Goal: Information Seeking & Learning: Learn about a topic

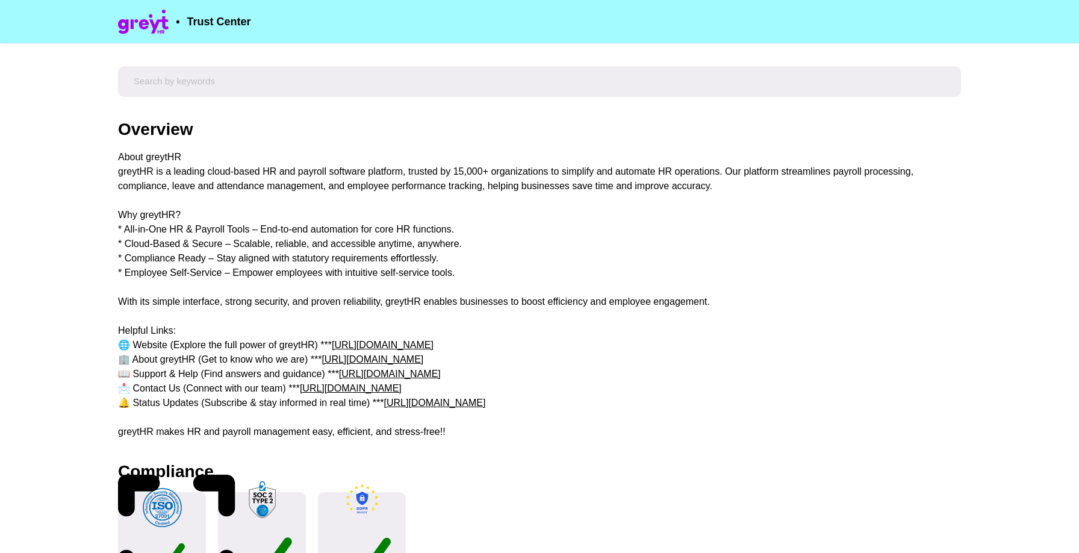
drag, startPoint x: 122, startPoint y: 123, endPoint x: 330, endPoint y: 388, distance: 336.9
click at [330, 388] on div "Overview About greytHR greytHR is a leading cloud-based HR and payroll software…" at bounding box center [539, 280] width 843 height 318
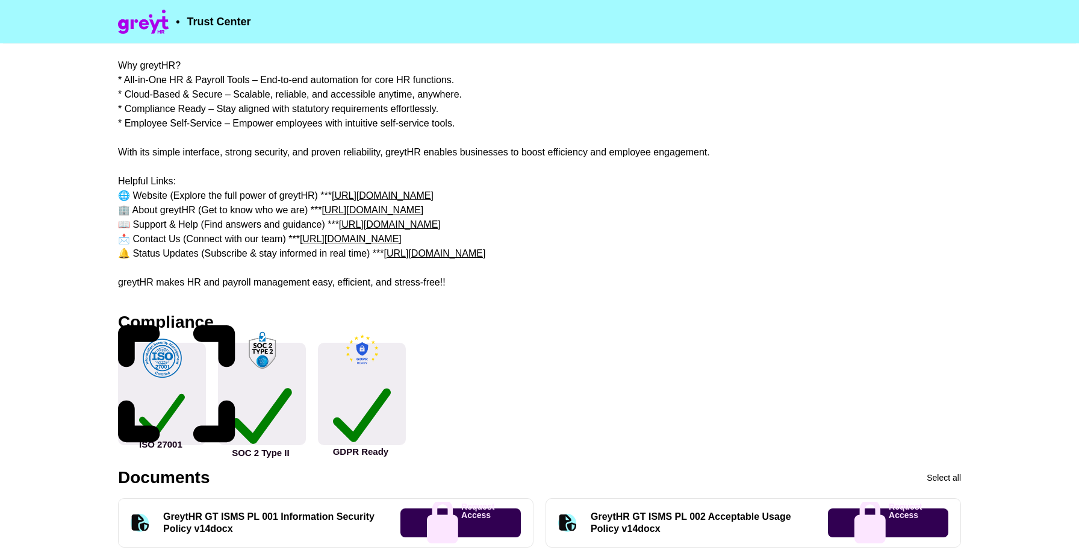
scroll to position [152, 0]
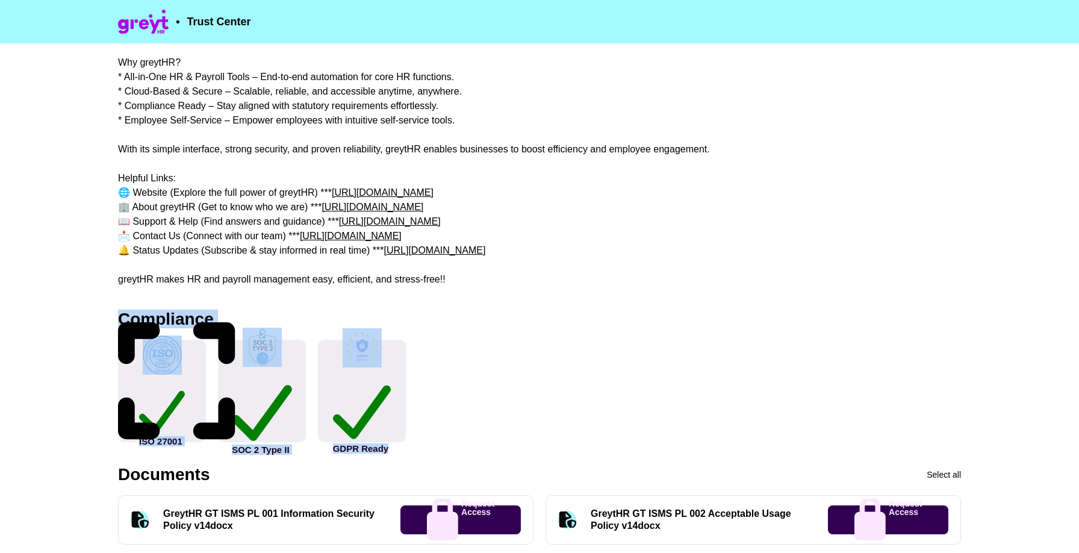
drag, startPoint x: 120, startPoint y: 321, endPoint x: 495, endPoint y: 447, distance: 395.5
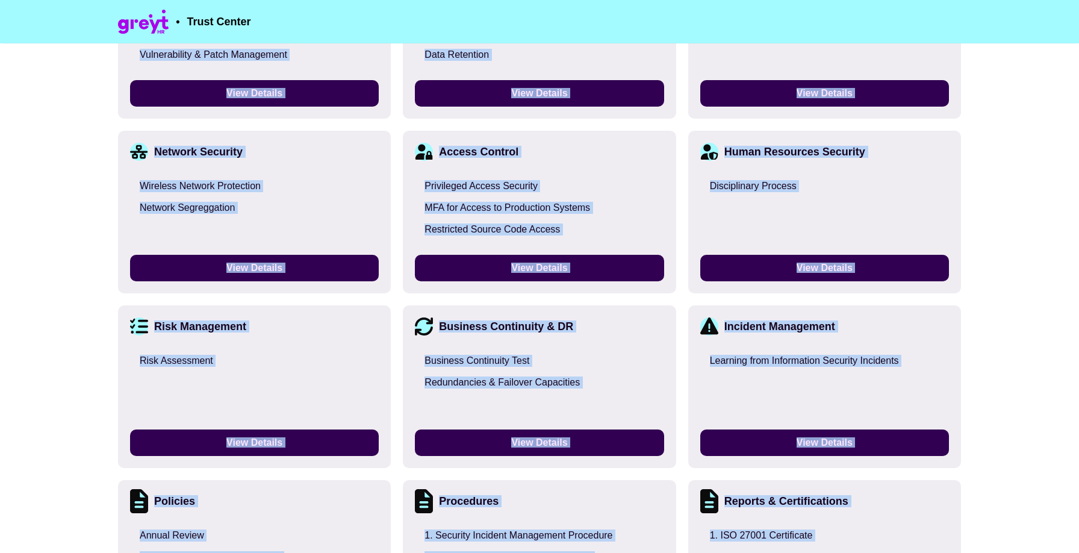
scroll to position [1355, 0]
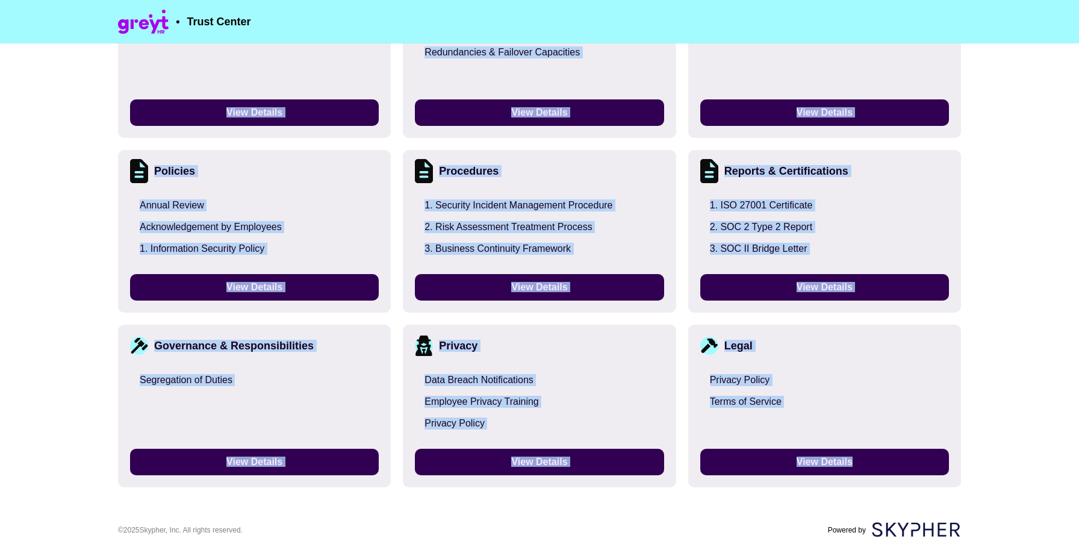
drag, startPoint x: 117, startPoint y: 123, endPoint x: 749, endPoint y: 489, distance: 729.8
copy div "Loremips Dolor sitamET conseCT ad e seddoei tempo-incid UT lab etdolor magnaali…"
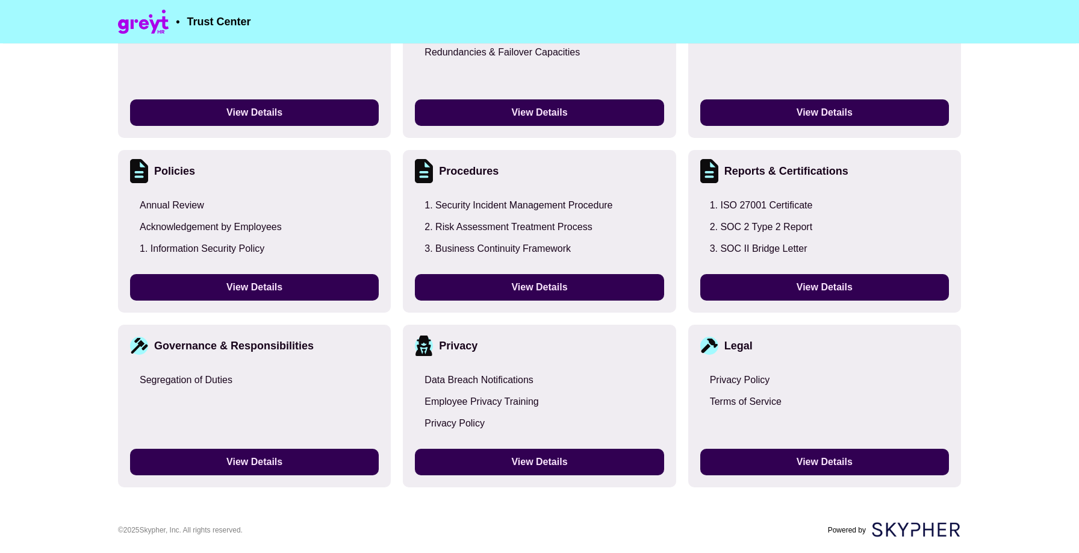
click at [152, 63] on div "Risk Management Risk Assessment View Details" at bounding box center [254, 56] width 273 height 163
click at [395, 144] on div "Product Security Secure Authentication Procedures SSO Options Vulnerability & P…" at bounding box center [539, 56] width 843 height 861
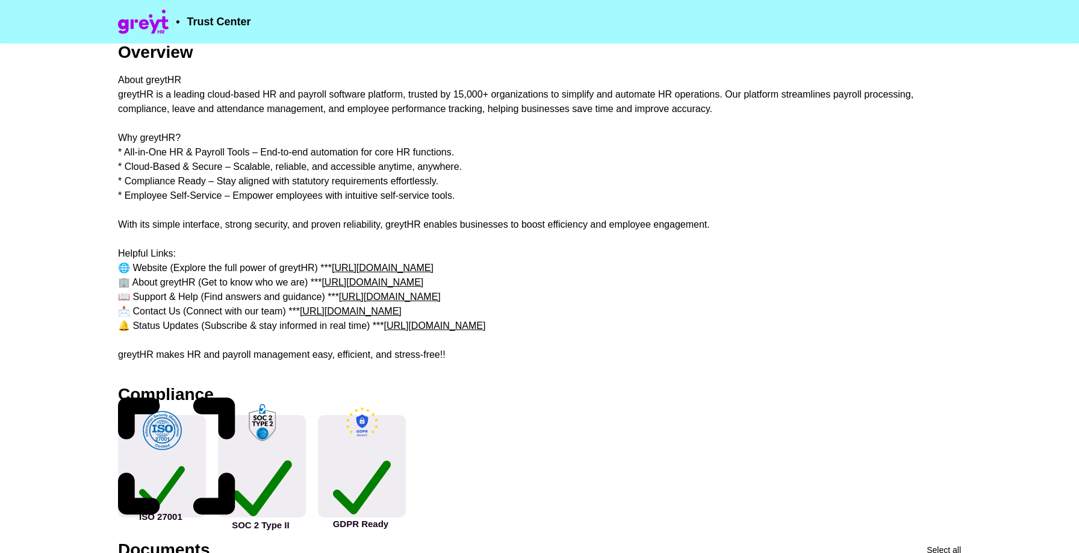
scroll to position [0, 0]
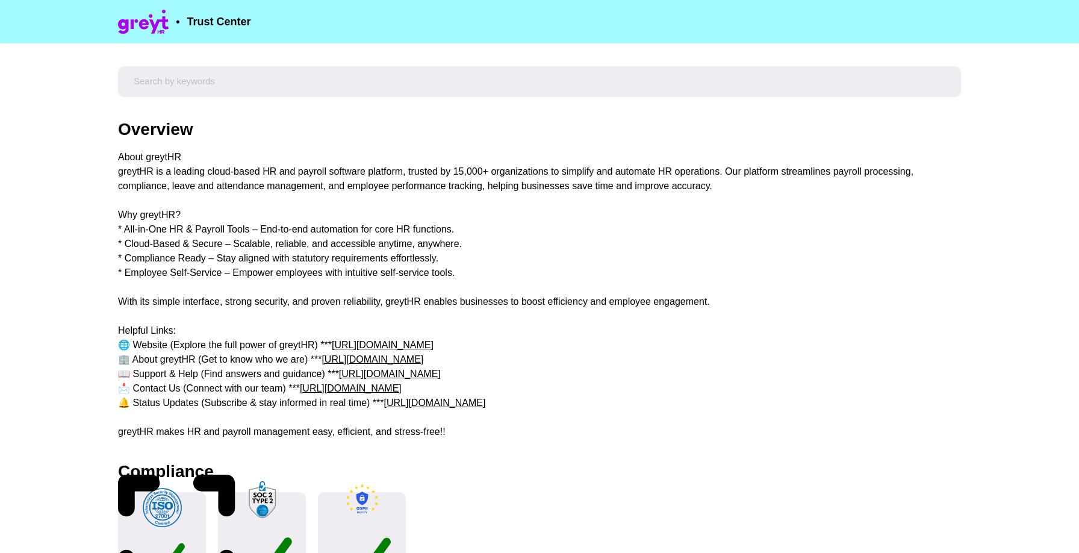
click at [372, 171] on div "About greytHR greytHR is a leading cloud-based HR and payroll software platform…" at bounding box center [539, 294] width 843 height 289
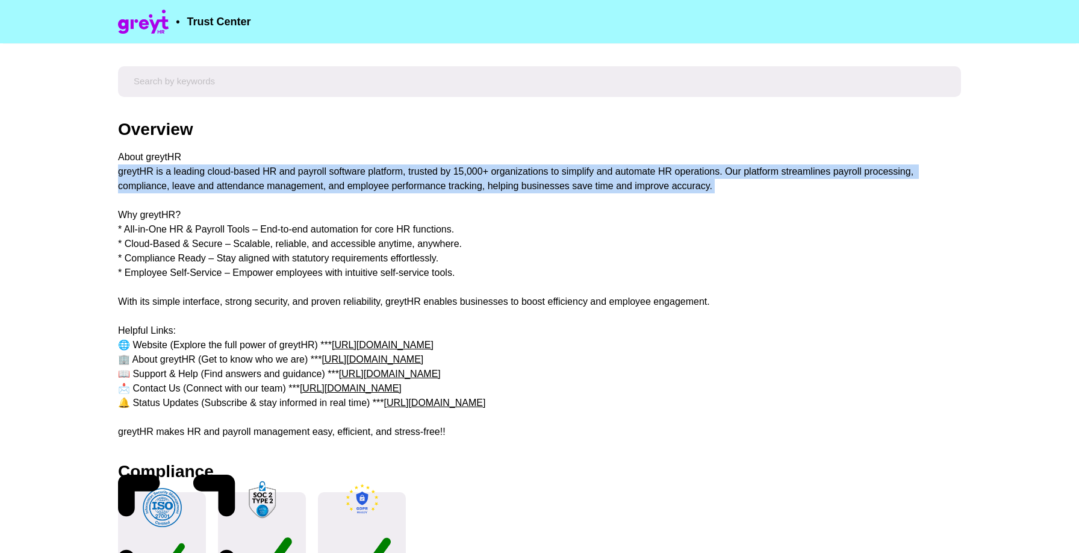
click at [372, 171] on div "About greytHR greytHR is a leading cloud-based HR and payroll software platform…" at bounding box center [539, 294] width 843 height 289
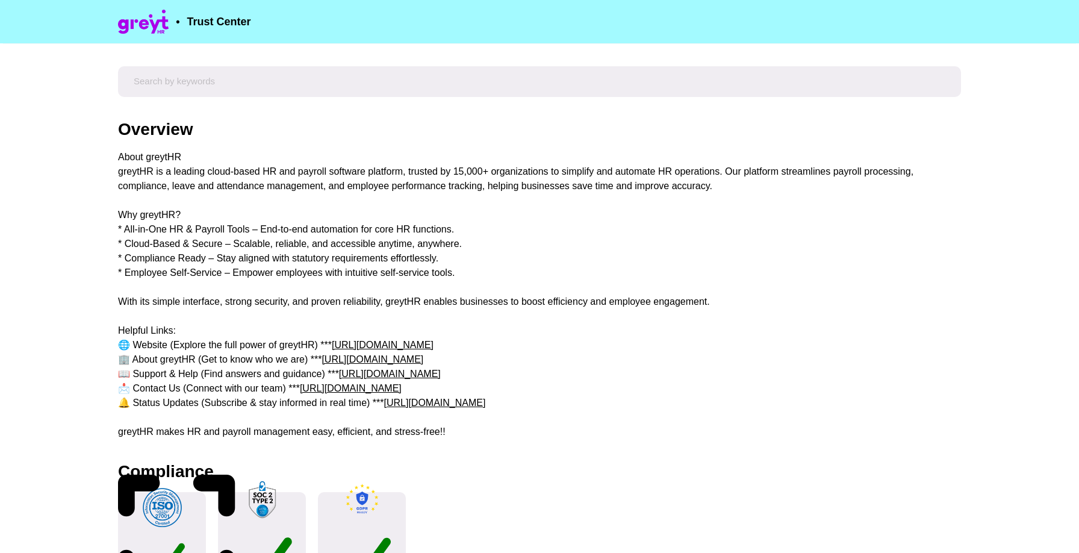
click at [324, 217] on div "About greytHR greytHR is a leading cloud-based HR and payroll software platform…" at bounding box center [539, 294] width 843 height 289
click at [267, 185] on div "About greytHR greytHR is a leading cloud-based HR and payroll software platform…" at bounding box center [539, 294] width 843 height 289
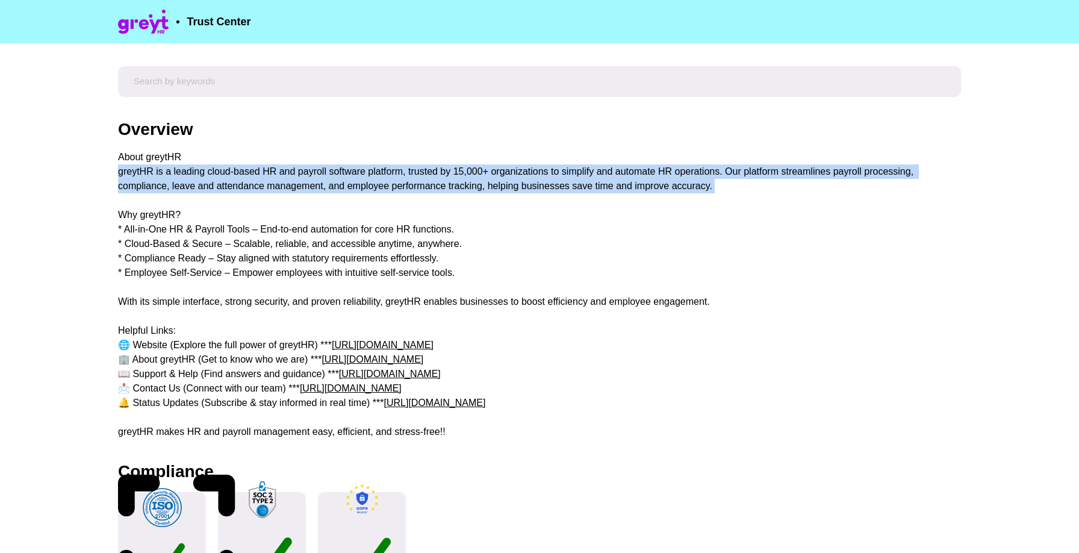
click at [267, 185] on div "About greytHR greytHR is a leading cloud-based HR and payroll software platform…" at bounding box center [539, 294] width 843 height 289
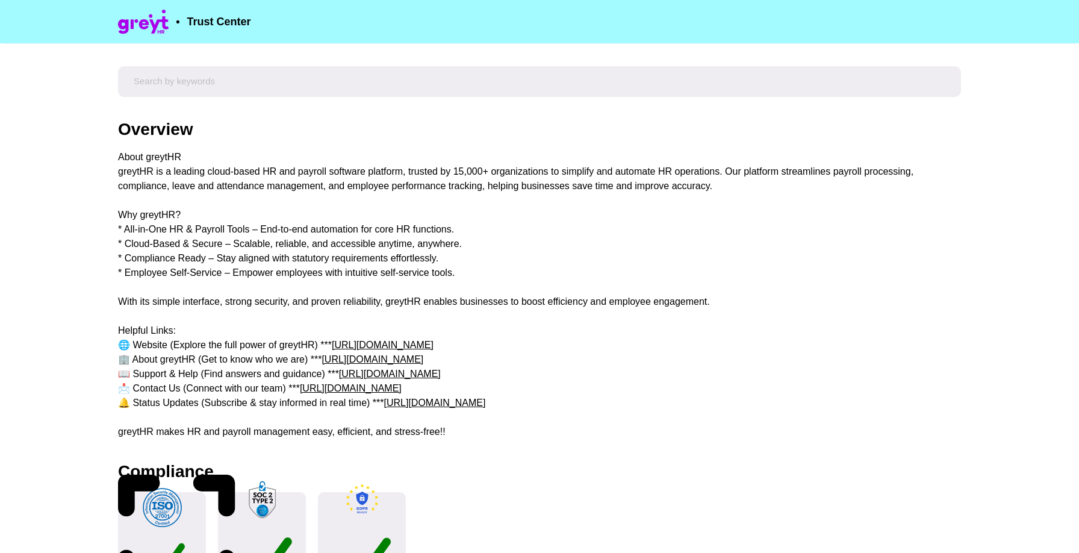
click at [267, 185] on div "About greytHR greytHR is a leading cloud-based HR and payroll software platform…" at bounding box center [539, 294] width 843 height 289
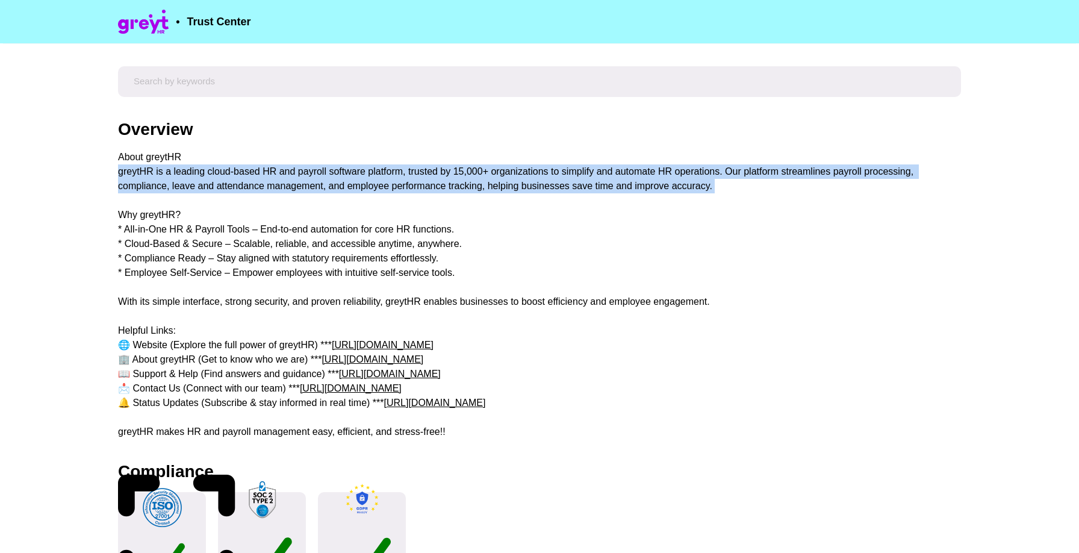
click at [267, 185] on div "About greytHR greytHR is a leading cloud-based HR and payroll software platform…" at bounding box center [539, 294] width 843 height 289
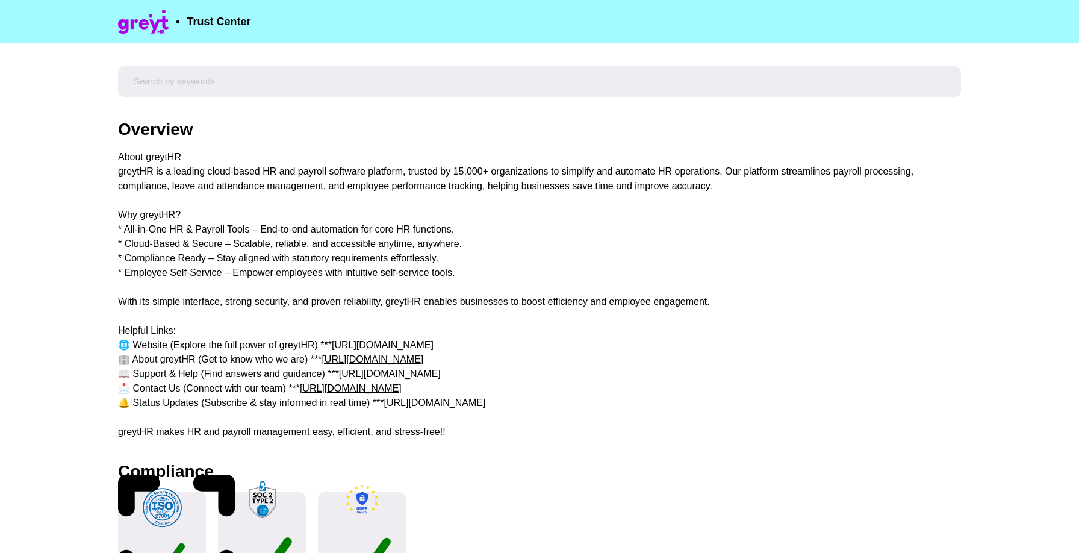
click at [158, 155] on div "About greytHR greytHR is a leading cloud-based HR and payroll software platform…" at bounding box center [539, 294] width 843 height 289
click at [121, 135] on div "Overview" at bounding box center [155, 129] width 75 height 17
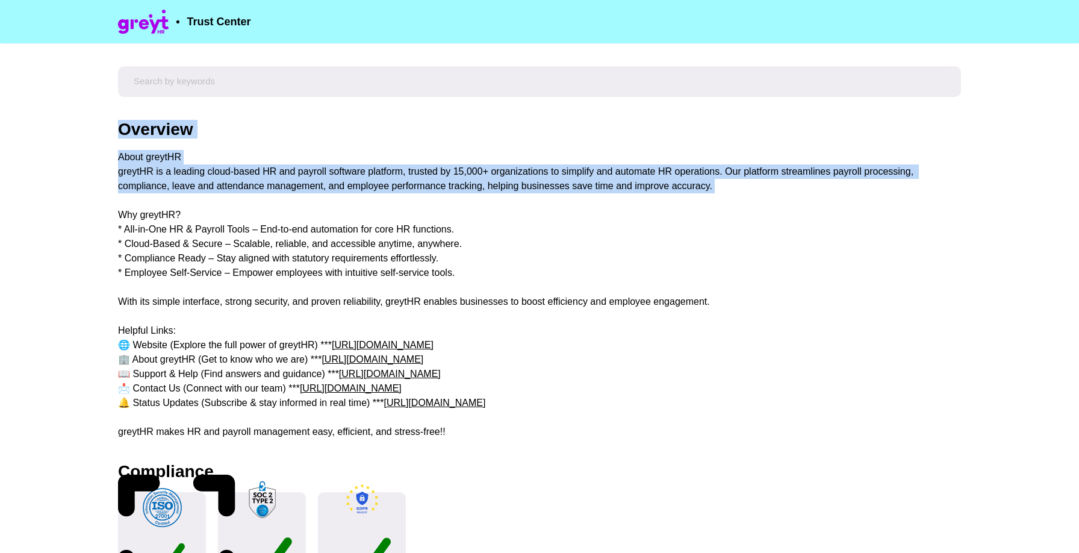
drag, startPoint x: 121, startPoint y: 135, endPoint x: 732, endPoint y: 184, distance: 612.9
click at [732, 184] on div "Overview About greytHR greytHR is a leading cloud-based HR and payroll software…" at bounding box center [539, 280] width 843 height 318
click at [732, 184] on div "About greytHR greytHR is a leading cloud-based HR and payroll software platform…" at bounding box center [539, 294] width 843 height 289
drag, startPoint x: 492, startPoint y: 278, endPoint x: 105, endPoint y: 153, distance: 406.6
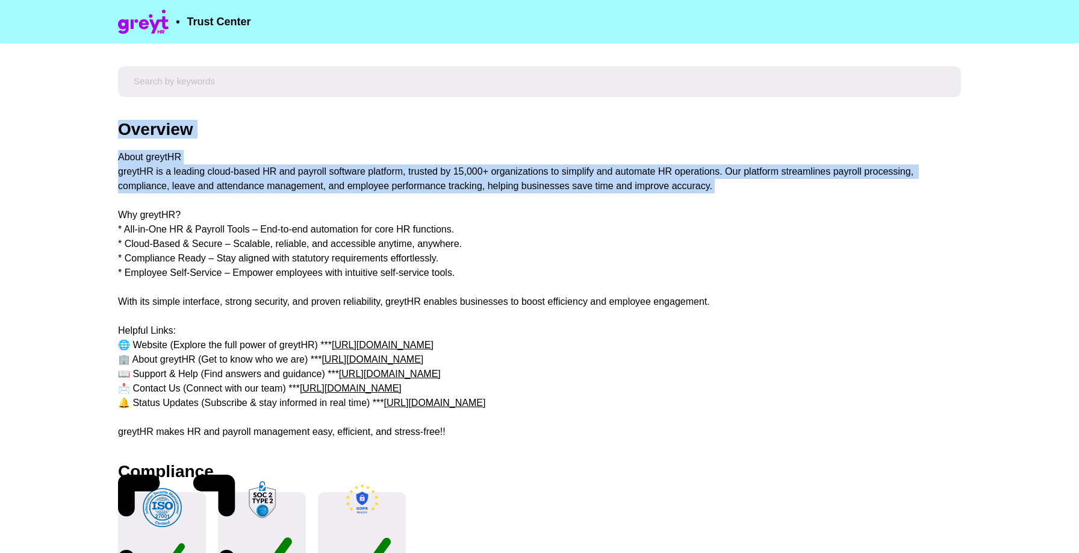
drag, startPoint x: 120, startPoint y: 126, endPoint x: 832, endPoint y: 206, distance: 716.5
click at [832, 206] on div "Overview About greytHR greytHR is a leading cloud-based HR and payroll software…" at bounding box center [539, 280] width 843 height 318
click at [832, 206] on div "About greytHR greytHR is a leading cloud-based HR and payroll software platform…" at bounding box center [539, 294] width 843 height 289
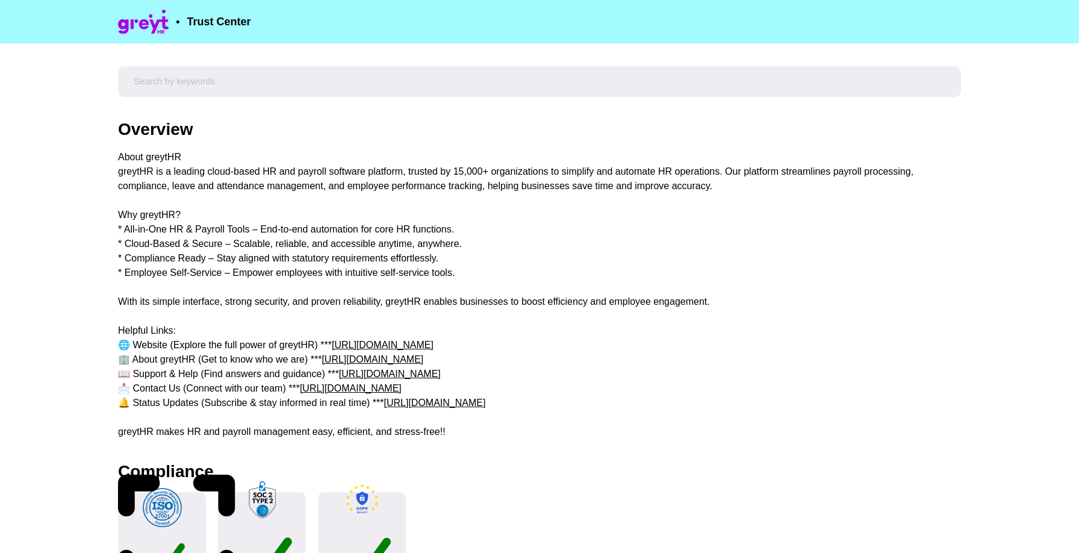
click at [407, 267] on div "About greytHR greytHR is a leading cloud-based HR and payroll software platform…" at bounding box center [539, 294] width 843 height 289
click at [353, 219] on div "About greytHR greytHR is a leading cloud-based HR and payroll software platform…" at bounding box center [539, 294] width 843 height 289
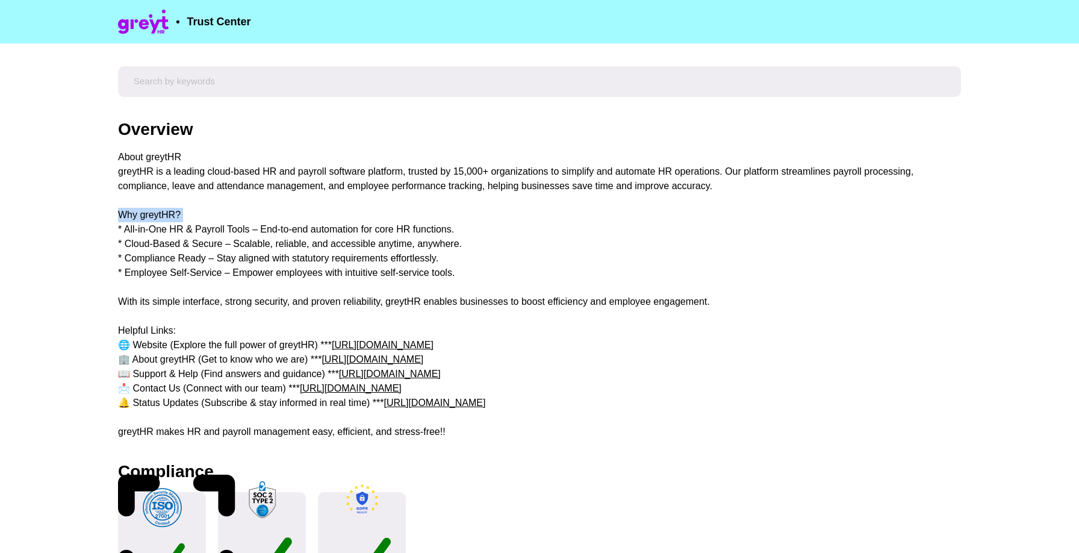
click at [353, 219] on div "About greytHR greytHR is a leading cloud-based HR and payroll software platform…" at bounding box center [539, 294] width 843 height 289
click at [360, 179] on div "About greytHR greytHR is a leading cloud-based HR and payroll software platform…" at bounding box center [539, 294] width 843 height 289
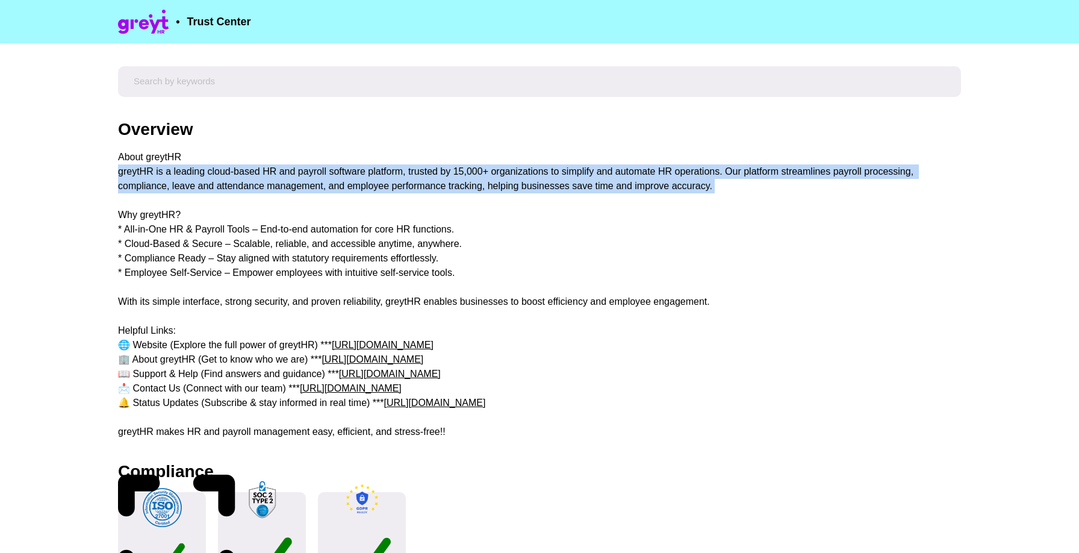
click at [360, 179] on div "About greytHR greytHR is a leading cloud-based HR and payroll software platform…" at bounding box center [539, 294] width 843 height 289
click at [300, 186] on div "About greytHR greytHR is a leading cloud-based HR and payroll software platform…" at bounding box center [539, 294] width 843 height 289
drag, startPoint x: 119, startPoint y: 158, endPoint x: 721, endPoint y: 209, distance: 604.1
click at [721, 209] on div "About greytHR greytHR is a leading cloud-based HR and payroll software platform…" at bounding box center [539, 294] width 843 height 289
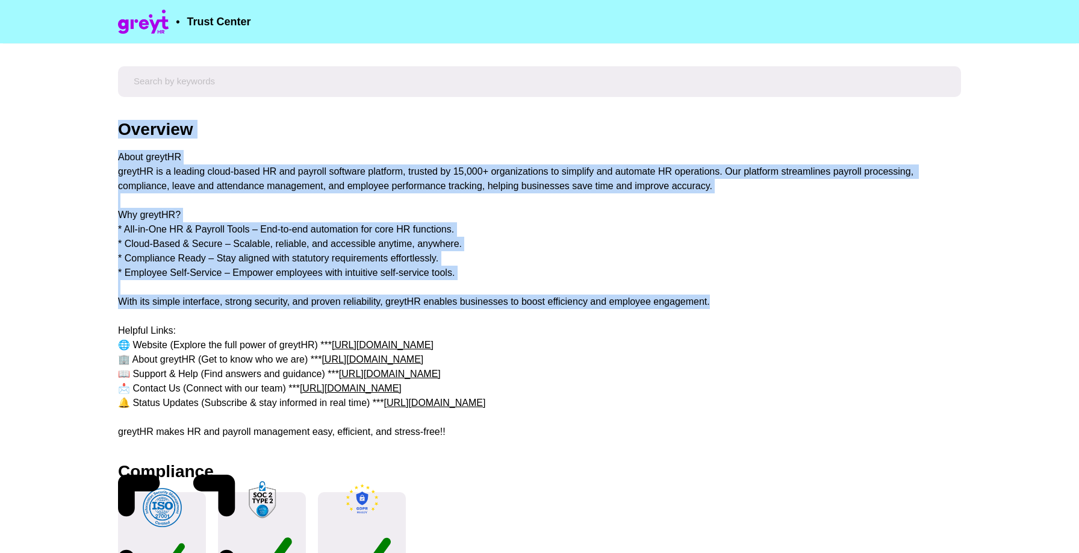
drag, startPoint x: 774, startPoint y: 308, endPoint x: 113, endPoint y: 126, distance: 685.6
drag, startPoint x: 113, startPoint y: 126, endPoint x: 723, endPoint y: 303, distance: 635.5
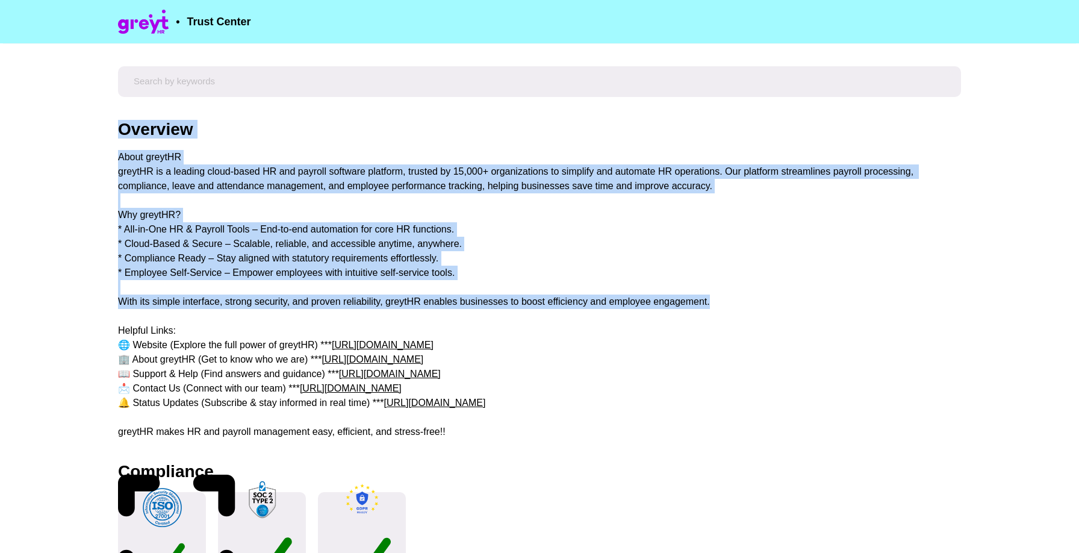
click at [723, 303] on div "About greytHR greytHR is a leading cloud-based HR and payroll software platform…" at bounding box center [539, 294] width 843 height 289
drag, startPoint x: 733, startPoint y: 303, endPoint x: 116, endPoint y: 136, distance: 639.2
drag, startPoint x: 120, startPoint y: 124, endPoint x: 864, endPoint y: 302, distance: 764.4
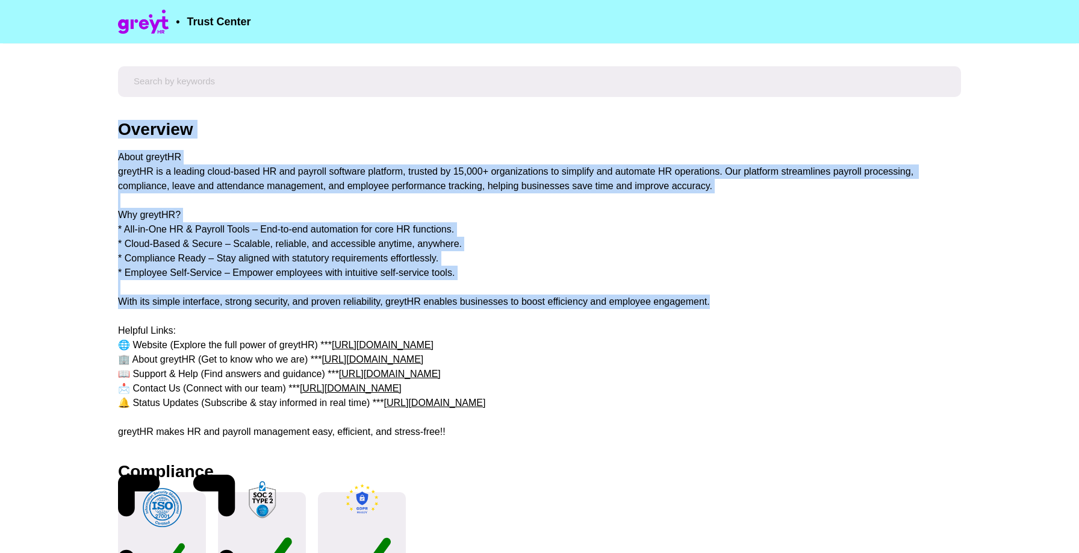
click at [864, 302] on div "Overview About greytHR greytHR is a leading cloud-based HR and payroll software…" at bounding box center [539, 280] width 843 height 318
click at [864, 302] on div "About greytHR greytHR is a leading cloud-based HR and payroll software platform…" at bounding box center [539, 294] width 843 height 289
drag, startPoint x: 864, startPoint y: 302, endPoint x: 10, endPoint y: 130, distance: 870.7
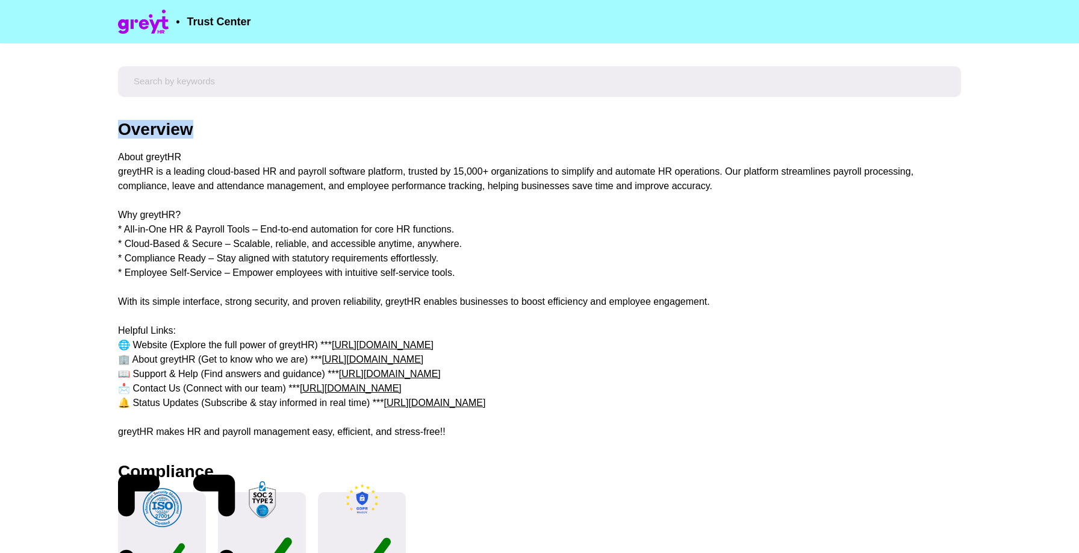
click at [120, 152] on div "About greytHR greytHR is a leading cloud-based HR and payroll software platform…" at bounding box center [539, 294] width 843 height 289
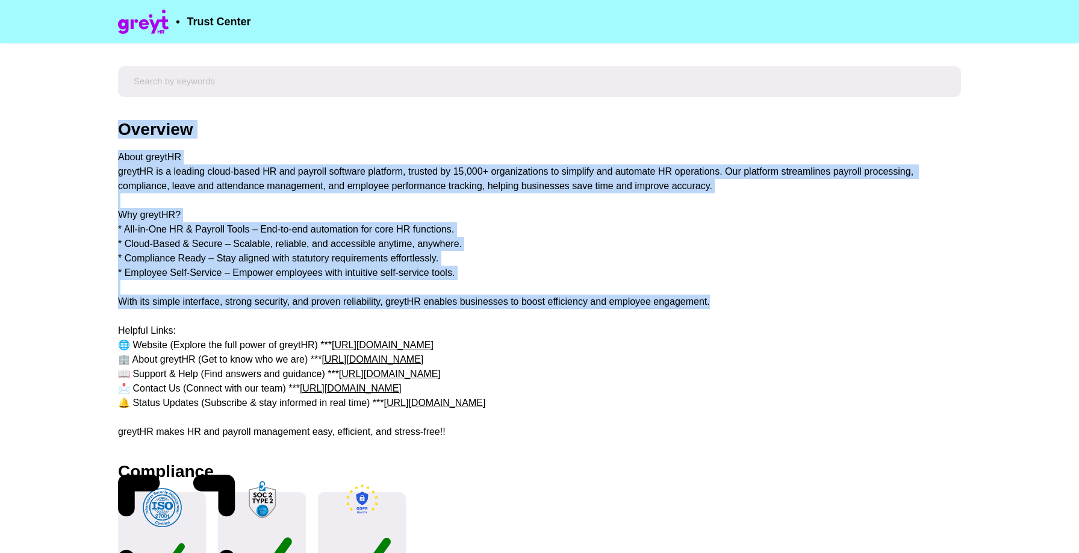
drag, startPoint x: 120, startPoint y: 129, endPoint x: 734, endPoint y: 300, distance: 636.7
click at [734, 300] on div "Overview About greytHR greytHR is a leading cloud-based HR and payroll software…" at bounding box center [539, 280] width 843 height 318
click at [734, 300] on div "About greytHR greytHR is a leading cloud-based HR and payroll software platform…" at bounding box center [539, 294] width 843 height 289
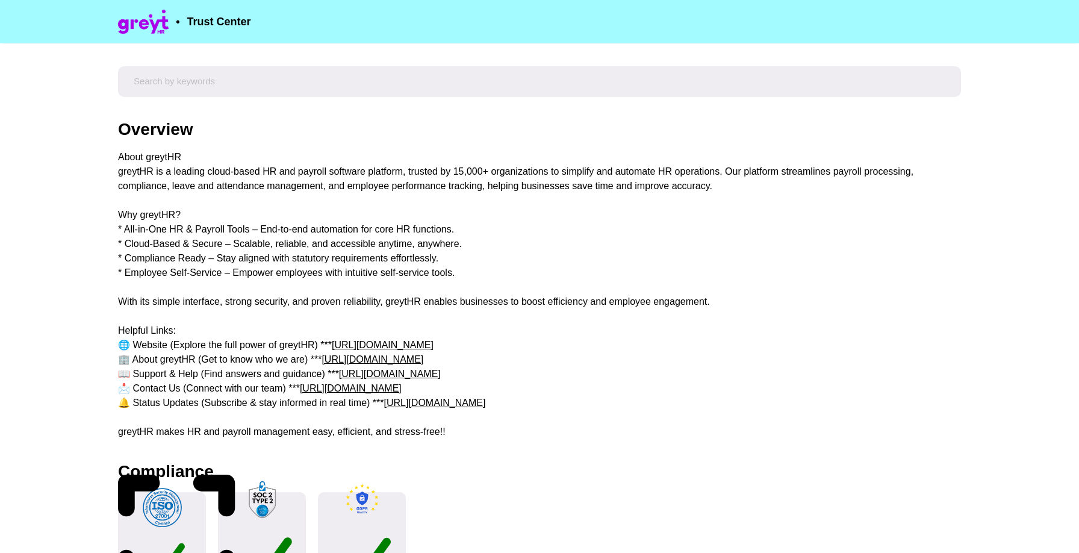
click at [445, 181] on div "About greytHR greytHR is a leading cloud-based HR and payroll software platform…" at bounding box center [539, 294] width 843 height 289
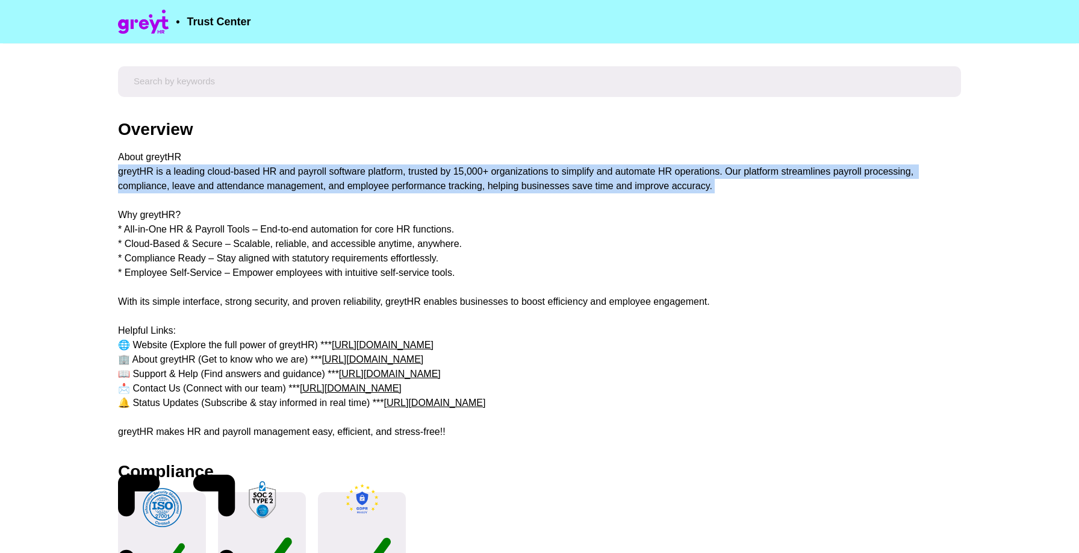
click at [445, 181] on div "About greytHR greytHR is a leading cloud-based HR and payroll software platform…" at bounding box center [539, 294] width 843 height 289
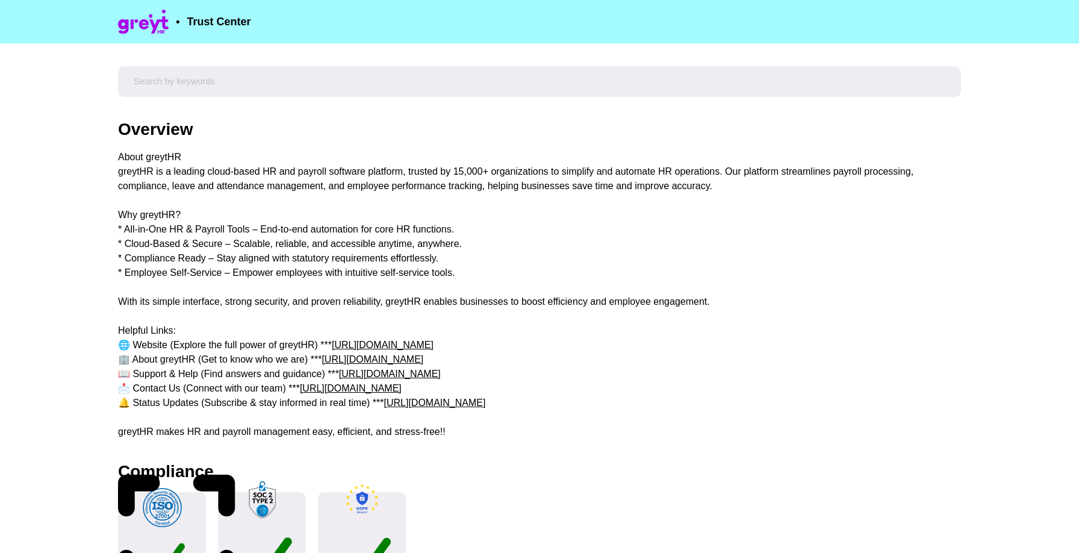
click at [445, 182] on div "About greytHR greytHR is a leading cloud-based HR and payroll software platform…" at bounding box center [539, 294] width 843 height 289
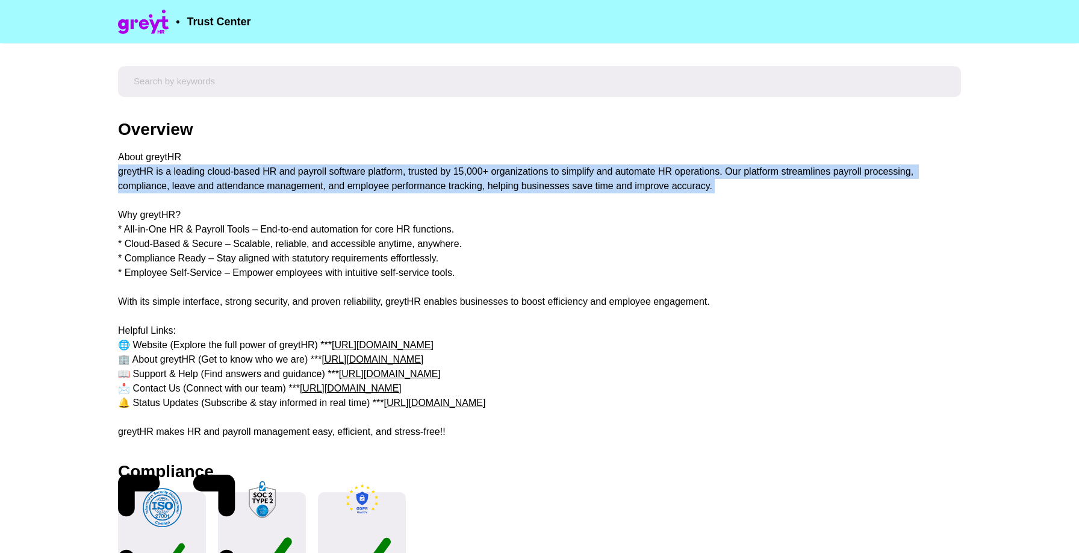
click at [445, 182] on div "About greytHR greytHR is a leading cloud-based HR and payroll software platform…" at bounding box center [539, 294] width 843 height 289
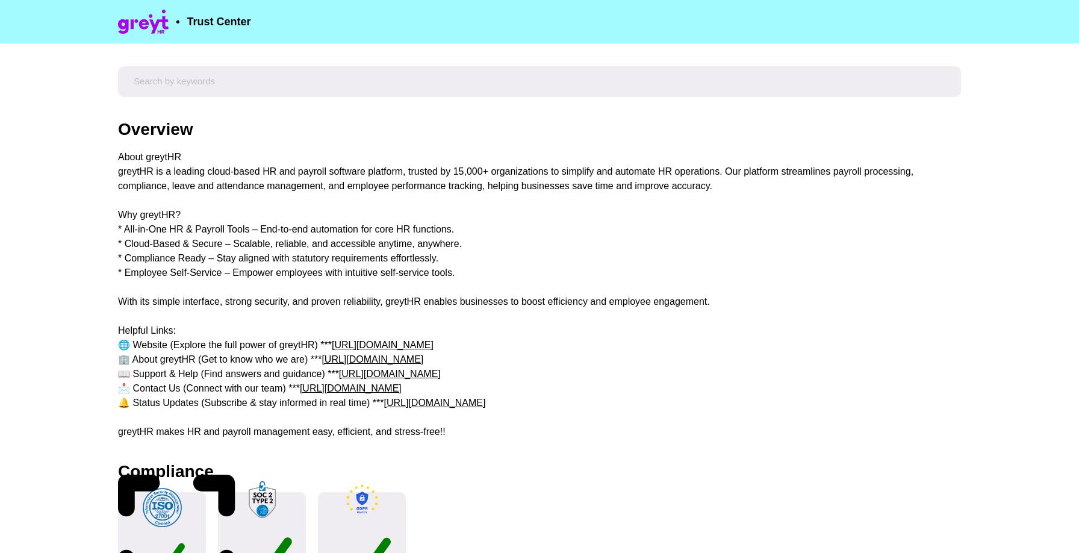
click at [376, 237] on div "About greytHR greytHR is a leading cloud-based HR and payroll software platform…" at bounding box center [539, 294] width 843 height 289
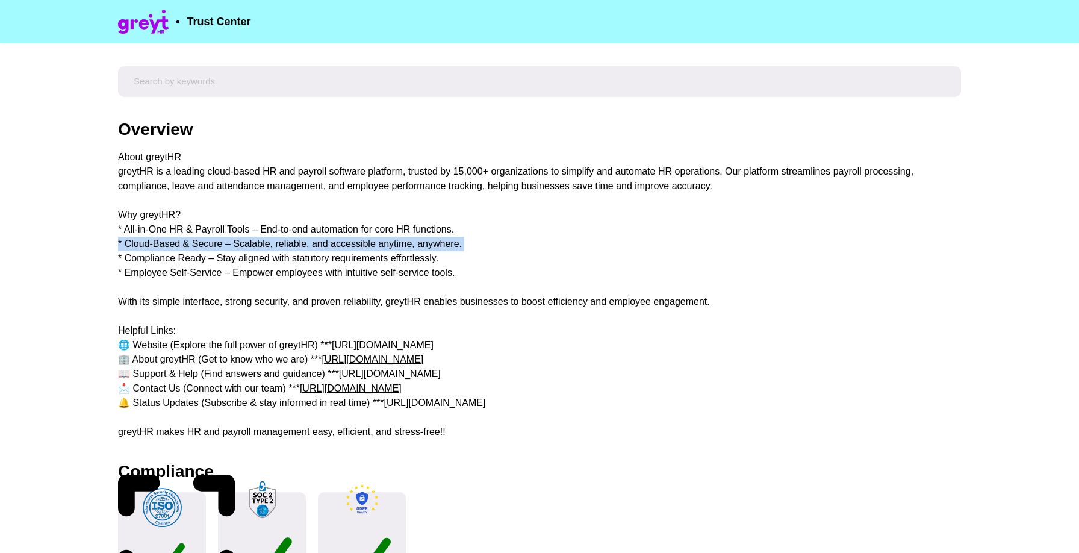
click at [376, 237] on div "About greytHR greytHR is a leading cloud-based HR and payroll software platform…" at bounding box center [539, 294] width 843 height 289
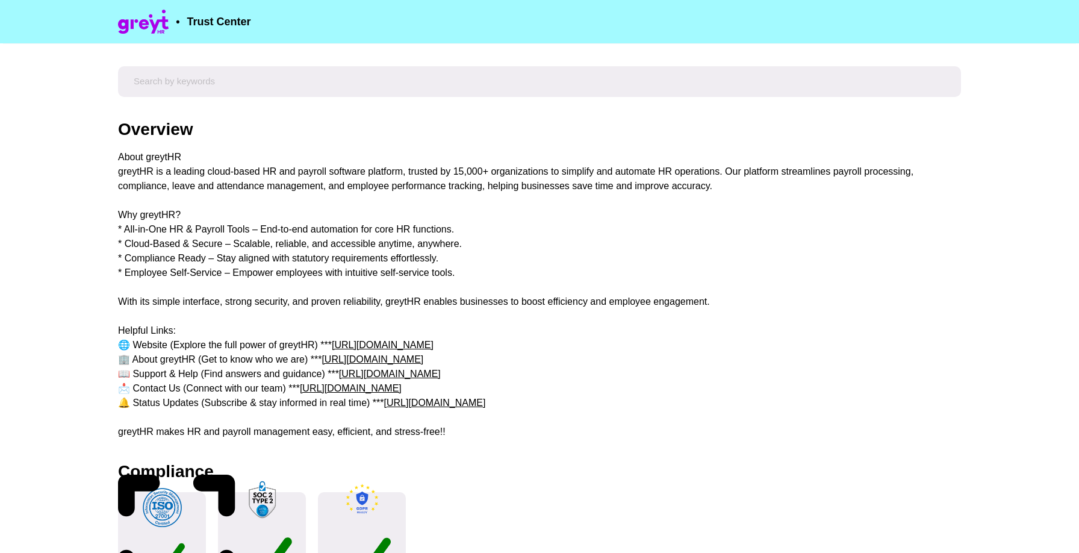
click at [379, 223] on div "About greytHR greytHR is a leading cloud-based HR and payroll software platform…" at bounding box center [539, 294] width 843 height 289
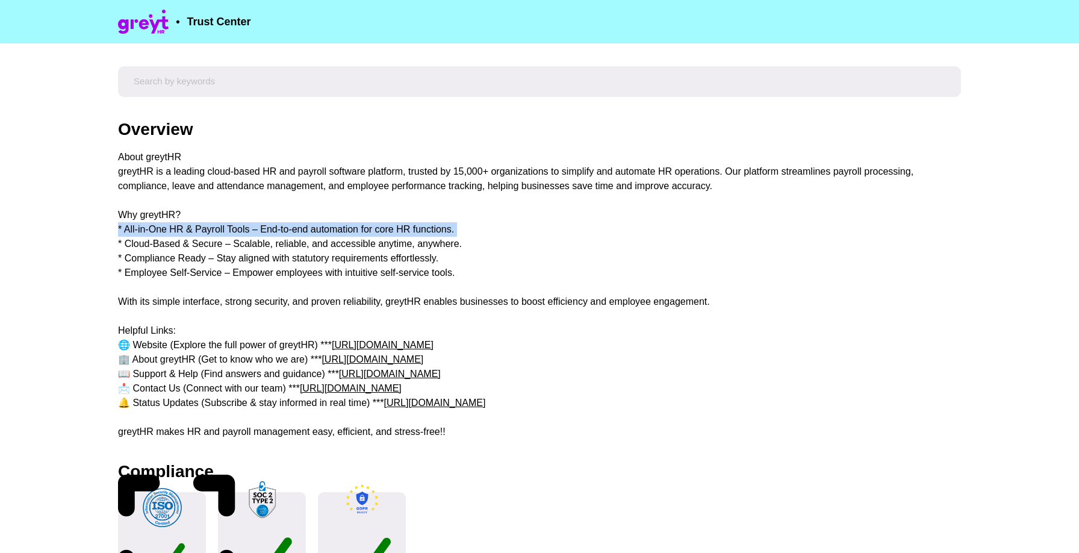
click at [379, 223] on div "About greytHR greytHR is a leading cloud-based HR and payroll software platform…" at bounding box center [539, 294] width 843 height 289
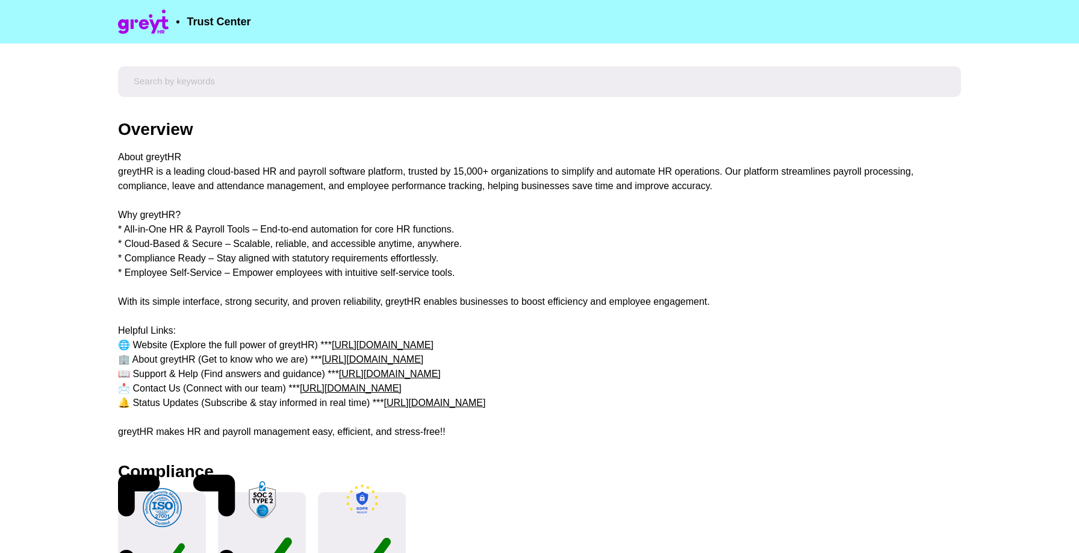
click at [352, 251] on div "About greytHR greytHR is a leading cloud-based HR and payroll software platform…" at bounding box center [539, 294] width 843 height 289
click at [352, 246] on div "About greytHR greytHR is a leading cloud-based HR and payroll software platform…" at bounding box center [539, 294] width 843 height 289
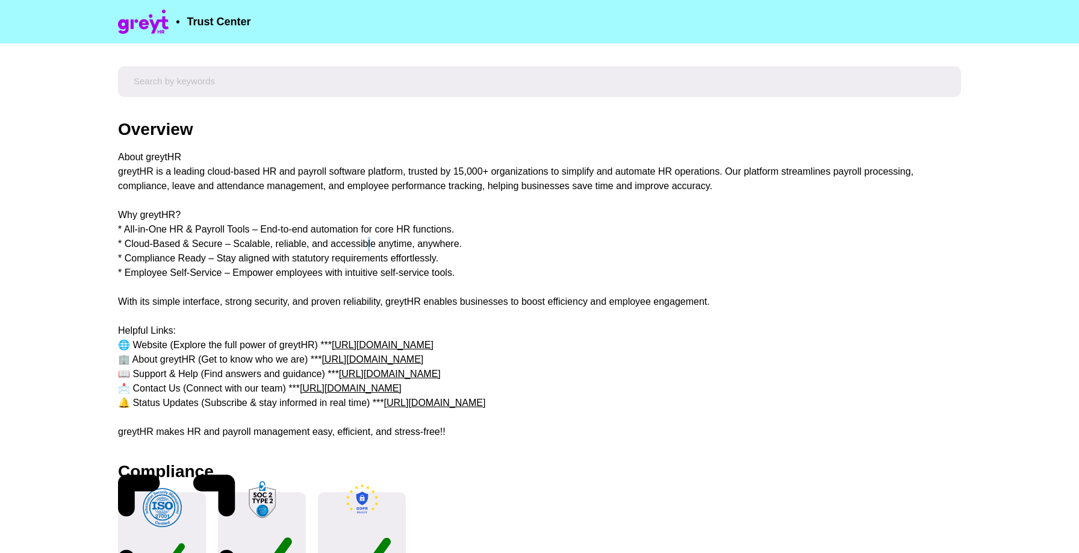
click at [352, 246] on div "About greytHR greytHR is a leading cloud-based HR and payroll software platform…" at bounding box center [539, 294] width 843 height 289
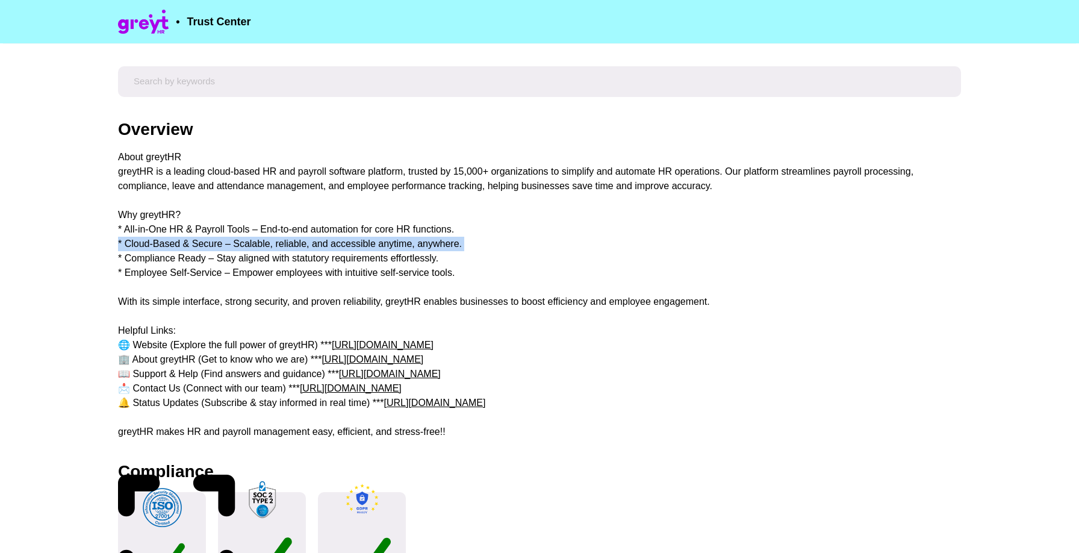
click at [352, 246] on div "About greytHR greytHR is a leading cloud-based HR and payroll software platform…" at bounding box center [539, 294] width 843 height 289
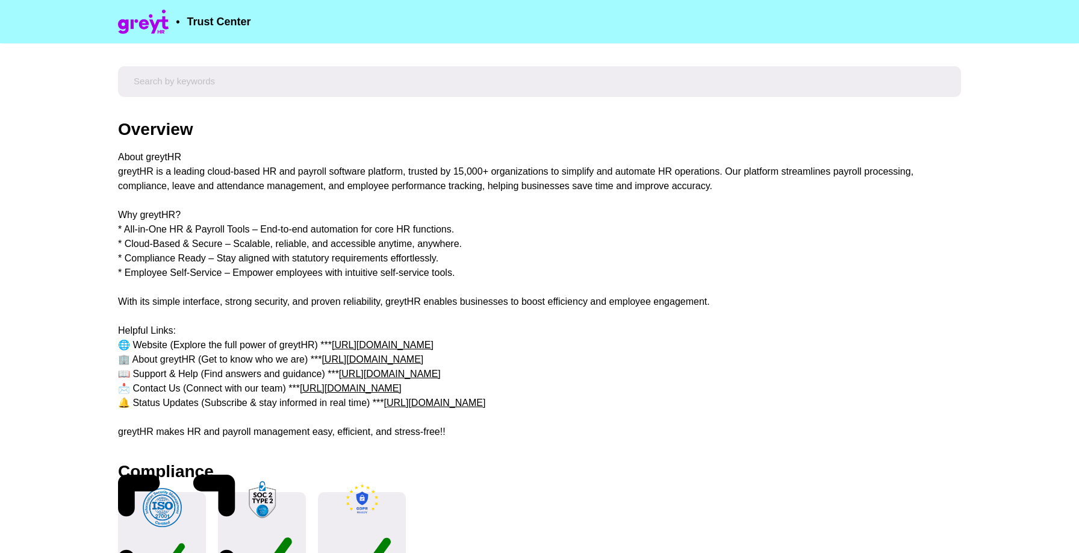
click at [346, 223] on div "About greytHR greytHR is a leading cloud-based HR and payroll software platform…" at bounding box center [539, 294] width 843 height 289
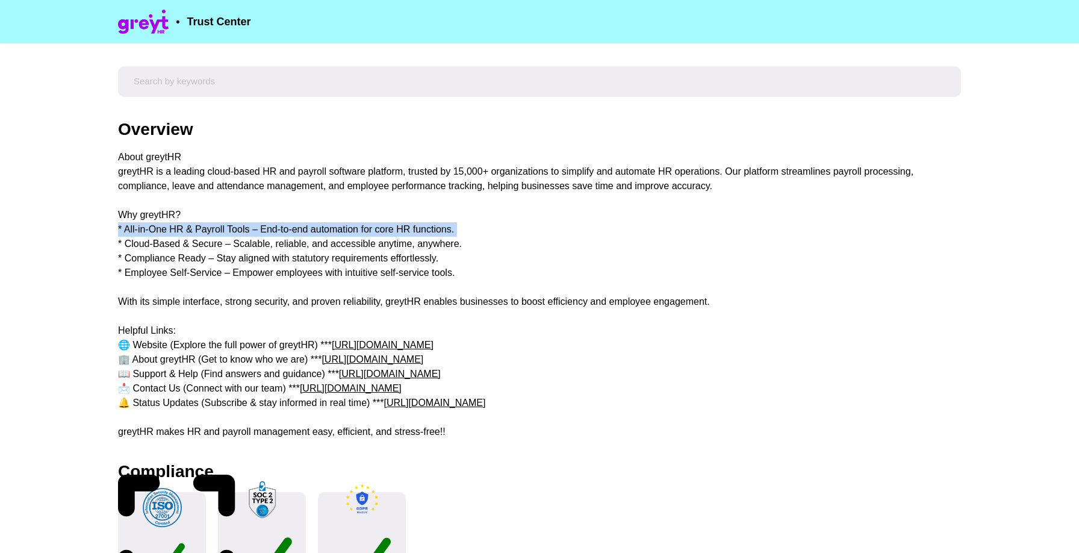
click at [346, 223] on div "About greytHR greytHR is a leading cloud-based HR and payroll software platform…" at bounding box center [539, 294] width 843 height 289
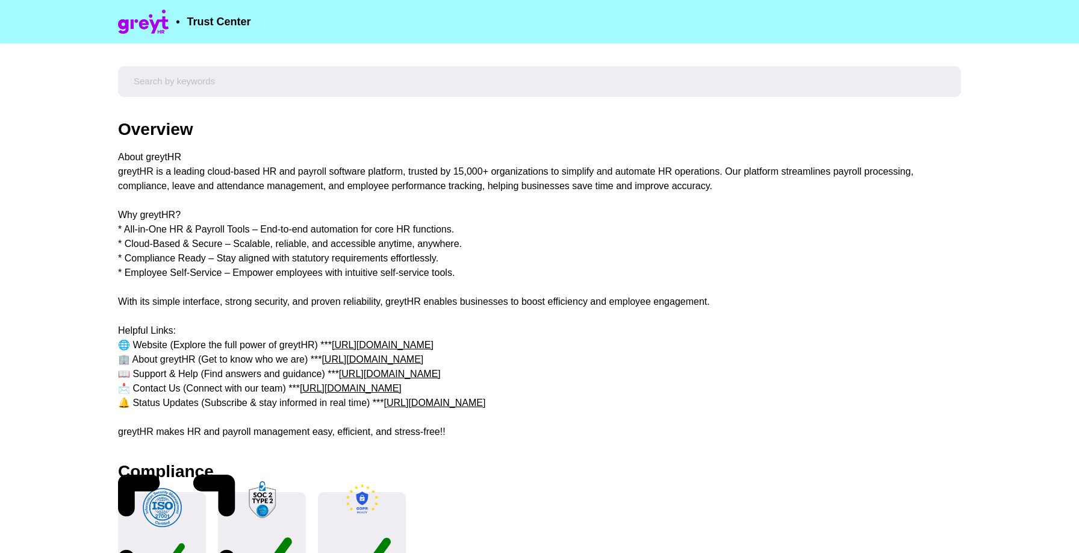
click at [359, 178] on div "About greytHR greytHR is a leading cloud-based HR and payroll software platform…" at bounding box center [539, 294] width 843 height 289
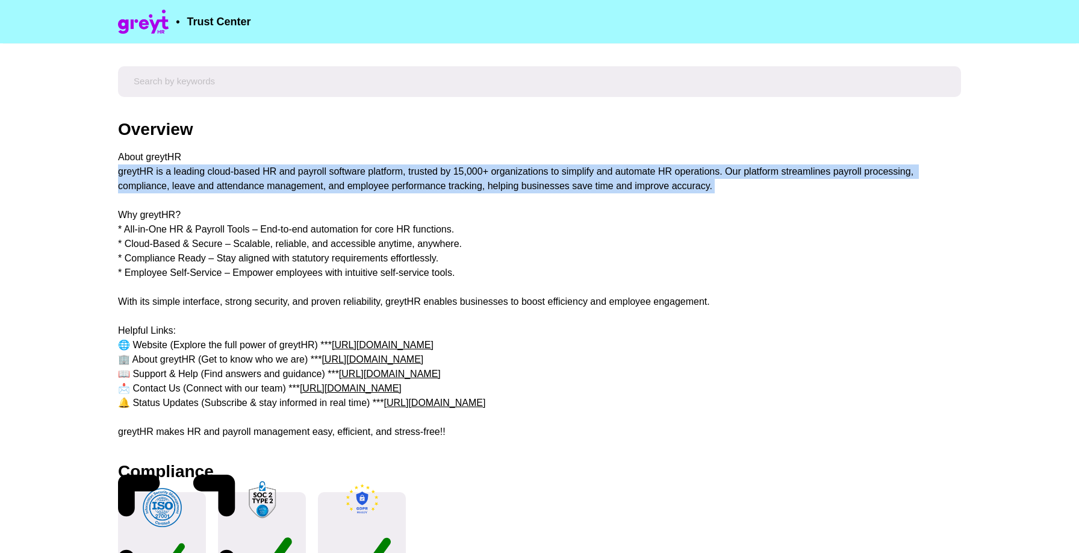
click at [359, 178] on div "About greytHR greytHR is a leading cloud-based HR and payroll software platform…" at bounding box center [539, 294] width 843 height 289
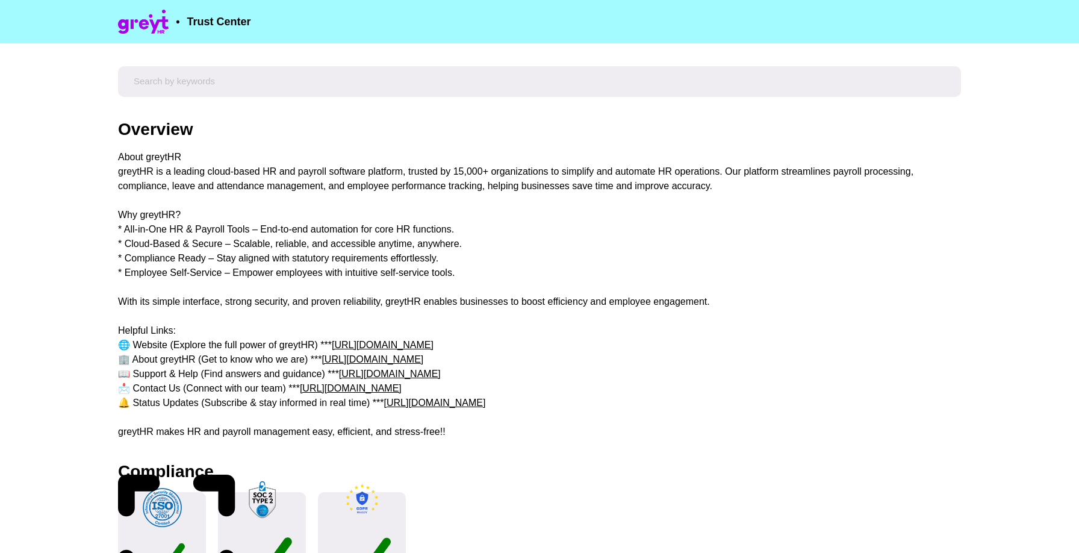
click at [334, 232] on div "About greytHR greytHR is a leading cloud-based HR and payroll software platform…" at bounding box center [539, 294] width 843 height 289
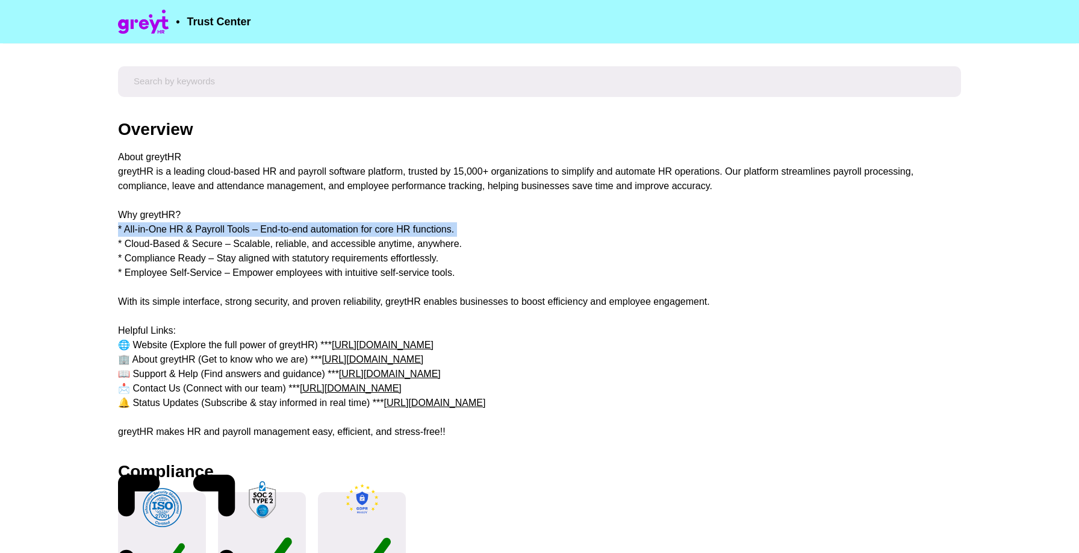
click at [334, 232] on div "About greytHR greytHR is a leading cloud-based HR and payroll software platform…" at bounding box center [539, 294] width 843 height 289
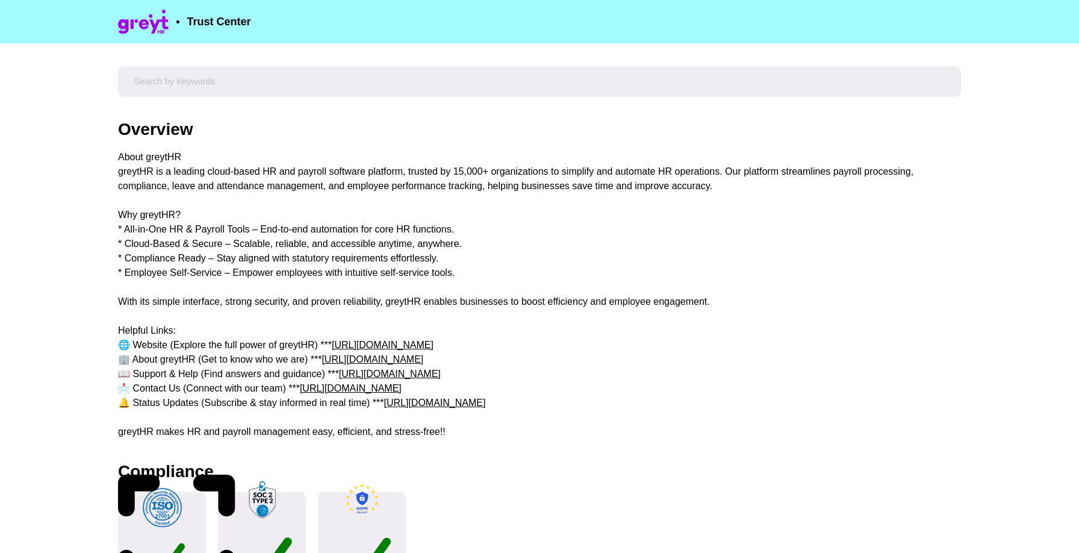
click at [349, 183] on div "About greytHR greytHR is a leading cloud-based HR and payroll software platform…" at bounding box center [539, 294] width 843 height 289
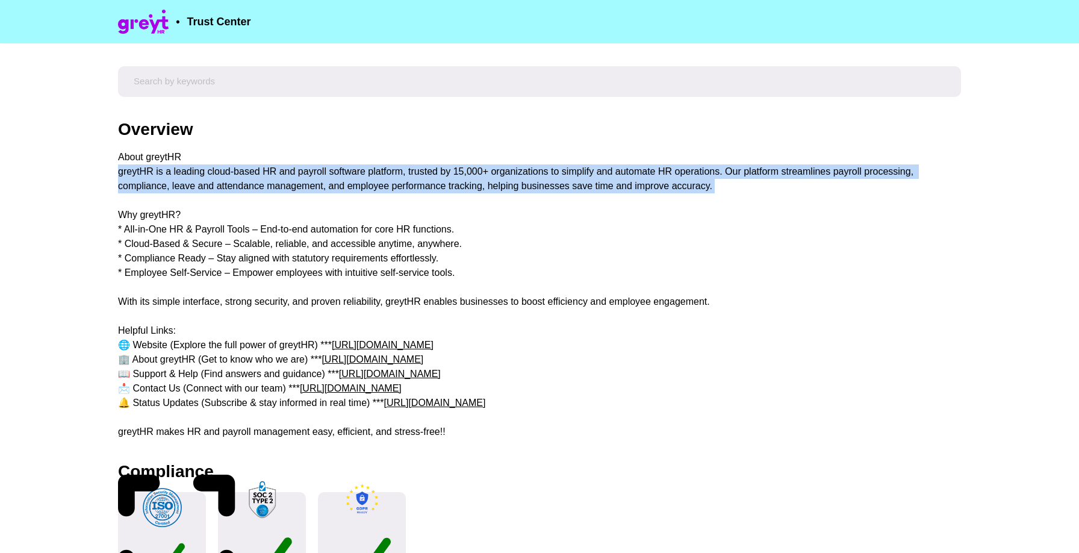
click at [349, 183] on div "About greytHR greytHR is a leading cloud-based HR and payroll software platform…" at bounding box center [539, 294] width 843 height 289
click at [316, 173] on div "About greytHR greytHR is a leading cloud-based HR and payroll software platform…" at bounding box center [539, 294] width 843 height 289
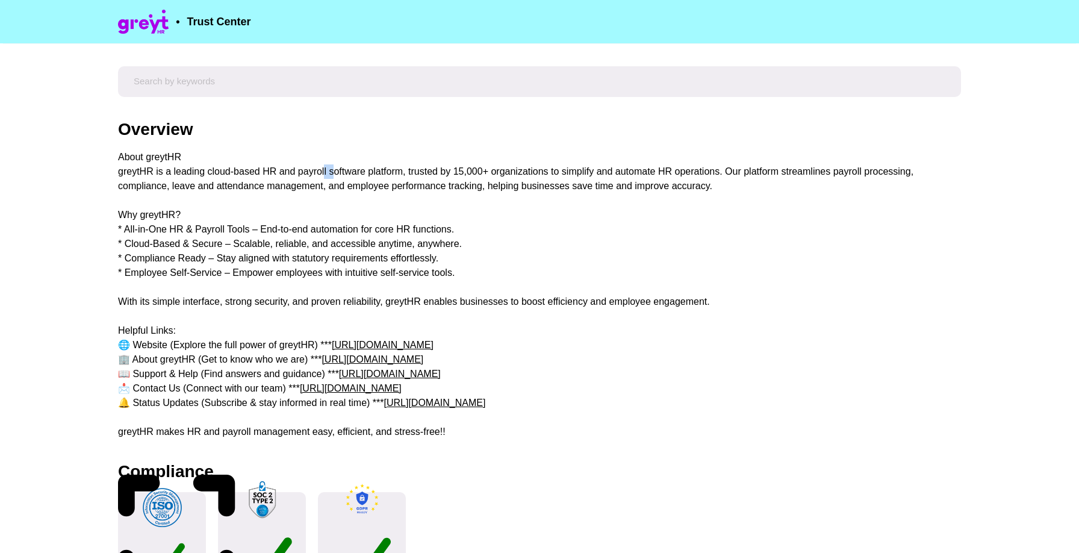
click at [316, 173] on div "About greytHR greytHR is a leading cloud-based HR and payroll software platform…" at bounding box center [539, 294] width 843 height 289
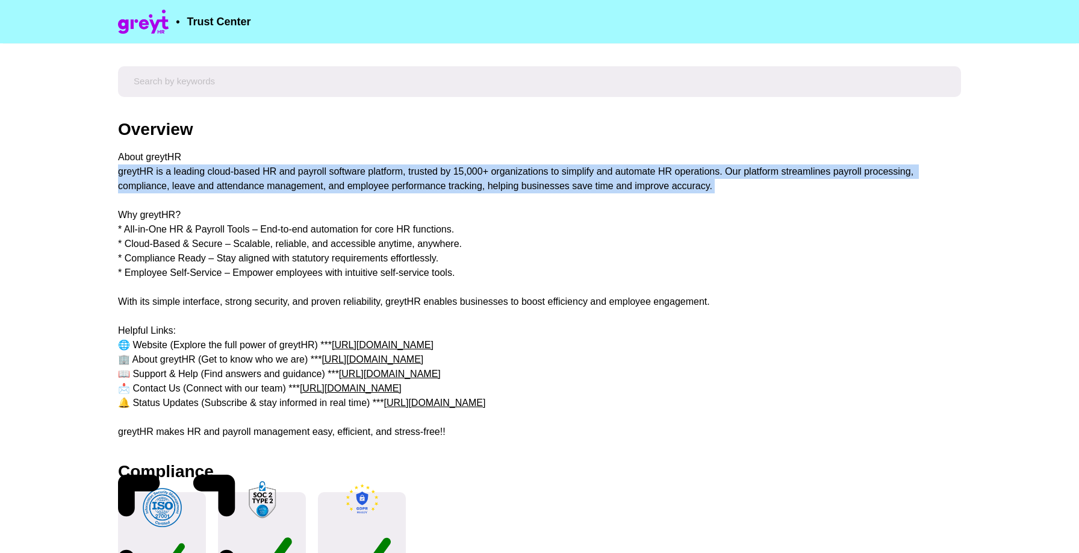
click at [316, 173] on div "About greytHR greytHR is a leading cloud-based HR and payroll software platform…" at bounding box center [539, 294] width 843 height 289
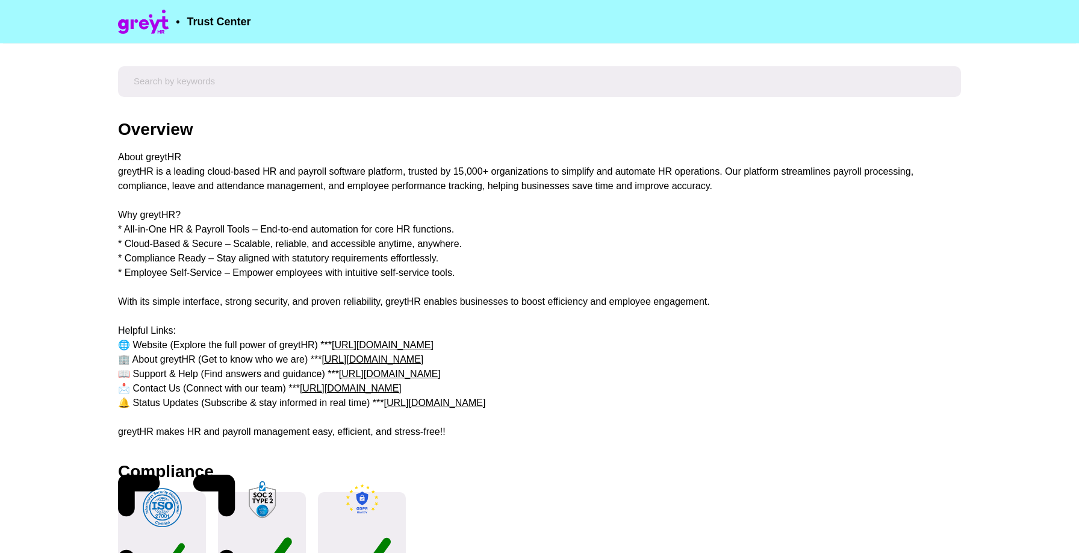
click at [299, 183] on div "About greytHR greytHR is a leading cloud-based HR and payroll software platform…" at bounding box center [539, 294] width 843 height 289
click at [299, 184] on div "About greytHR greytHR is a leading cloud-based HR and payroll software platform…" at bounding box center [539, 294] width 843 height 289
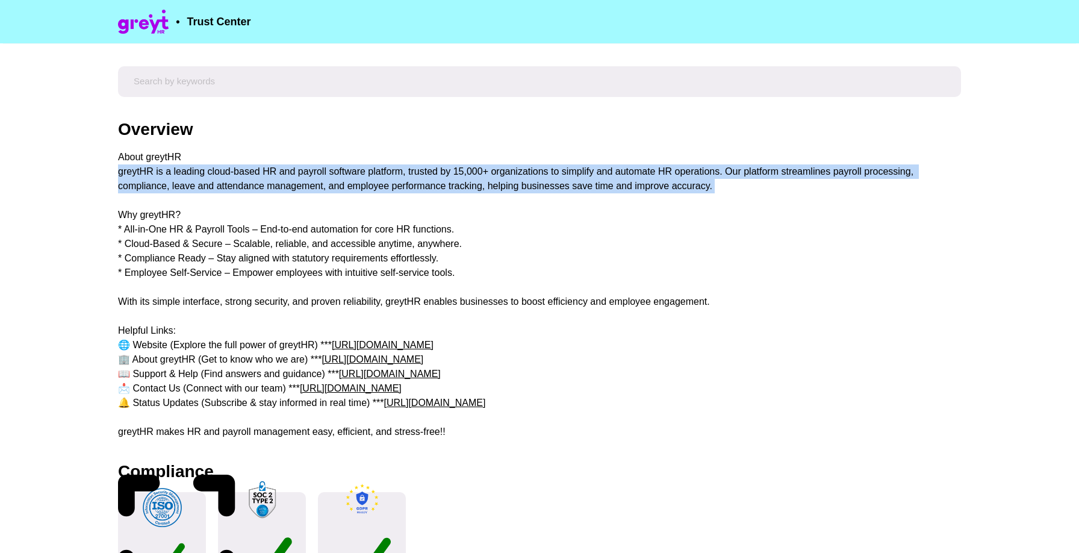
click at [299, 184] on div "About greytHR greytHR is a leading cloud-based HR and payroll software platform…" at bounding box center [539, 294] width 843 height 289
click at [295, 175] on div "About greytHR greytHR is a leading cloud-based HR and payroll software platform…" at bounding box center [539, 294] width 843 height 289
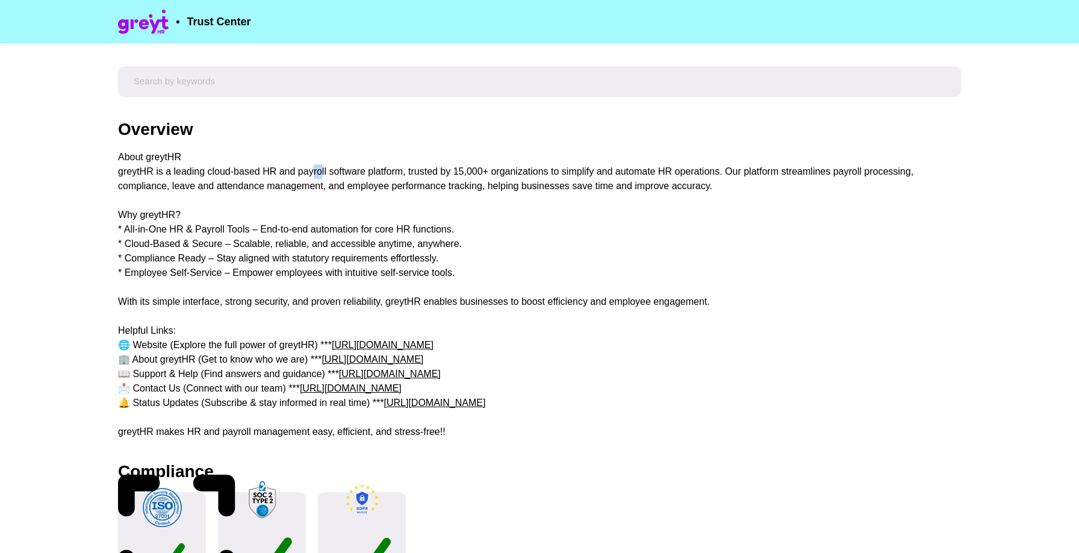
click at [295, 175] on div "About greytHR greytHR is a leading cloud-based HR and payroll software platform…" at bounding box center [539, 294] width 843 height 289
click at [295, 172] on div "About greytHR greytHR is a leading cloud-based HR and payroll software platform…" at bounding box center [539, 294] width 843 height 289
click at [282, 175] on div "About greytHR greytHR is a leading cloud-based HR and payroll software platform…" at bounding box center [539, 294] width 843 height 289
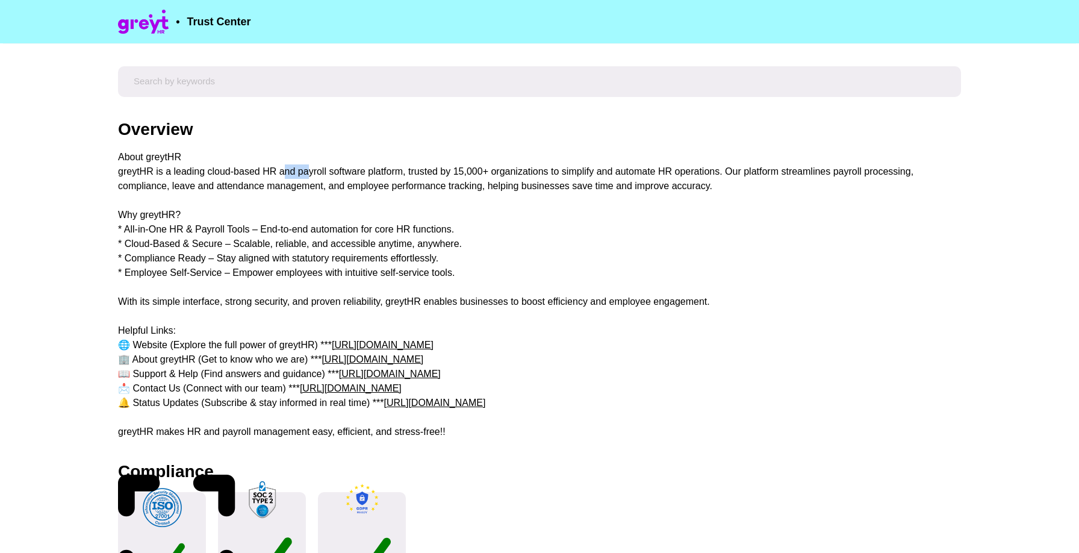
click at [282, 175] on div "About greytHR greytHR is a leading cloud-based HR and payroll software platform…" at bounding box center [539, 294] width 843 height 289
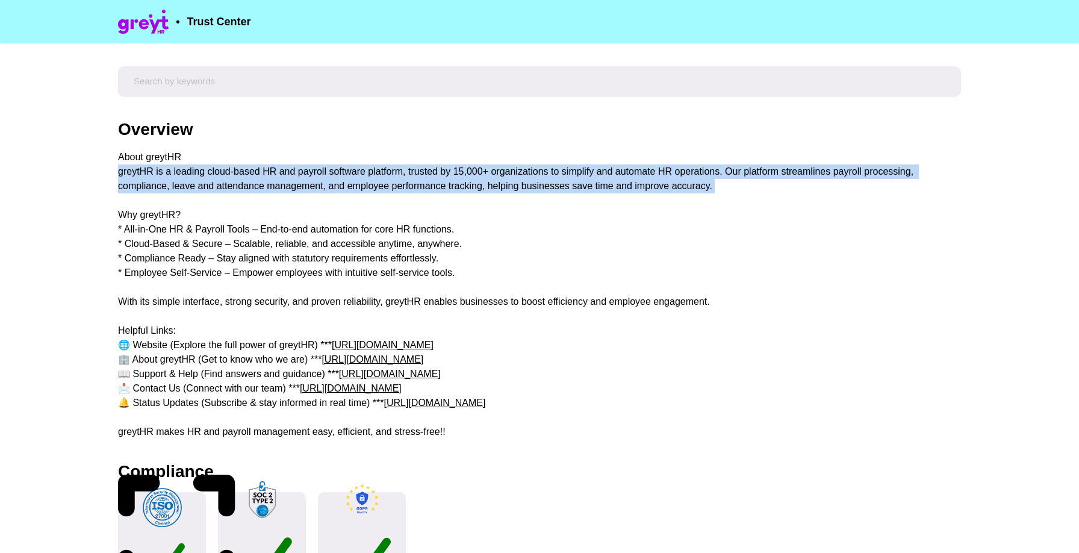
click at [282, 175] on div "About greytHR greytHR is a leading cloud-based HR and payroll software platform…" at bounding box center [539, 294] width 843 height 289
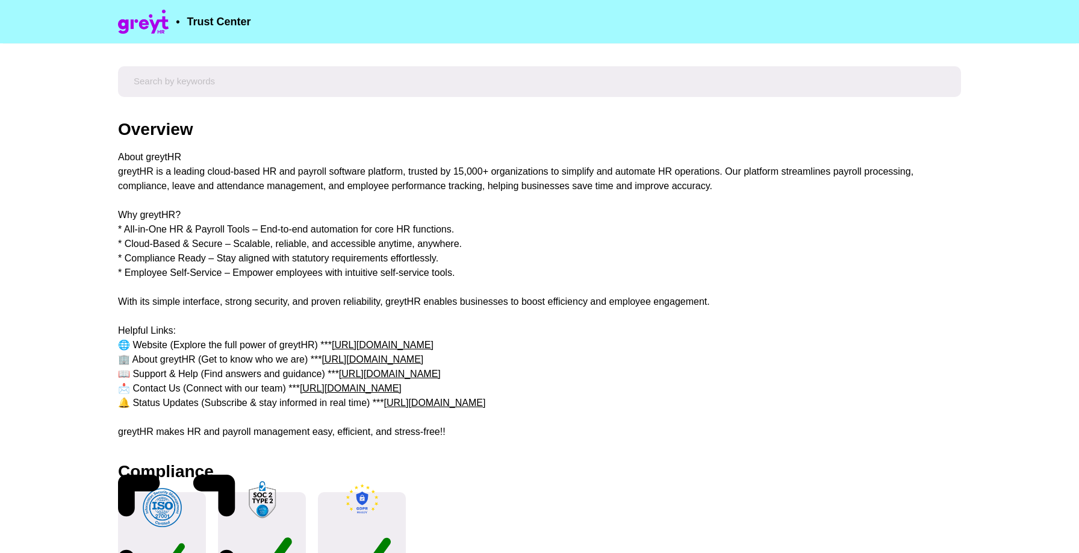
click at [225, 255] on div "About greytHR greytHR is a leading cloud-based HR and payroll software platform…" at bounding box center [539, 294] width 843 height 289
click at [220, 237] on div "About greytHR greytHR is a leading cloud-based HR and payroll software platform…" at bounding box center [539, 294] width 843 height 289
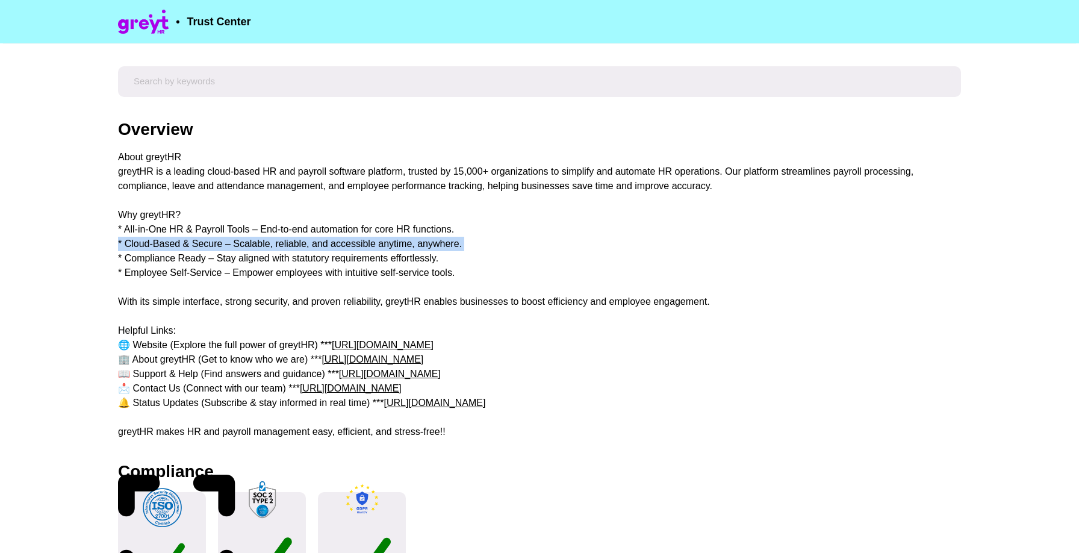
click at [220, 237] on div "About greytHR greytHR is a leading cloud-based HR and payroll software platform…" at bounding box center [539, 294] width 843 height 289
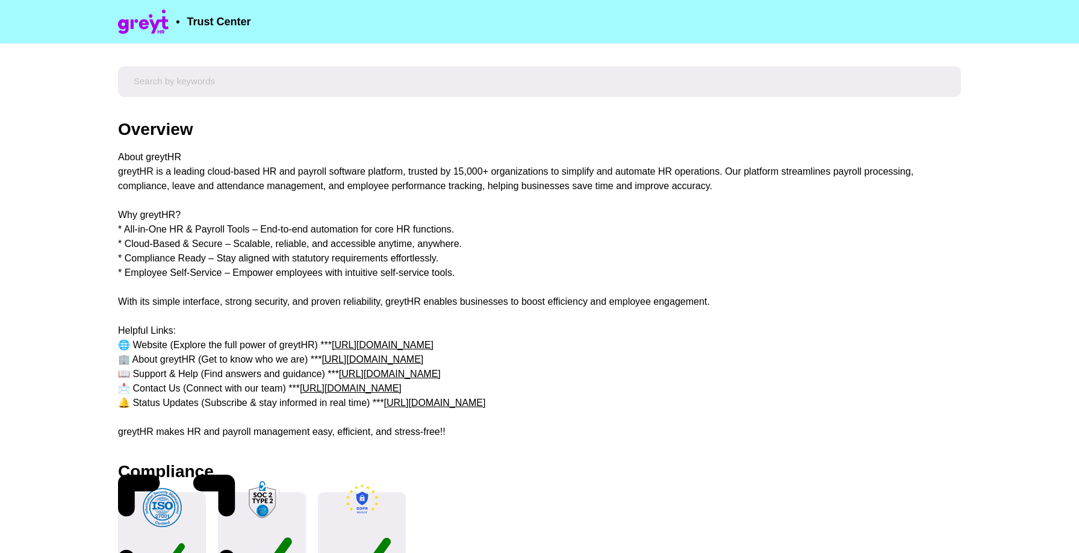
click at [146, 211] on div "About greytHR greytHR is a leading cloud-based HR and payroll software platform…" at bounding box center [539, 294] width 843 height 289
click at [163, 228] on div "About greytHR greytHR is a leading cloud-based HR and payroll software platform…" at bounding box center [539, 294] width 843 height 289
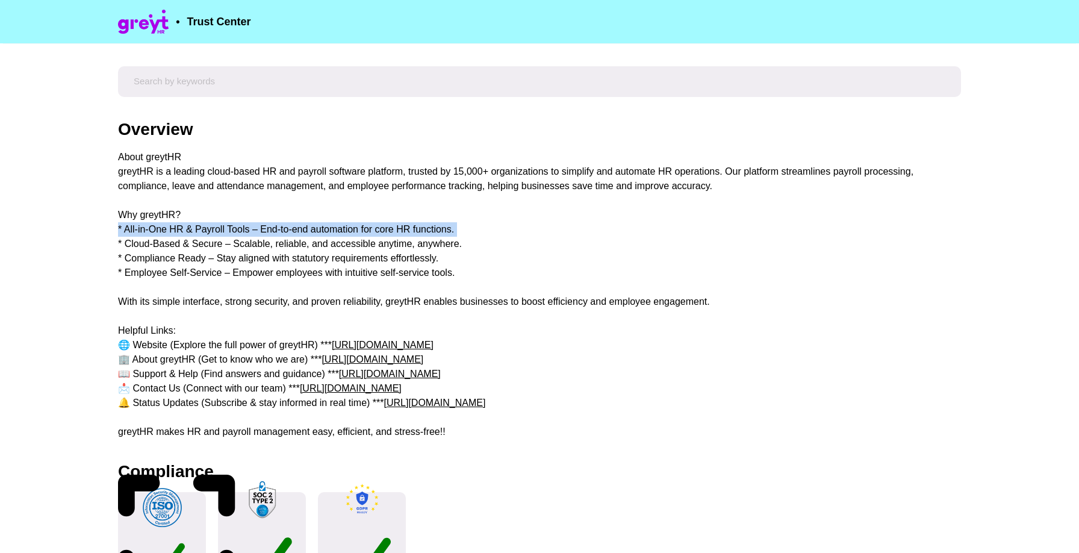
click at [163, 228] on div "About greytHR greytHR is a leading cloud-based HR and payroll software platform…" at bounding box center [539, 294] width 843 height 289
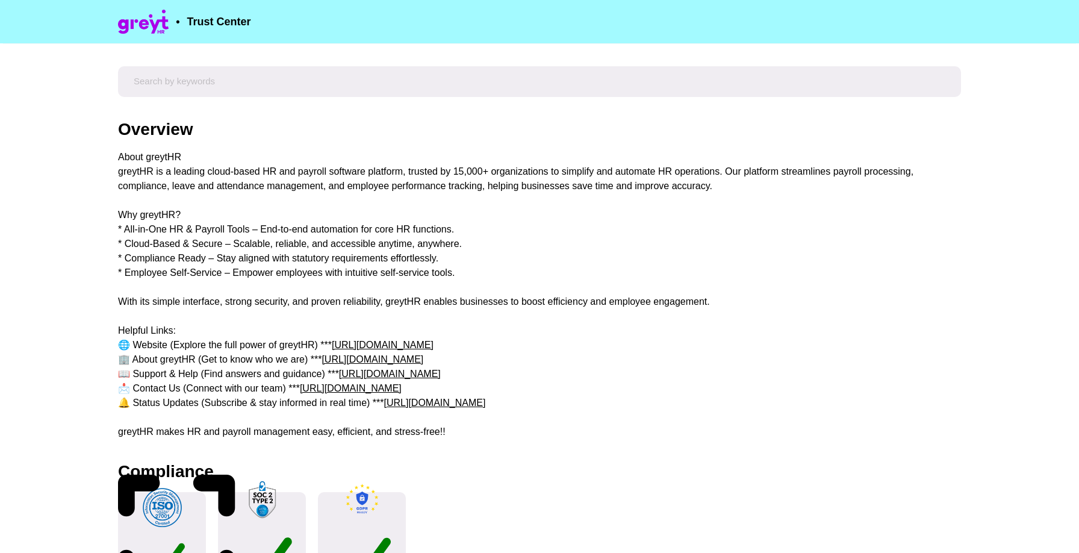
click at [163, 228] on div "About greytHR greytHR is a leading cloud-based HR and payroll software platform…" at bounding box center [539, 294] width 843 height 289
click at [163, 229] on div "About greytHR greytHR is a leading cloud-based HR and payroll software platform…" at bounding box center [539, 294] width 843 height 289
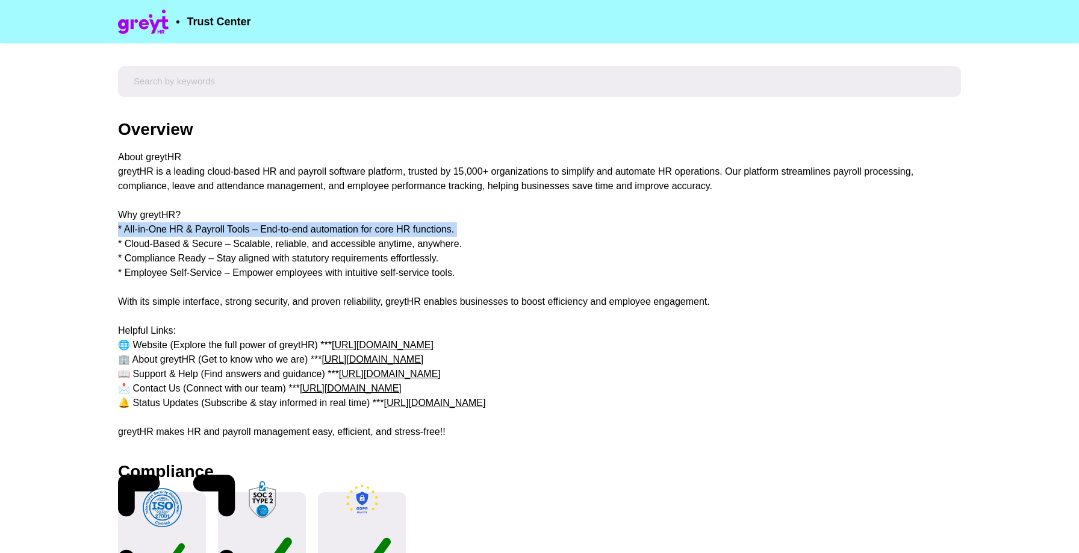
click at [163, 229] on div "About greytHR greytHR is a leading cloud-based HR and payroll software platform…" at bounding box center [539, 294] width 843 height 289
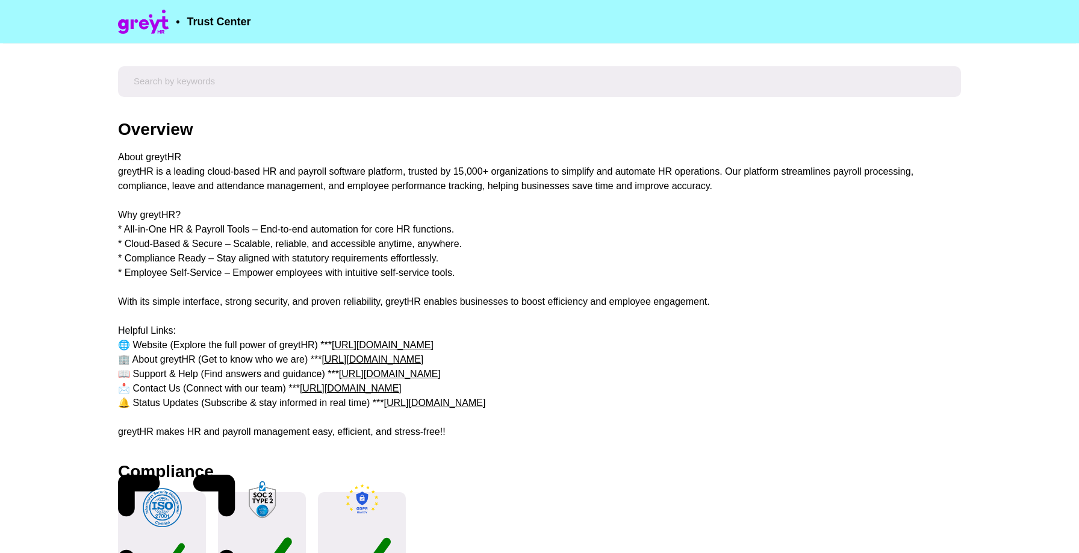
click at [160, 255] on div "About greytHR greytHR is a leading cloud-based HR and payroll software platform…" at bounding box center [539, 294] width 843 height 289
click at [162, 244] on div "About greytHR greytHR is a leading cloud-based HR and payroll software platform…" at bounding box center [539, 294] width 843 height 289
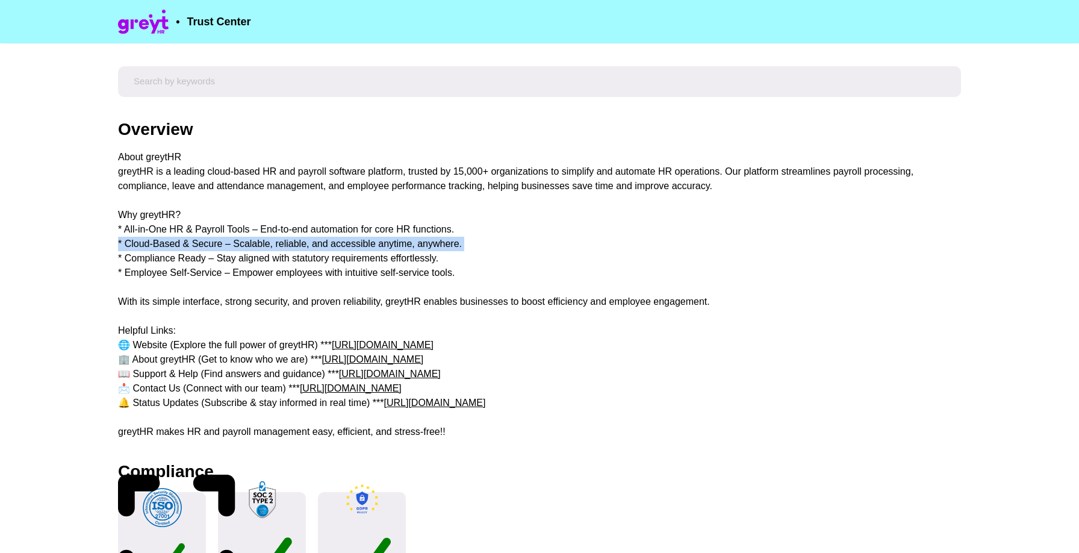
click at [162, 244] on div "About greytHR greytHR is a leading cloud-based HR and payroll software platform…" at bounding box center [539, 294] width 843 height 289
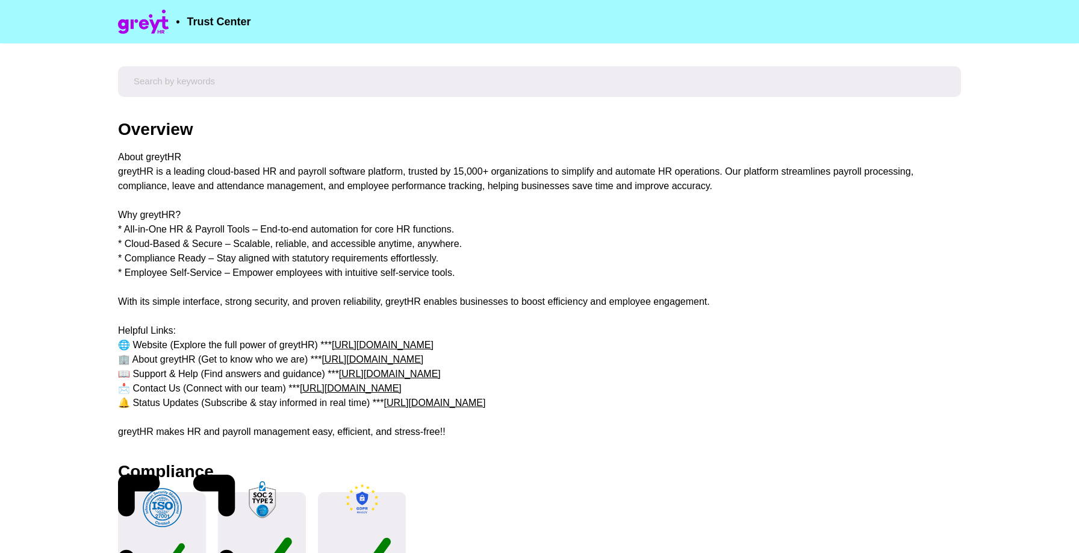
click at [161, 226] on div "About greytHR greytHR is a leading cloud-based HR and payroll software platform…" at bounding box center [539, 294] width 843 height 289
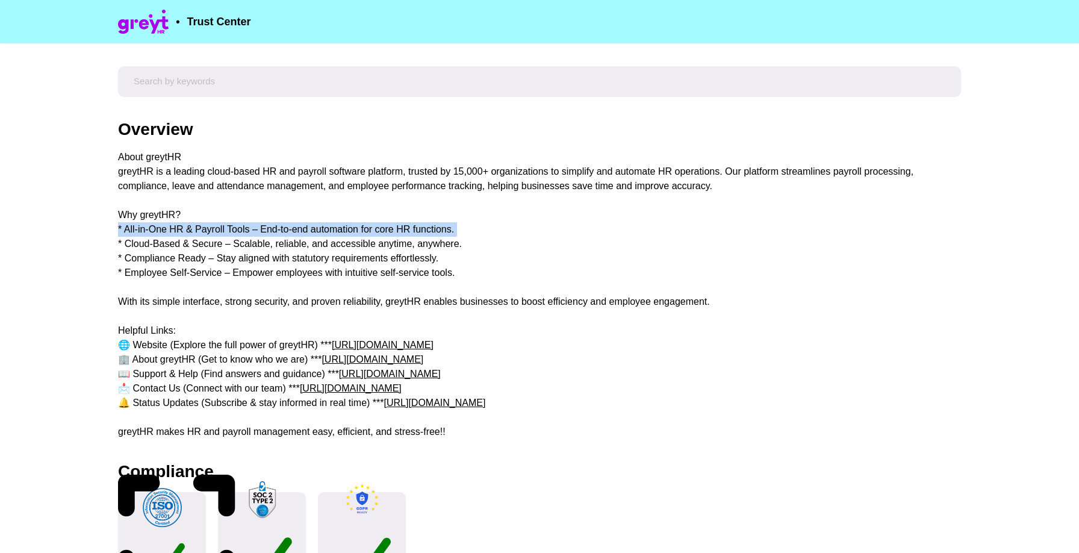
click at [161, 226] on div "About greytHR greytHR is a leading cloud-based HR and payroll software platform…" at bounding box center [539, 294] width 843 height 289
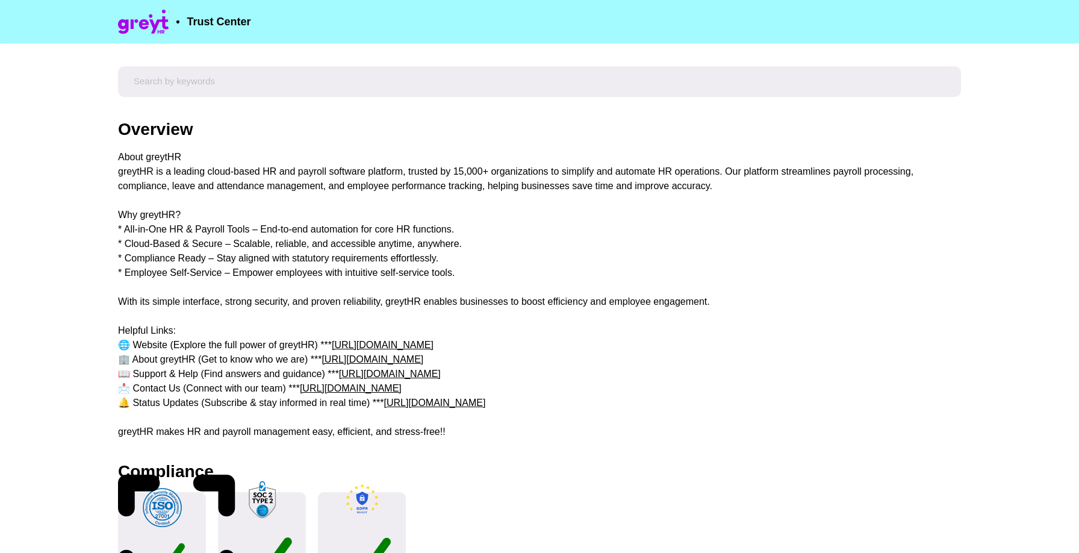
click at [159, 225] on div "About greytHR greytHR is a leading cloud-based HR and payroll software platform…" at bounding box center [539, 294] width 843 height 289
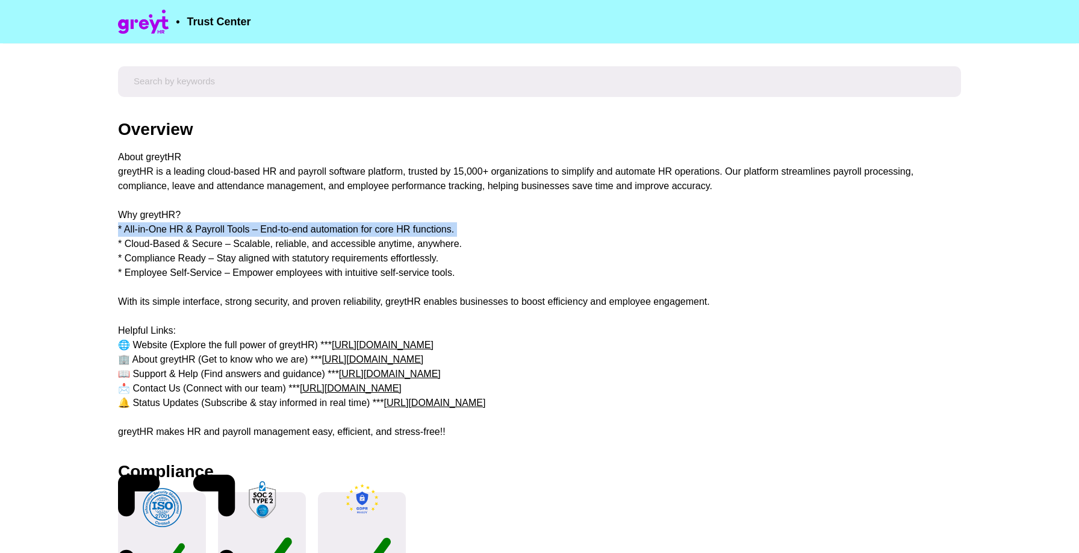
click at [159, 225] on div "About greytHR greytHR is a leading cloud-based HR and payroll software platform…" at bounding box center [539, 294] width 843 height 289
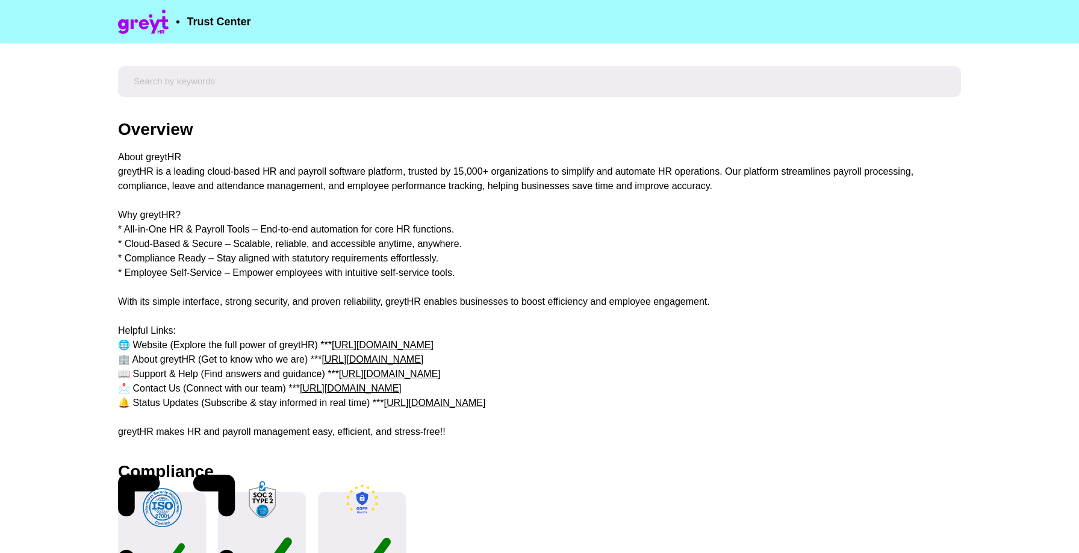
click at [158, 218] on div "About greytHR greytHR is a leading cloud-based HR and payroll software platform…" at bounding box center [539, 294] width 843 height 289
click at [163, 231] on div "About greytHR greytHR is a leading cloud-based HR and payroll software platform…" at bounding box center [539, 294] width 843 height 289
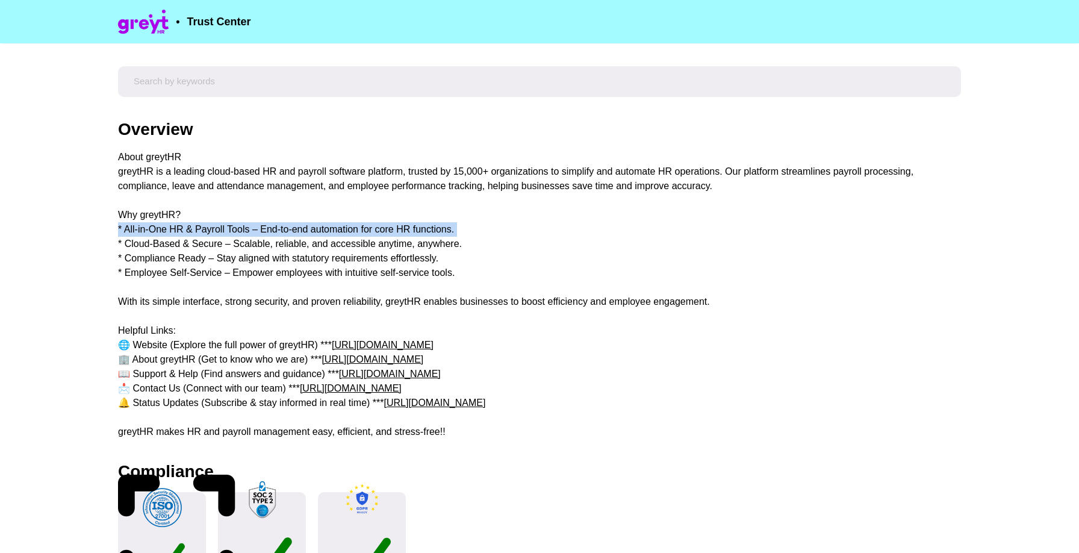
click at [163, 231] on div "About greytHR greytHR is a leading cloud-based HR and payroll software platform…" at bounding box center [539, 294] width 843 height 289
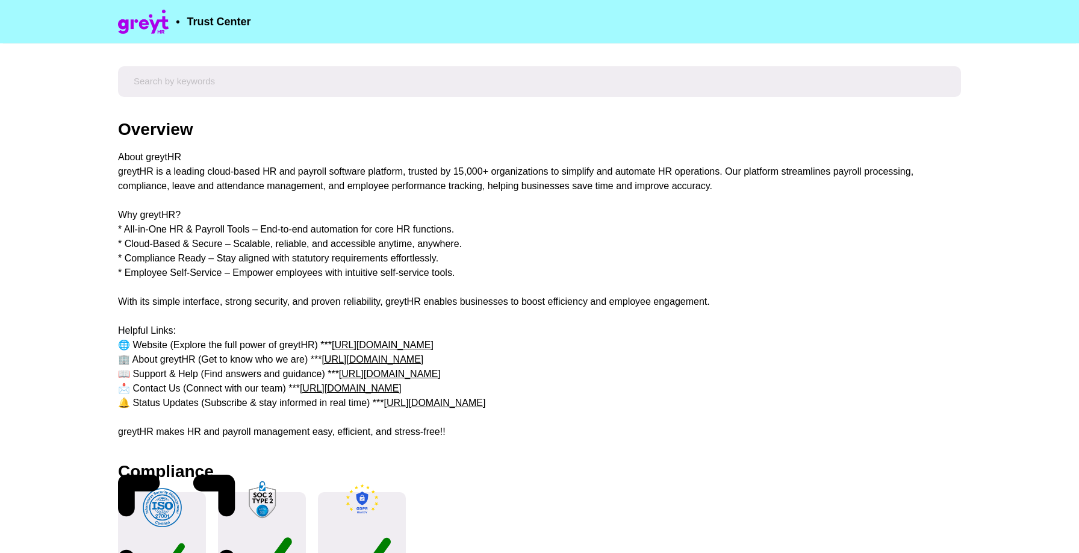
click at [163, 244] on div "About greytHR greytHR is a leading cloud-based HR and payroll software platform…" at bounding box center [539, 294] width 843 height 289
click at [165, 255] on div "About greytHR greytHR is a leading cloud-based HR and payroll software platform…" at bounding box center [539, 294] width 843 height 289
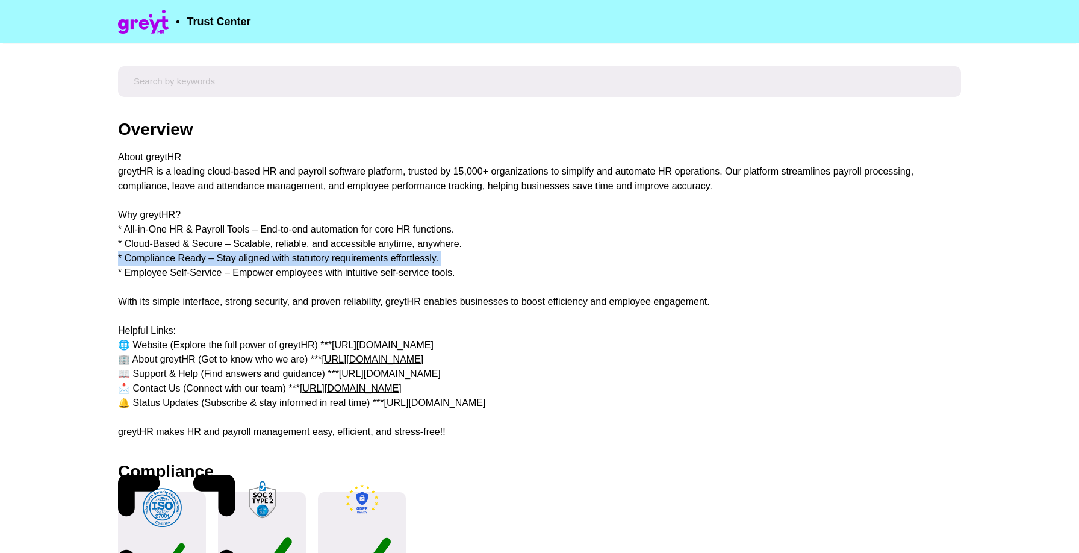
click at [165, 255] on div "About greytHR greytHR is a leading cloud-based HR and payroll software platform…" at bounding box center [539, 294] width 843 height 289
click at [160, 277] on div "About greytHR greytHR is a leading cloud-based HR and payroll software platform…" at bounding box center [539, 294] width 843 height 289
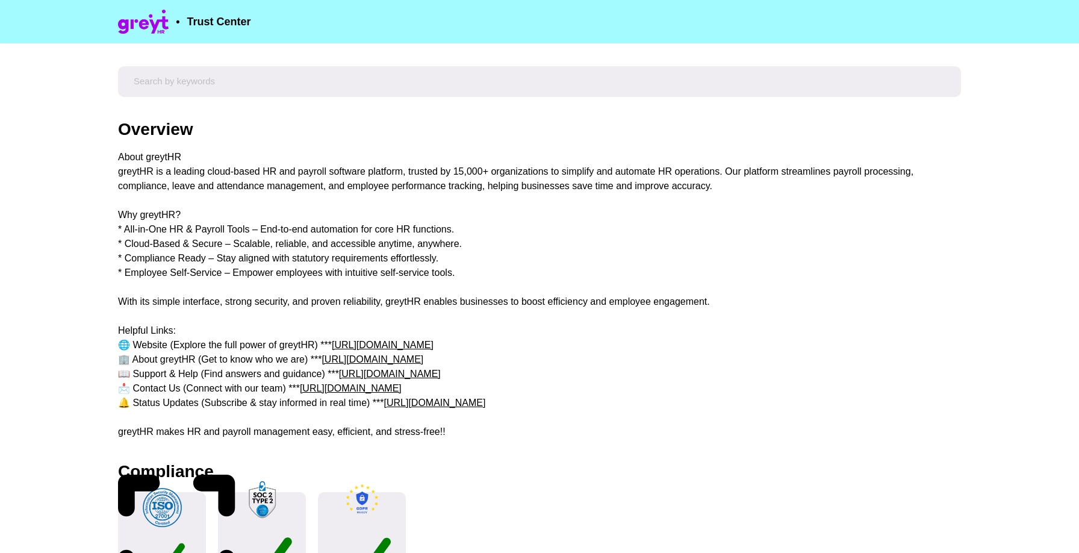
click at [160, 258] on div "About greytHR greytHR is a leading cloud-based HR and payroll software platform…" at bounding box center [539, 294] width 843 height 289
click at [161, 247] on div "About greytHR greytHR is a leading cloud-based HR and payroll software platform…" at bounding box center [539, 294] width 843 height 289
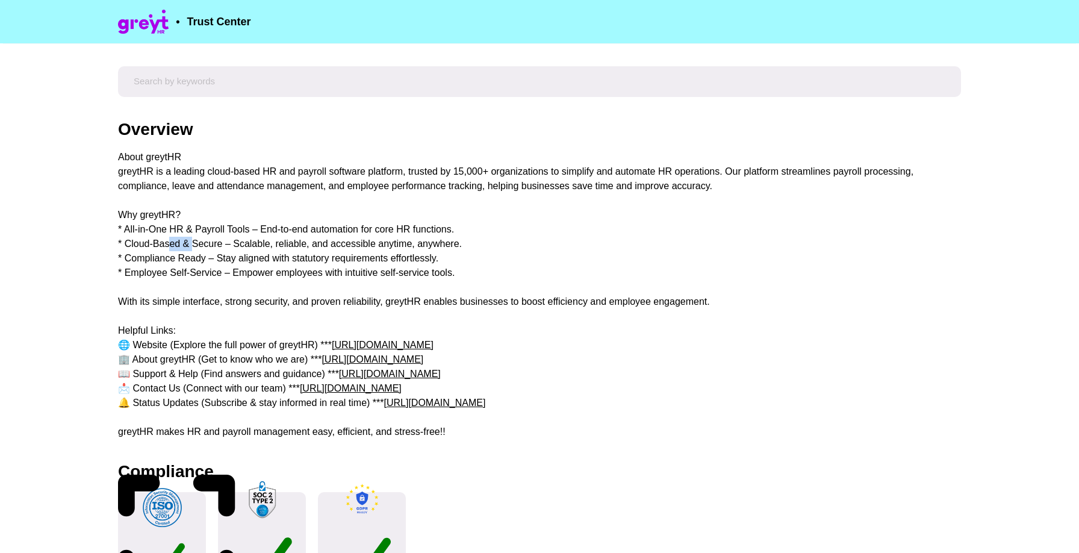
click at [161, 247] on div "About greytHR greytHR is a leading cloud-based HR and payroll software platform…" at bounding box center [539, 294] width 843 height 289
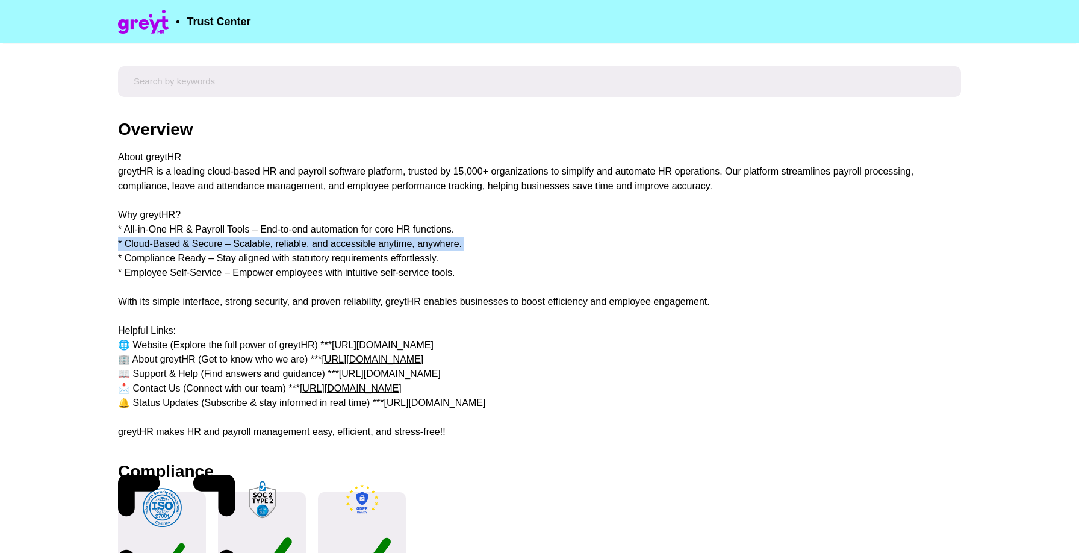
click at [161, 247] on div "About greytHR greytHR is a leading cloud-based HR and payroll software platform…" at bounding box center [539, 294] width 843 height 289
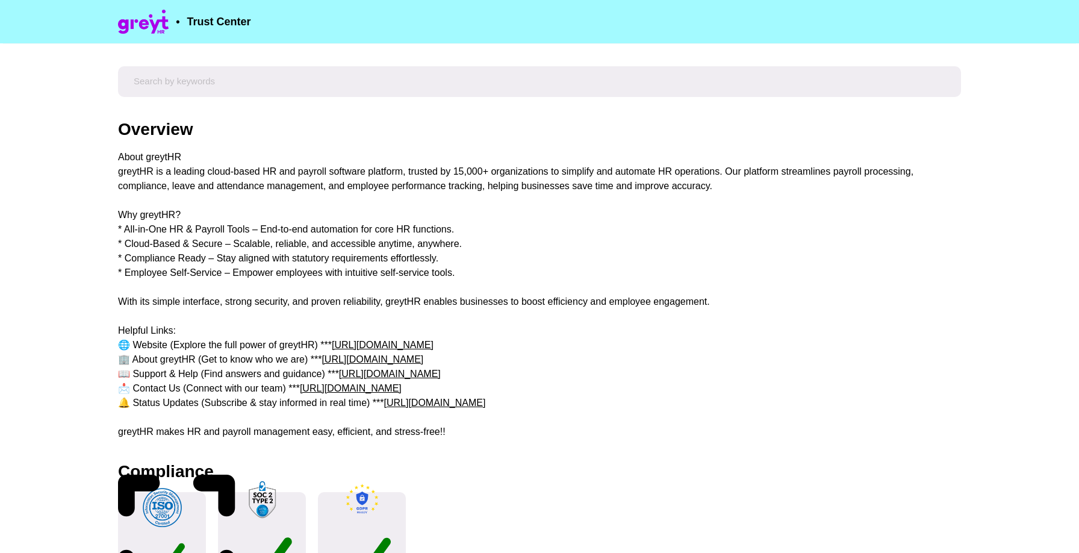
click at [166, 227] on div "About greytHR greytHR is a leading cloud-based HR and payroll software platform…" at bounding box center [539, 294] width 843 height 289
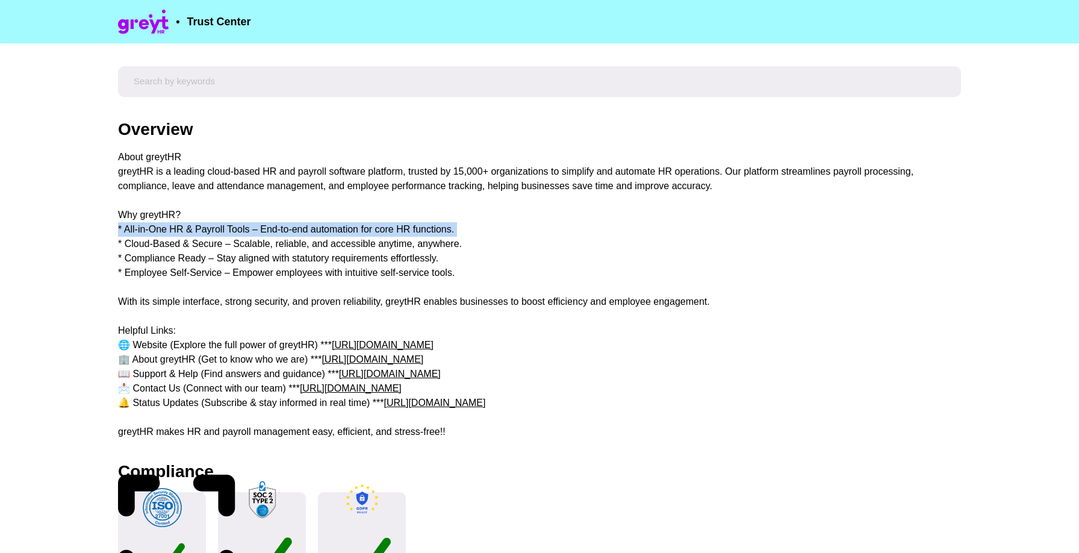
click at [166, 227] on div "About greytHR greytHR is a leading cloud-based HR and payroll software platform…" at bounding box center [539, 294] width 843 height 289
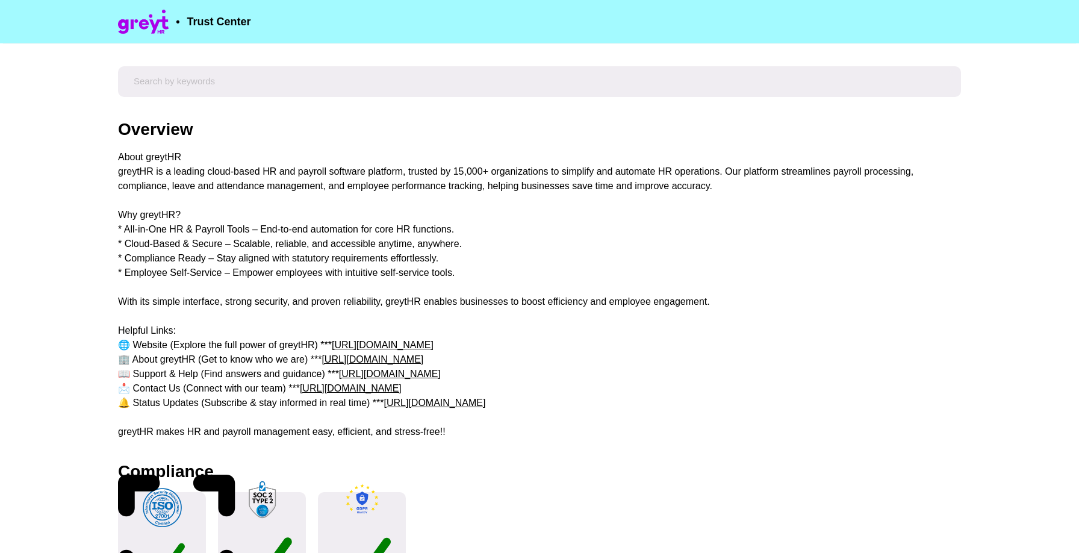
click at [159, 253] on div "About greytHR greytHR is a leading cloud-based HR and payroll software platform…" at bounding box center [539, 294] width 843 height 289
click at [159, 250] on div "About greytHR greytHR is a leading cloud-based HR and payroll software platform…" at bounding box center [539, 294] width 843 height 289
click at [159, 244] on div "About greytHR greytHR is a leading cloud-based HR and payroll software platform…" at bounding box center [539, 294] width 843 height 289
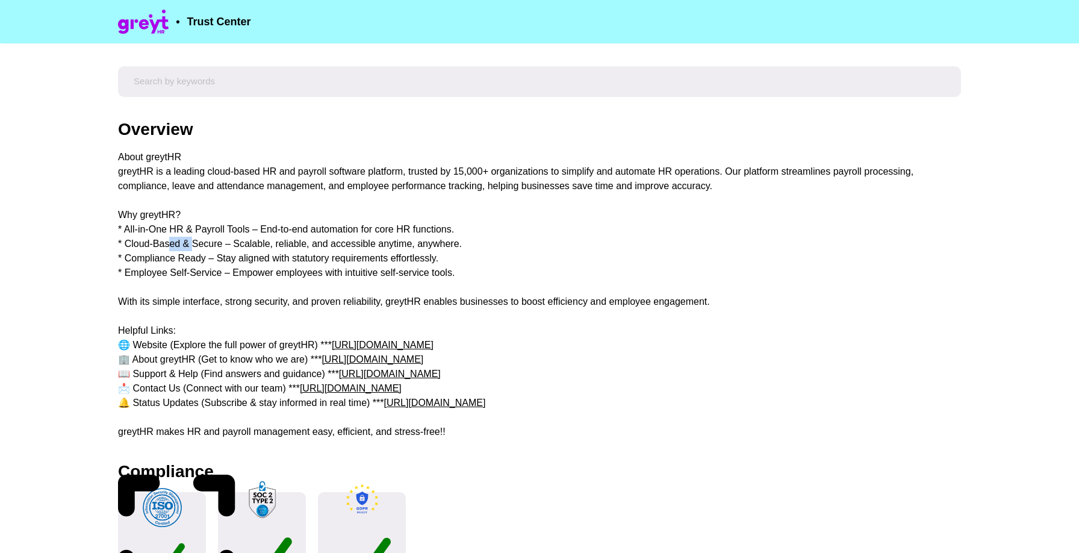
click at [159, 244] on div "About greytHR greytHR is a leading cloud-based HR and payroll software platform…" at bounding box center [539, 294] width 843 height 289
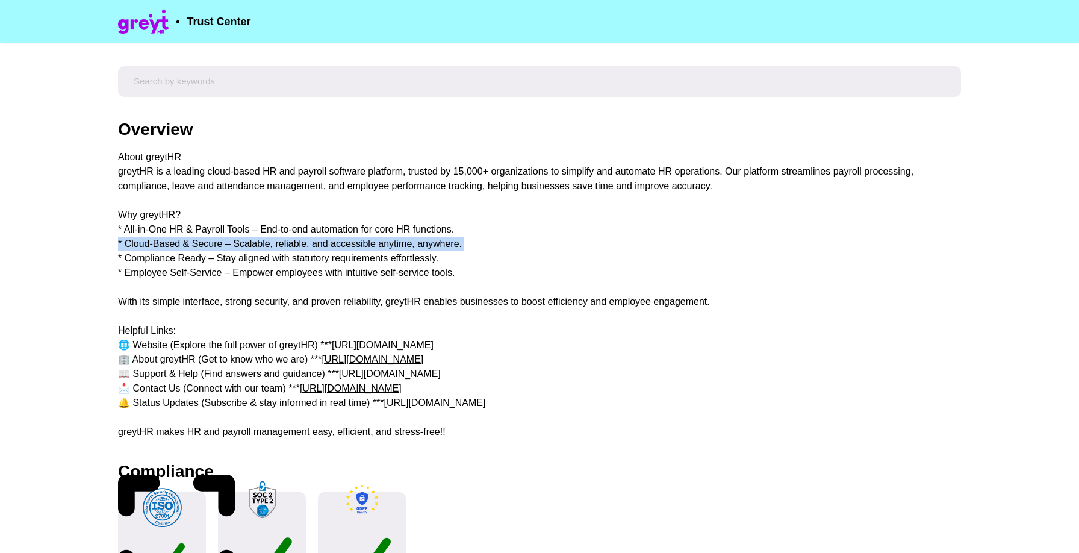
click at [159, 244] on div "About greytHR greytHR is a leading cloud-based HR and payroll software platform…" at bounding box center [539, 294] width 843 height 289
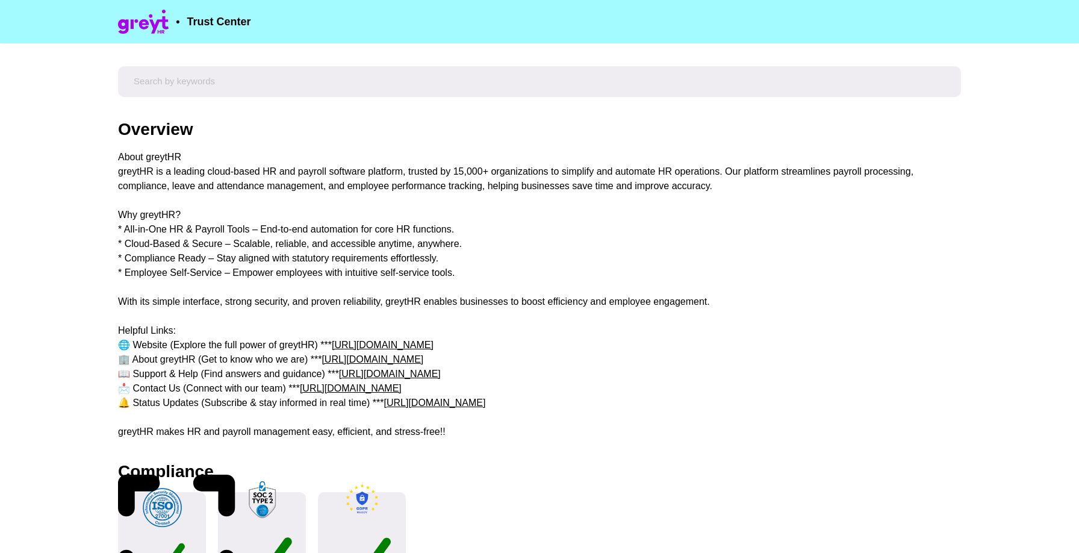
click at [162, 263] on div "About greytHR greytHR is a leading cloud-based HR and payroll software platform…" at bounding box center [539, 294] width 843 height 289
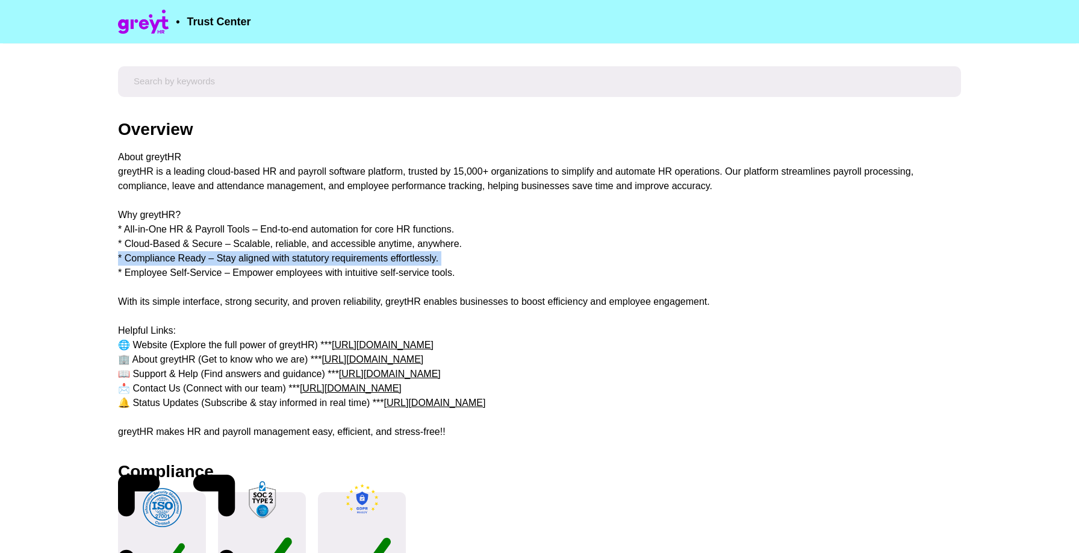
click at [162, 263] on div "About greytHR greytHR is a leading cloud-based HR and payroll software platform…" at bounding box center [539, 294] width 843 height 289
click at [167, 270] on div "About greytHR greytHR is a leading cloud-based HR and payroll software platform…" at bounding box center [539, 294] width 843 height 289
click at [166, 277] on div "About greytHR greytHR is a leading cloud-based HR and payroll software platform…" at bounding box center [539, 294] width 843 height 289
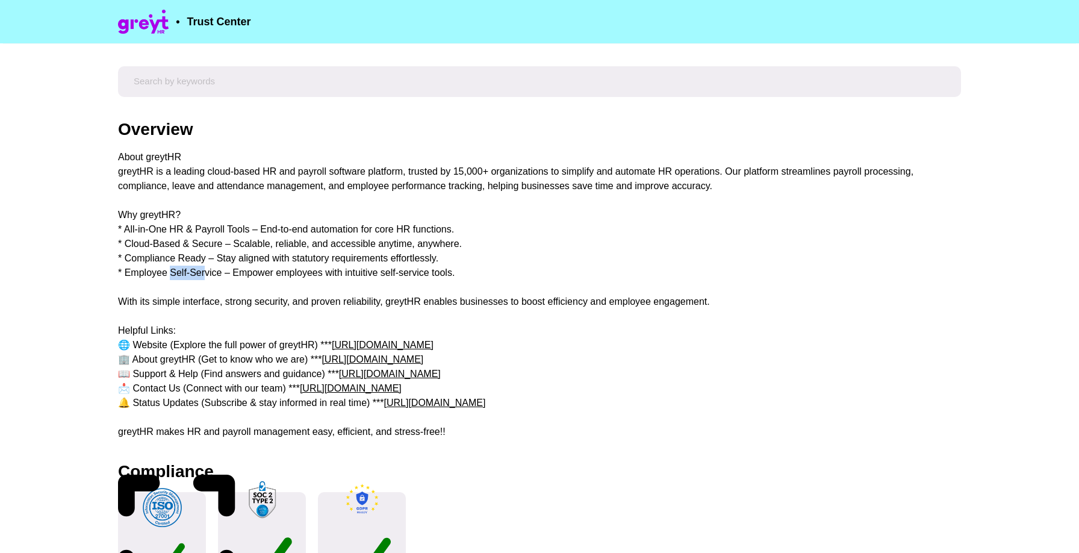
click at [166, 277] on div "About greytHR greytHR is a leading cloud-based HR and payroll software platform…" at bounding box center [539, 294] width 843 height 289
click at [161, 302] on div "About greytHR greytHR is a leading cloud-based HR and payroll software platform…" at bounding box center [539, 294] width 843 height 289
click at [160, 303] on div "About greytHR greytHR is a leading cloud-based HR and payroll software platform…" at bounding box center [539, 294] width 843 height 289
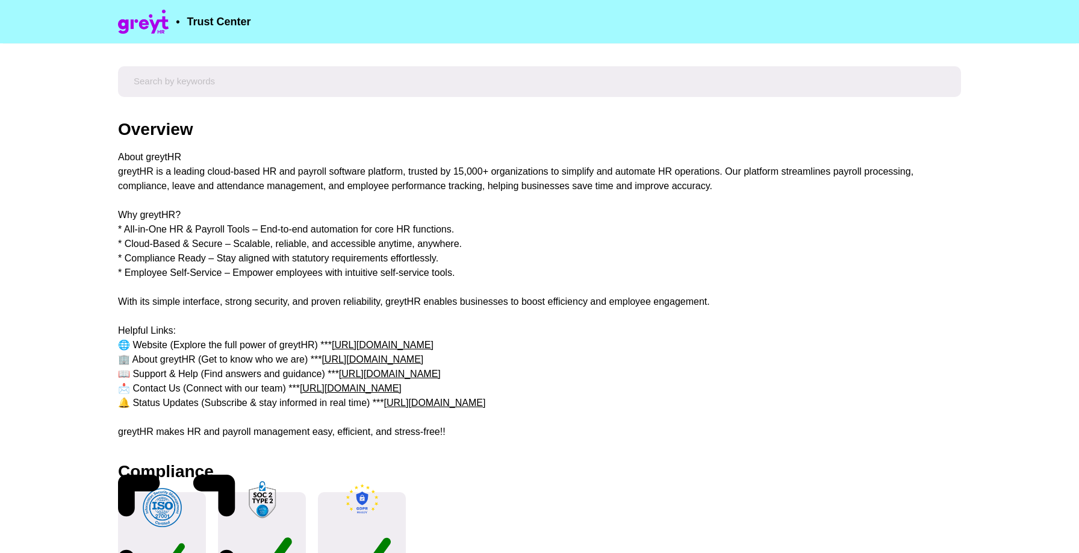
click at [160, 303] on div "About greytHR greytHR is a leading cloud-based HR and payroll software platform…" at bounding box center [539, 294] width 843 height 289
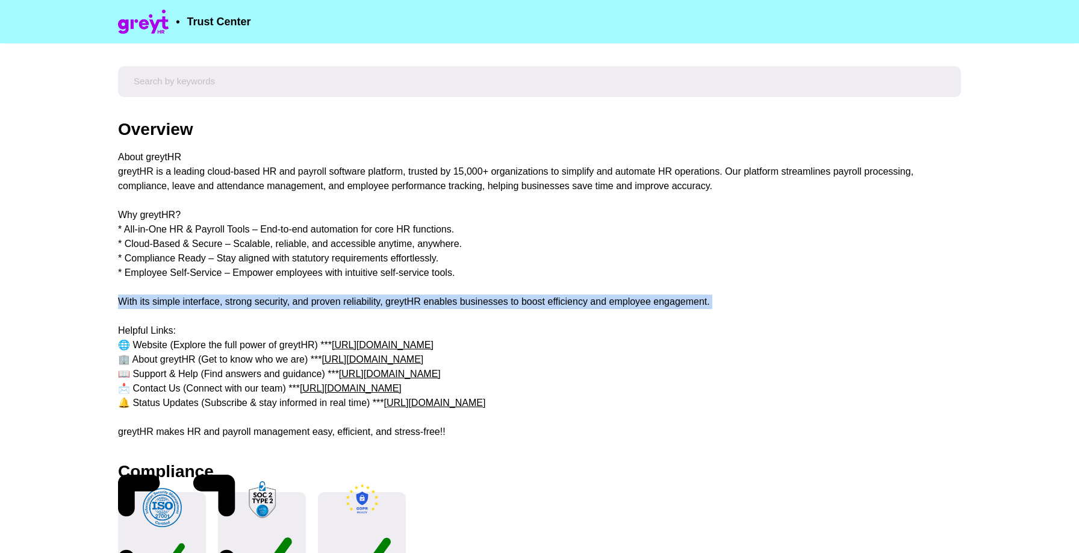
click at [160, 303] on div "About greytHR greytHR is a leading cloud-based HR and payroll software platform…" at bounding box center [539, 294] width 843 height 289
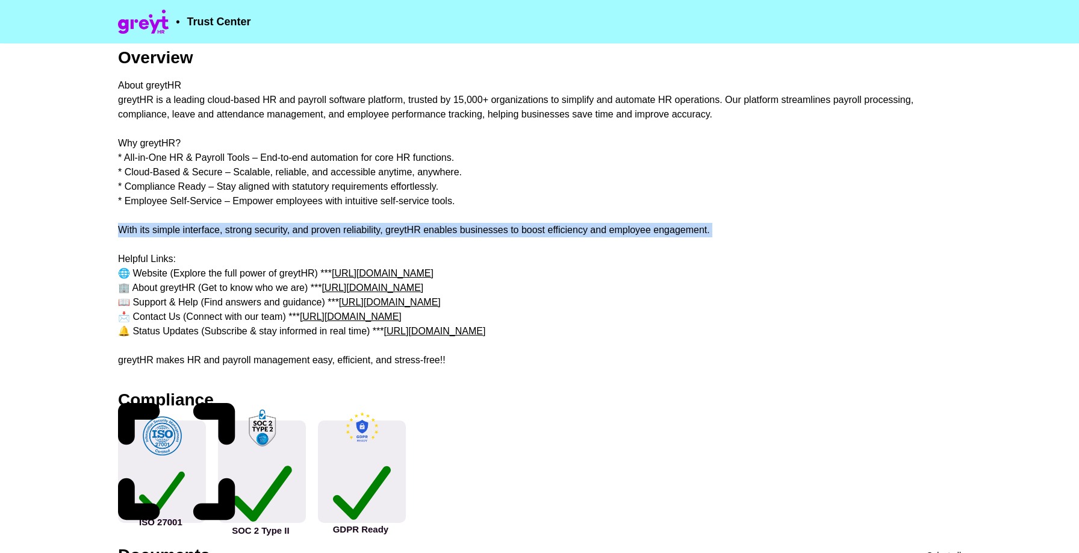
scroll to position [91, 0]
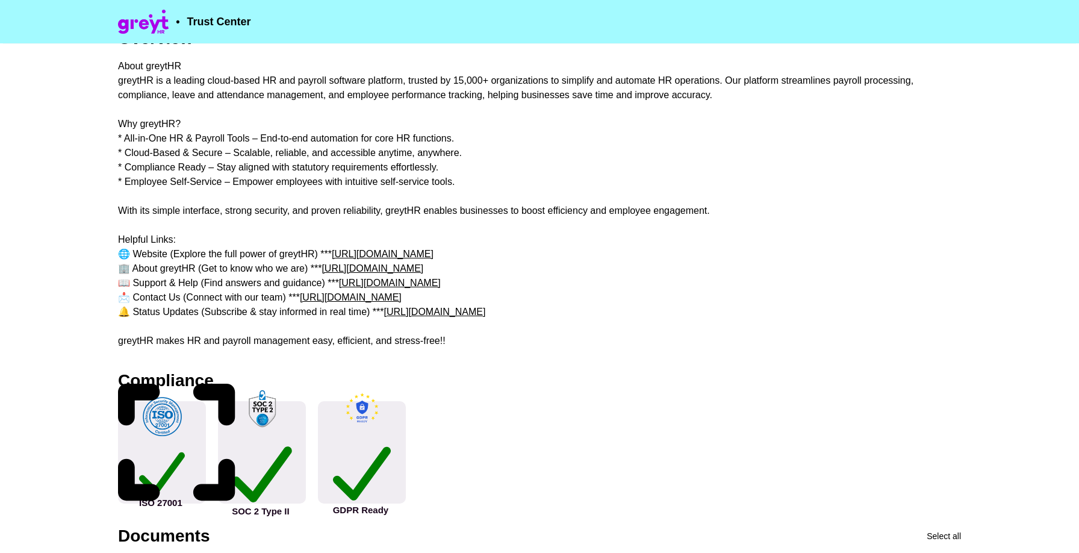
click at [153, 241] on div "About greytHR greytHR is a leading cloud-based HR and payroll software platform…" at bounding box center [539, 203] width 843 height 289
click at [174, 252] on div "About greytHR greytHR is a leading cloud-based HR and payroll software platform…" at bounding box center [539, 203] width 843 height 289
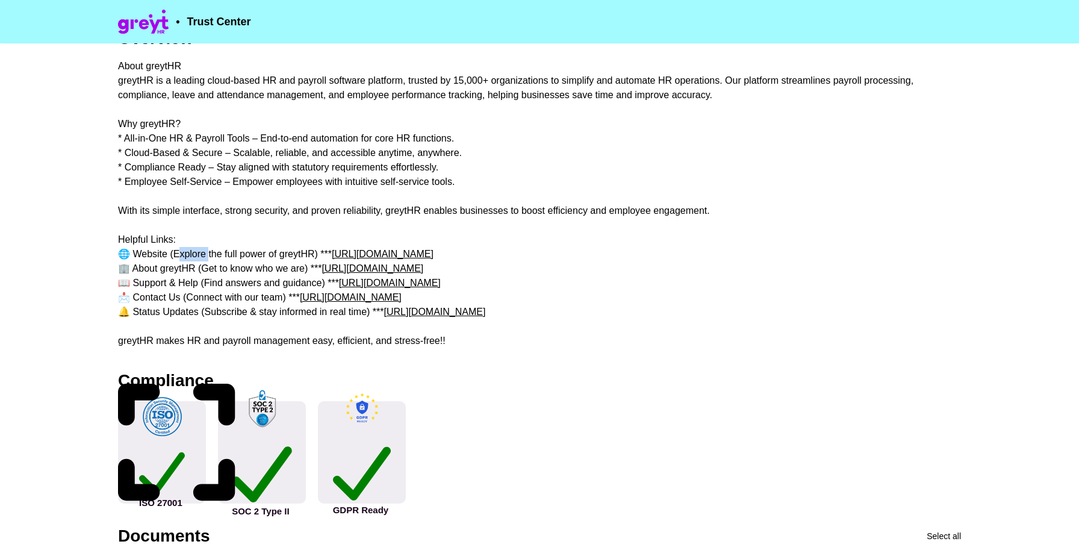
click at [174, 252] on div "About greytHR greytHR is a leading cloud-based HR and payroll software platform…" at bounding box center [539, 203] width 843 height 289
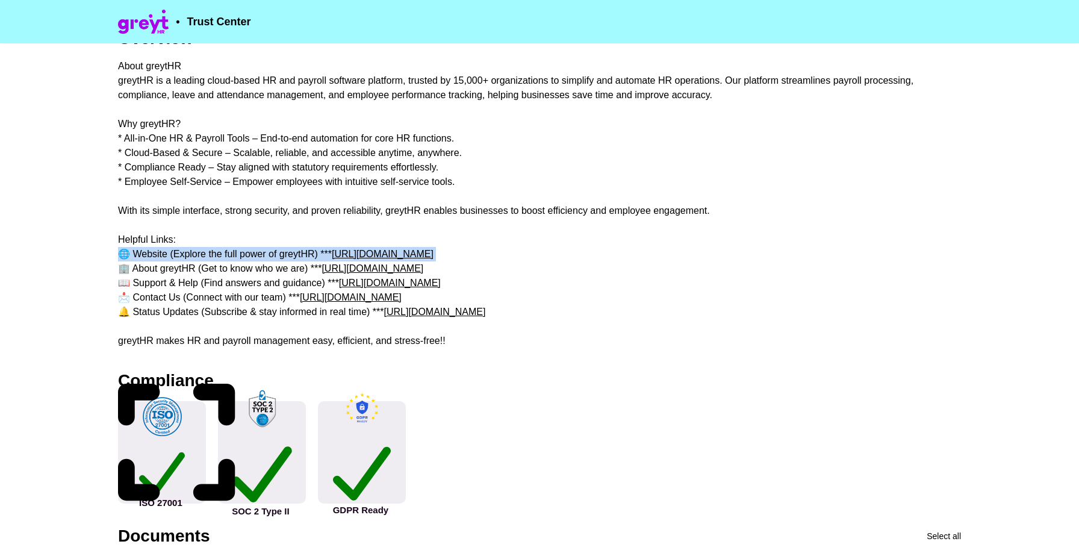
click at [174, 252] on div "About greytHR greytHR is a leading cloud-based HR and payroll software platform…" at bounding box center [539, 203] width 843 height 289
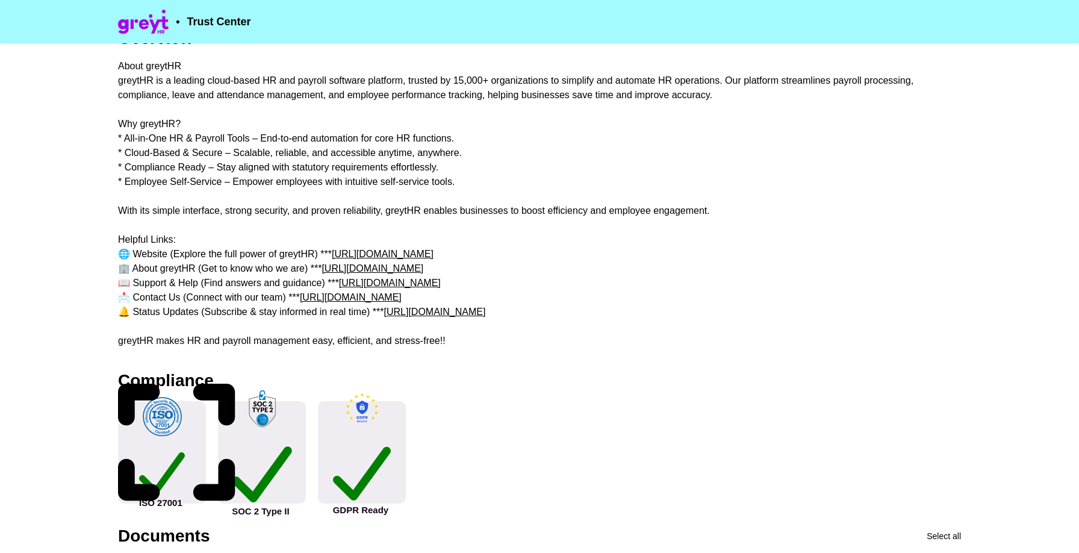
click at [172, 272] on div "About greytHR greytHR is a leading cloud-based HR and payroll software platform…" at bounding box center [539, 203] width 843 height 289
click at [171, 292] on div "About greytHR greytHR is a leading cloud-based HR and payroll software platform…" at bounding box center [539, 203] width 843 height 289
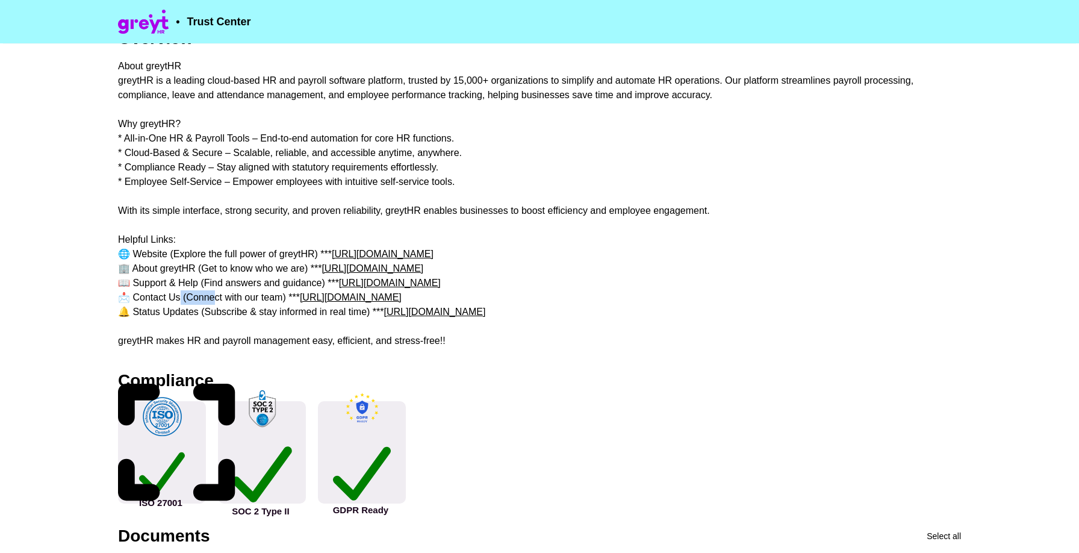
click at [171, 292] on div "About greytHR greytHR is a leading cloud-based HR and payroll software platform…" at bounding box center [539, 203] width 843 height 289
click at [169, 286] on div "About greytHR greytHR is a leading cloud-based HR and payroll software platform…" at bounding box center [539, 203] width 843 height 289
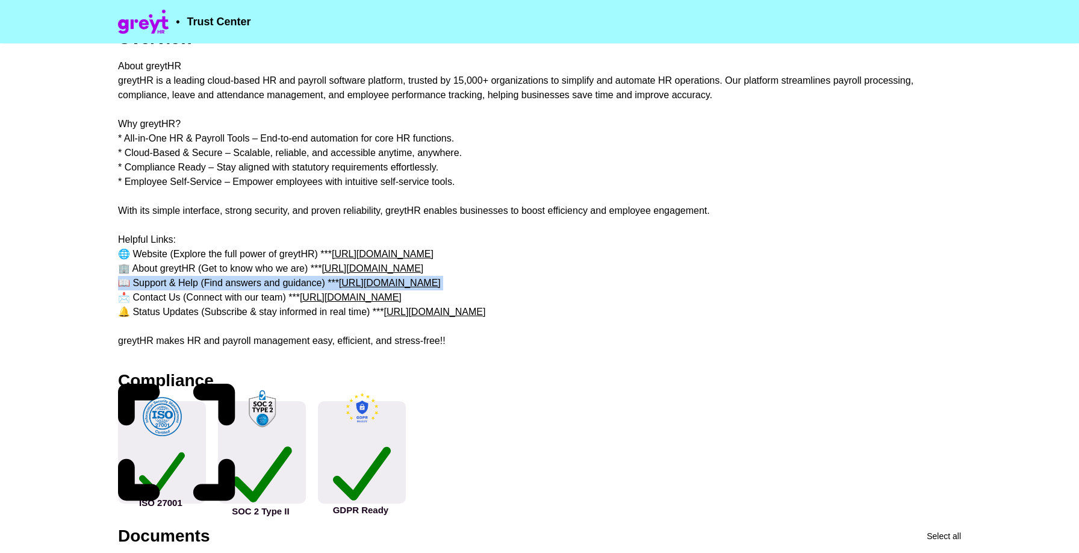
click at [169, 286] on div "About greytHR greytHR is a leading cloud-based HR and payroll software platform…" at bounding box center [539, 203] width 843 height 289
click at [163, 315] on div "About greytHR greytHR is a leading cloud-based HR and payroll software platform…" at bounding box center [539, 203] width 843 height 289
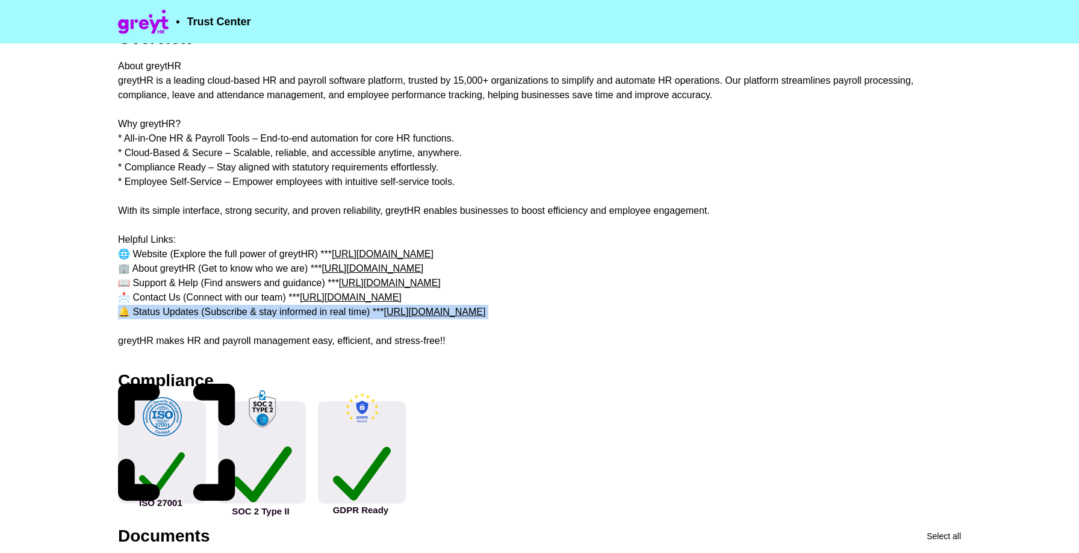
click at [163, 315] on div "About greytHR greytHR is a leading cloud-based HR and payroll software platform…" at bounding box center [539, 203] width 843 height 289
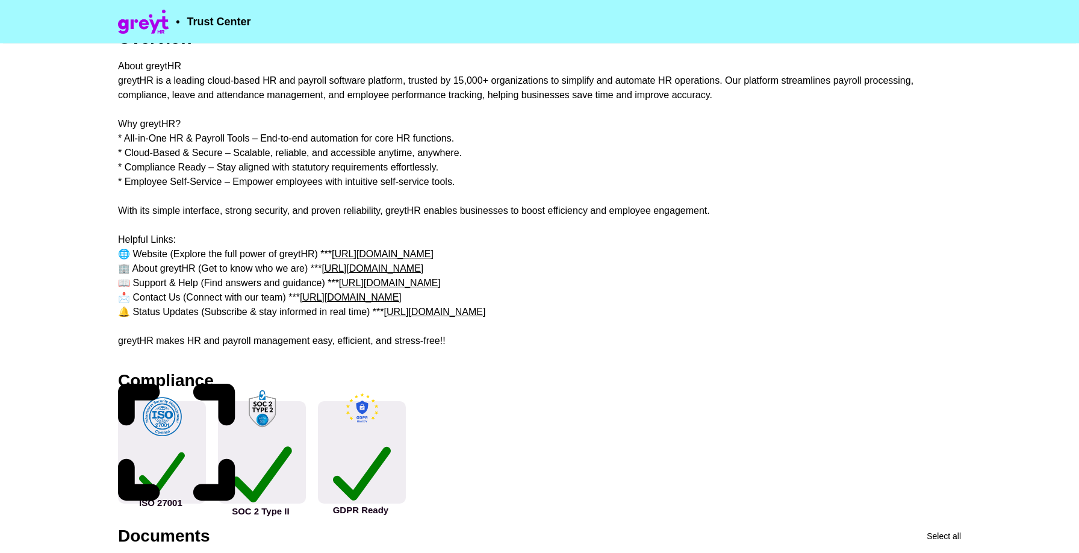
click at [158, 343] on div "About greytHR greytHR is a leading cloud-based HR and payroll software platform…" at bounding box center [539, 203] width 843 height 289
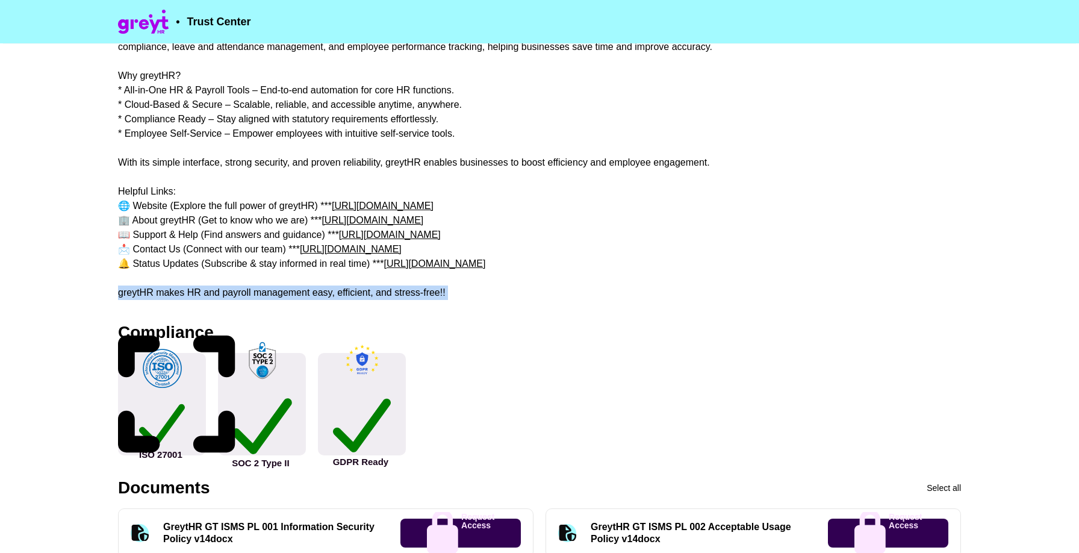
scroll to position [149, 0]
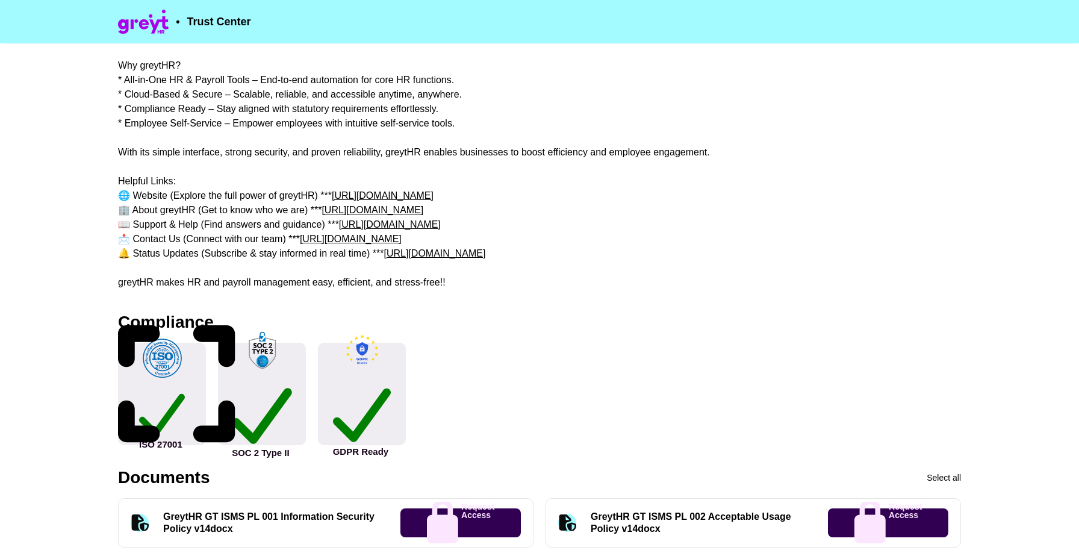
click at [160, 330] on div "Compliance" at bounding box center [166, 322] width 96 height 17
click at [160, 330] on div "Compliance ISO 27001 GreytHR is compliant with the ISO/IEC 27001:2022 standard.…" at bounding box center [539, 276] width 1079 height 553
click at [160, 324] on div "Compliance" at bounding box center [166, 322] width 96 height 17
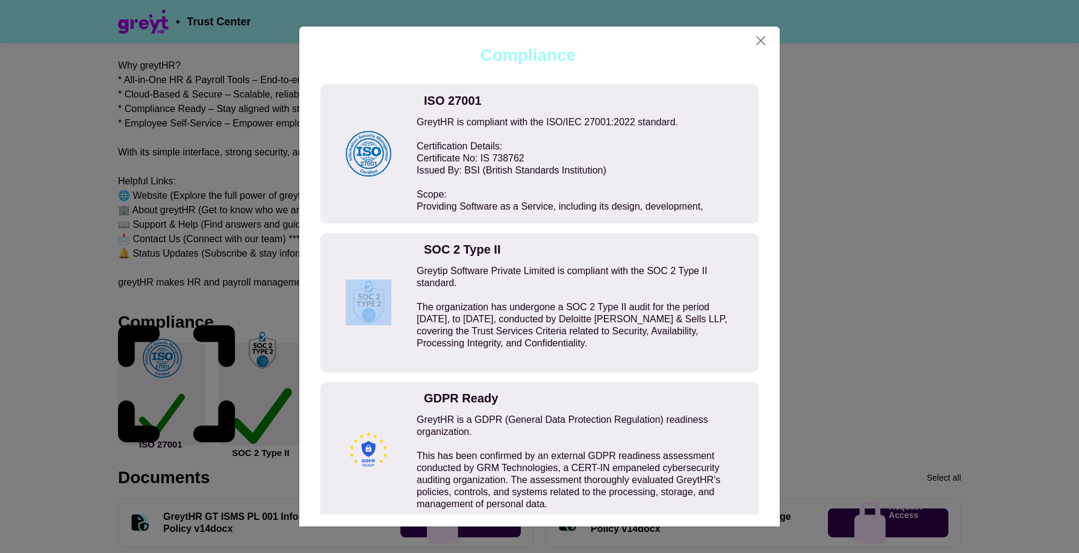
click at [160, 324] on div "Compliance ISO 27001 GreytHR is compliant with the ISO/IEC 27001:2022 standard.…" at bounding box center [539, 276] width 1079 height 553
click at [160, 324] on div "Compliance" at bounding box center [166, 322] width 96 height 17
click at [763, 43] on button "Close" at bounding box center [761, 40] width 18 height 19
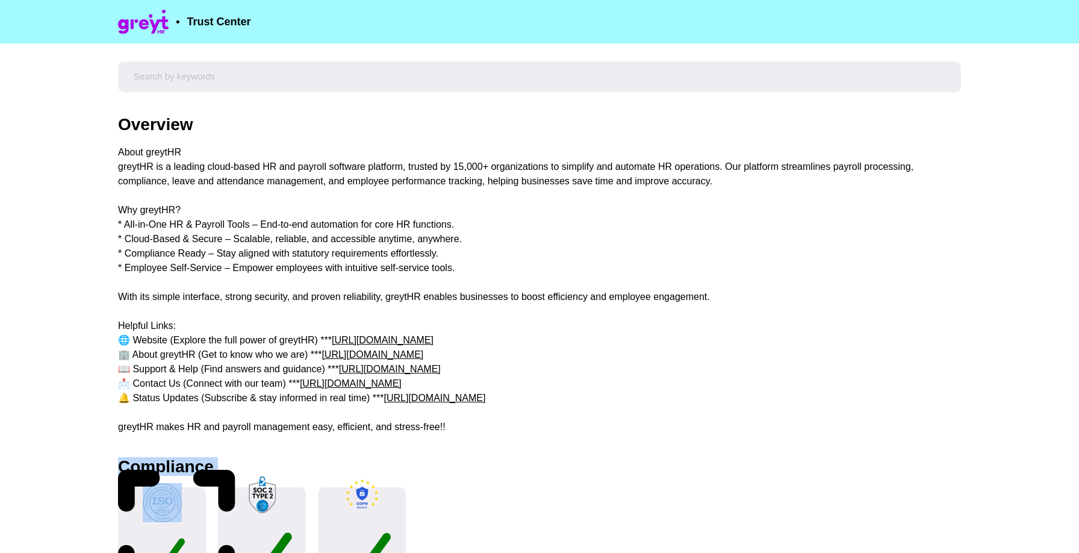
scroll to position [0, 0]
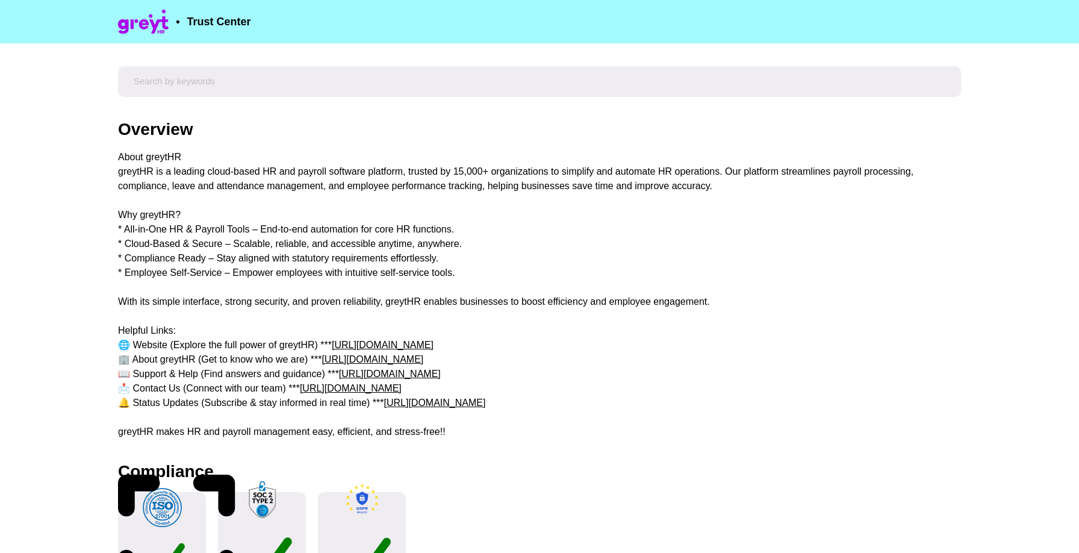
click at [236, 203] on div "About greytHR greytHR is a leading cloud-based HR and payroll software platform…" at bounding box center [539, 294] width 843 height 289
click at [308, 170] on div "About greytHR greytHR is a leading cloud-based HR and payroll software platform…" at bounding box center [539, 294] width 843 height 289
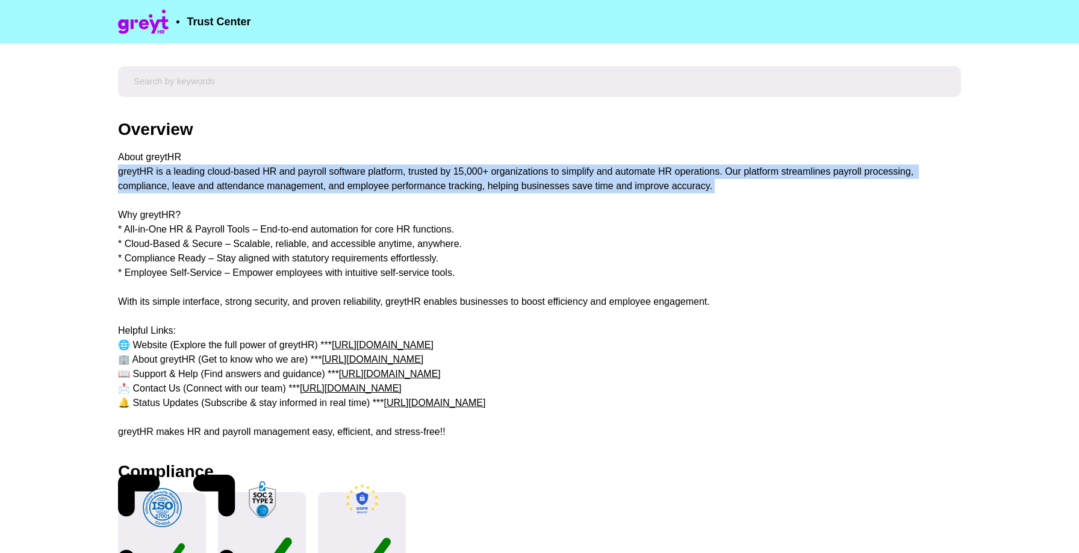
click at [308, 170] on div "About greytHR greytHR is a leading cloud-based HR and payroll software platform…" at bounding box center [539, 294] width 843 height 289
click at [312, 184] on div "About greytHR greytHR is a leading cloud-based HR and payroll software platform…" at bounding box center [539, 294] width 843 height 289
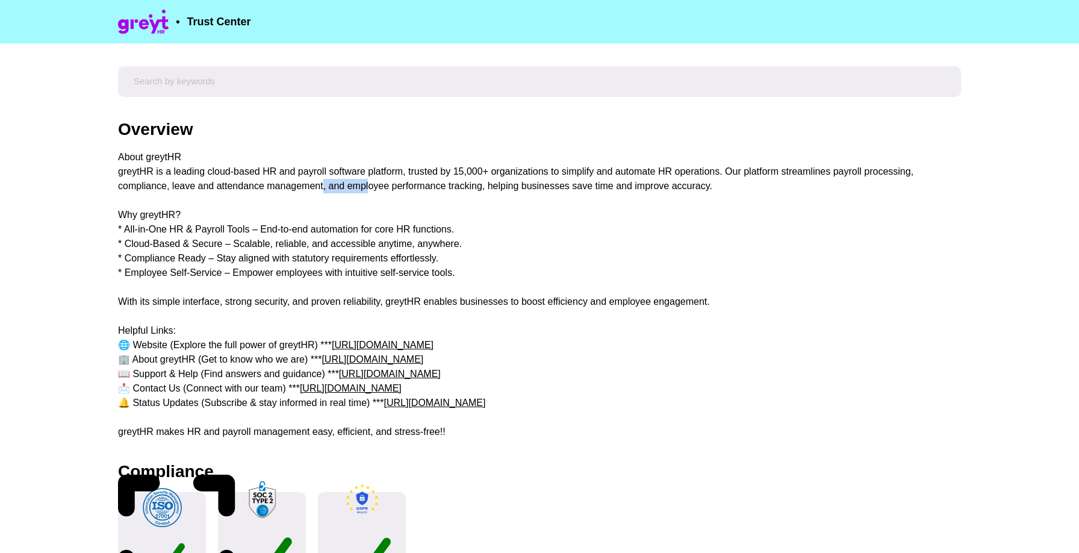
click at [312, 184] on div "About greytHR greytHR is a leading cloud-based HR and payroll software platform…" at bounding box center [539, 294] width 843 height 289
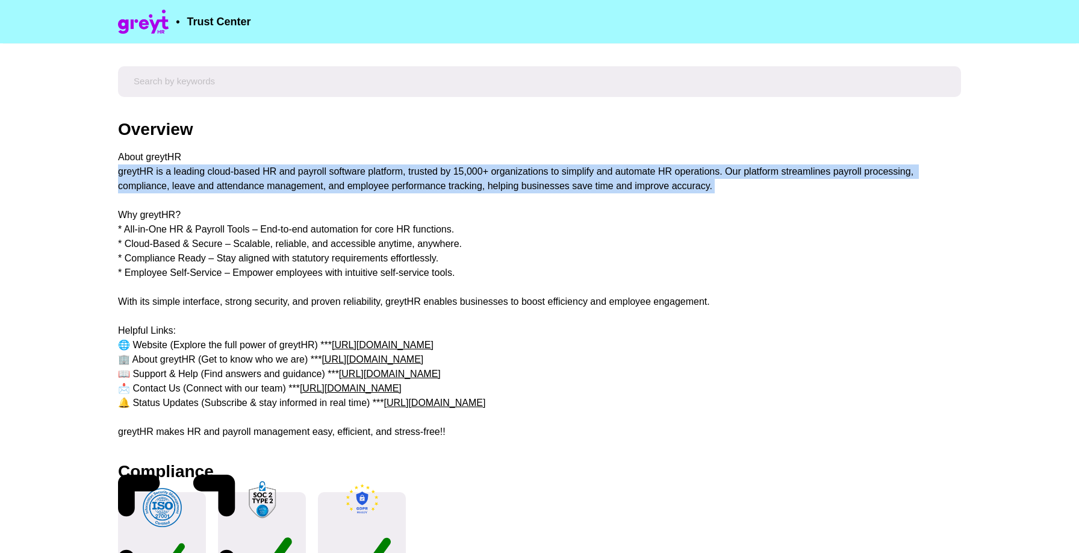
click at [312, 184] on div "About greytHR greytHR is a leading cloud-based HR and payroll software platform…" at bounding box center [539, 294] width 843 height 289
click at [309, 169] on div "About greytHR greytHR is a leading cloud-based HR and payroll software platform…" at bounding box center [539, 294] width 843 height 289
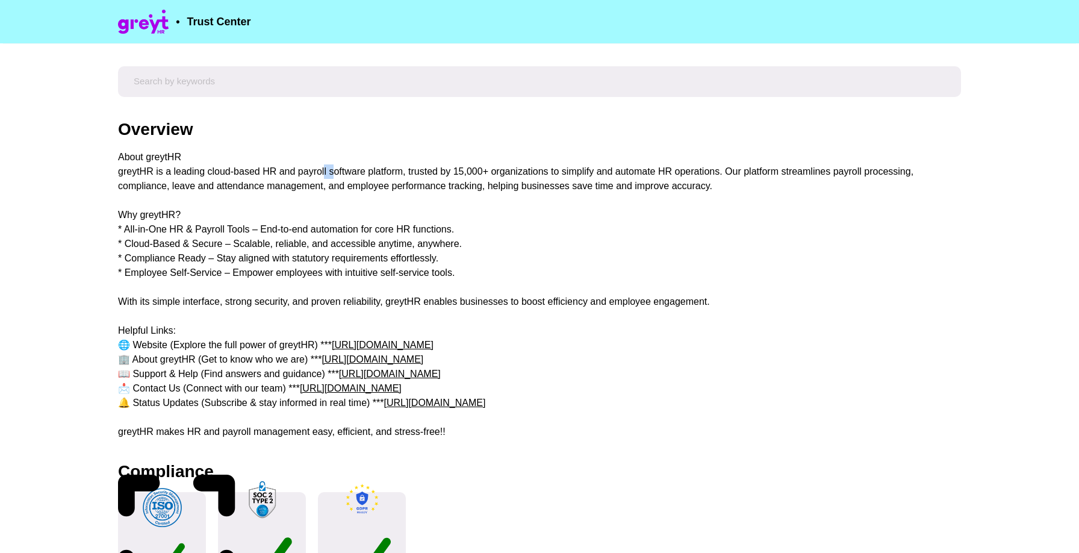
click at [309, 169] on div "About greytHR greytHR is a leading cloud-based HR and payroll software platform…" at bounding box center [539, 294] width 843 height 289
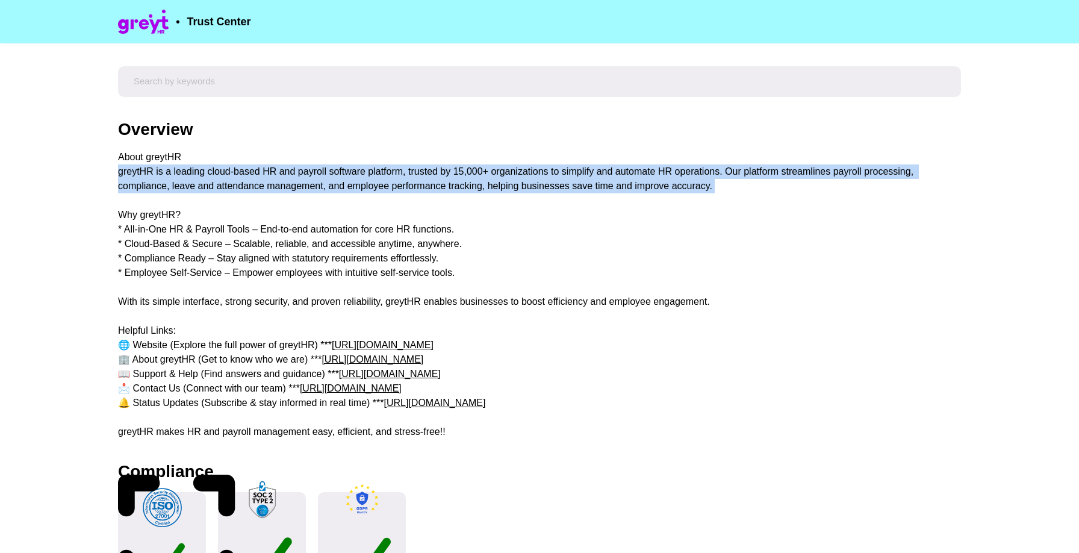
click at [309, 169] on div "About greytHR greytHR is a leading cloud-based HR and payroll software platform…" at bounding box center [539, 294] width 843 height 289
click at [312, 182] on div "About greytHR greytHR is a leading cloud-based HR and payroll software platform…" at bounding box center [539, 294] width 843 height 289
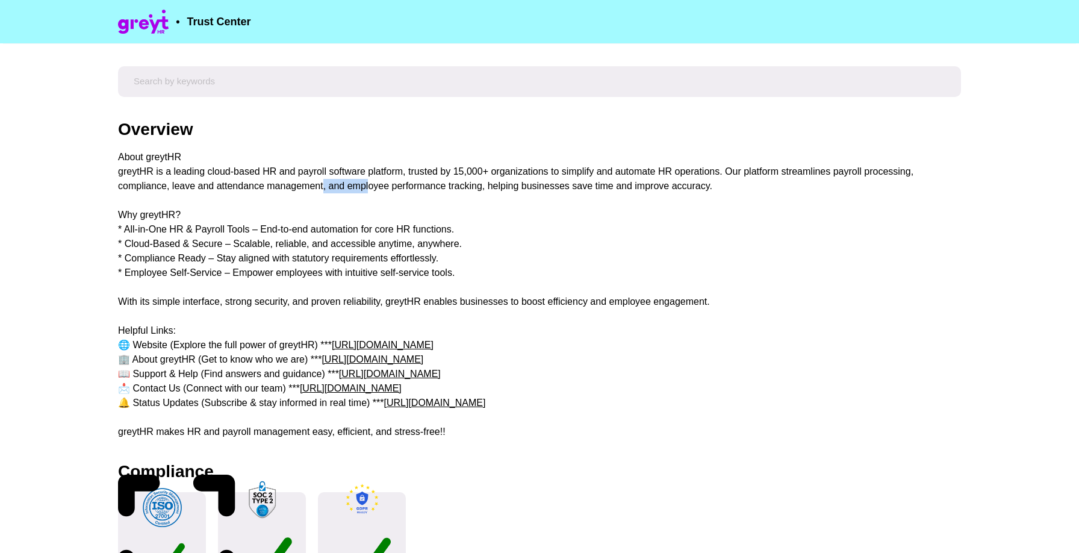
click at [312, 182] on div "About greytHR greytHR is a leading cloud-based HR and payroll software platform…" at bounding box center [539, 294] width 843 height 289
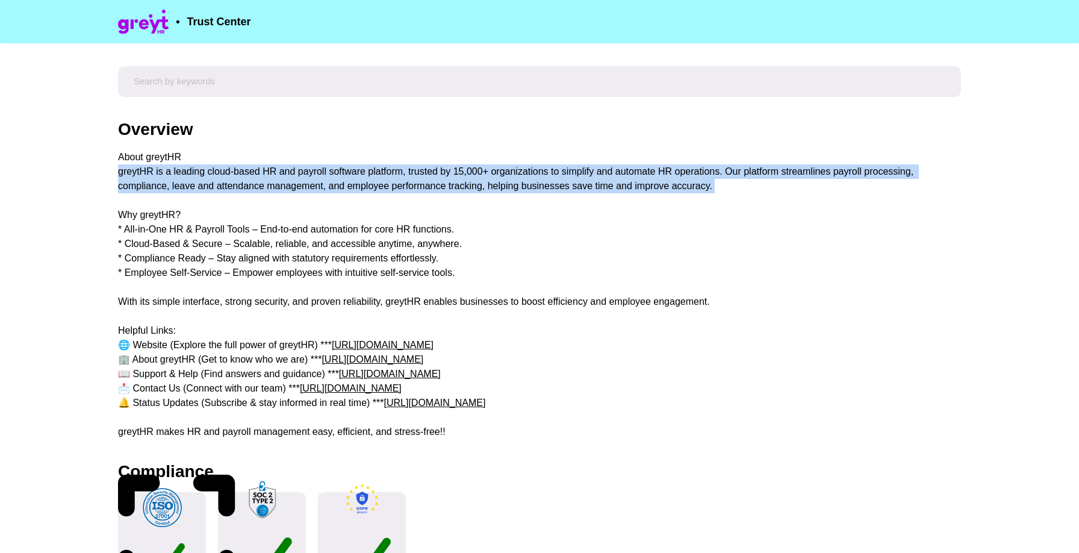
click at [312, 182] on div "About greytHR greytHR is a leading cloud-based HR and payroll software platform…" at bounding box center [539, 294] width 843 height 289
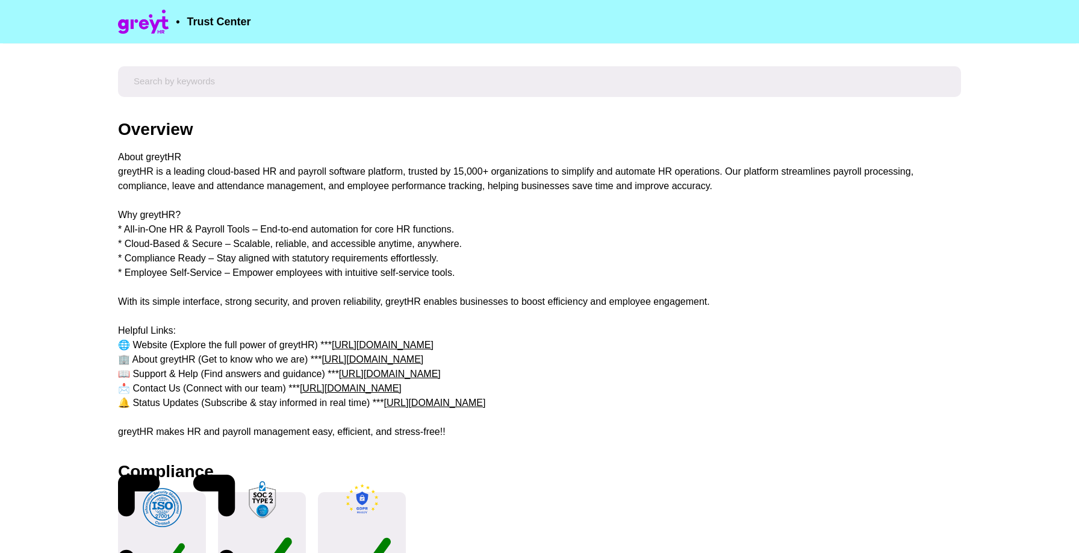
click at [311, 174] on div "About greytHR greytHR is a leading cloud-based HR and payroll software platform…" at bounding box center [539, 294] width 843 height 289
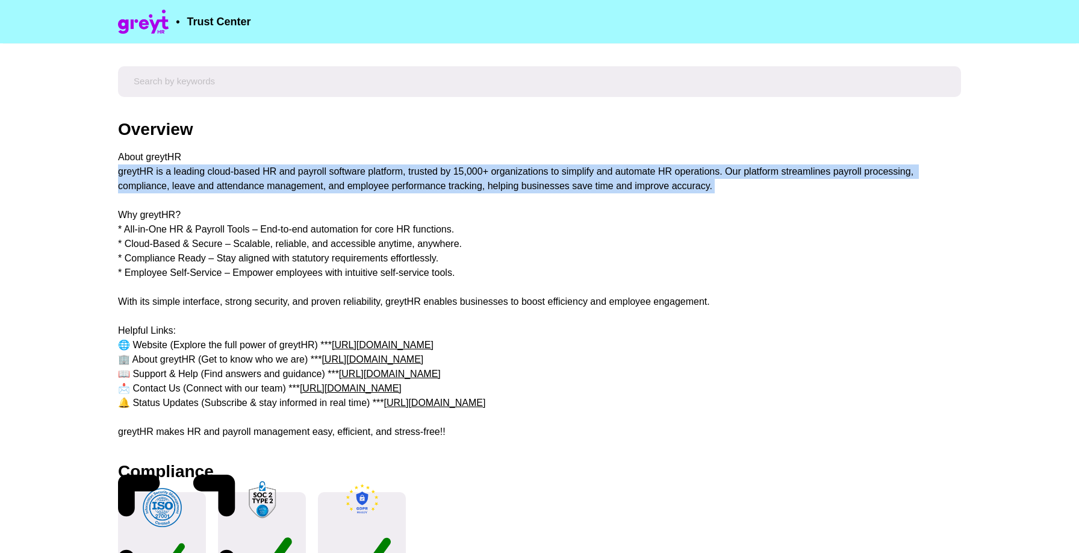
click at [311, 174] on div "About greytHR greytHR is a leading cloud-based HR and payroll software platform…" at bounding box center [539, 294] width 843 height 289
click at [315, 190] on div "About greytHR greytHR is a leading cloud-based HR and payroll software platform…" at bounding box center [539, 294] width 843 height 289
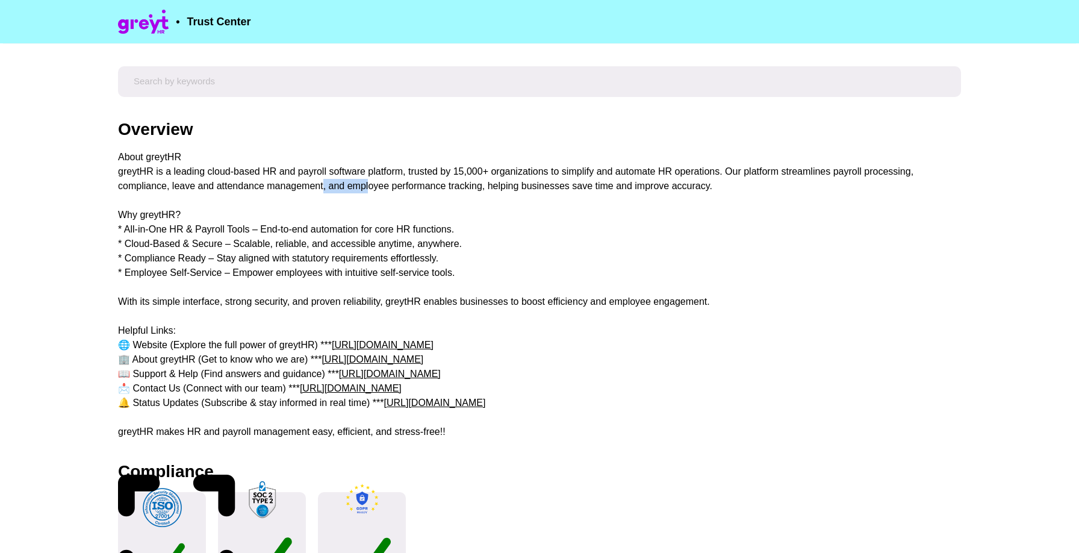
click at [315, 190] on div "About greytHR greytHR is a leading cloud-based HR and payroll software platform…" at bounding box center [539, 294] width 843 height 289
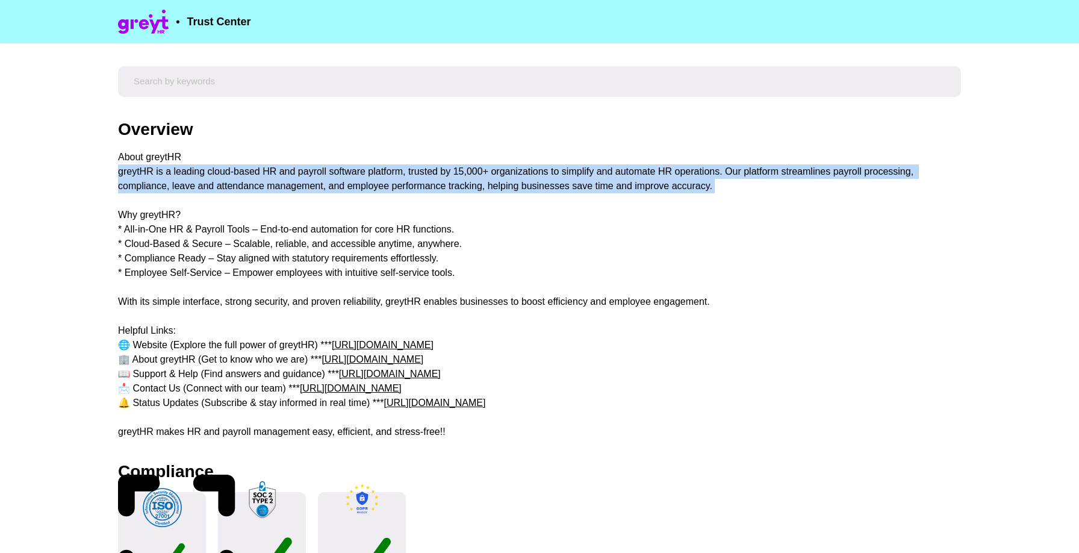
click at [315, 190] on div "About greytHR greytHR is a leading cloud-based HR and payroll software platform…" at bounding box center [539, 294] width 843 height 289
click at [309, 175] on div "About greytHR greytHR is a leading cloud-based HR and payroll software platform…" at bounding box center [539, 294] width 843 height 289
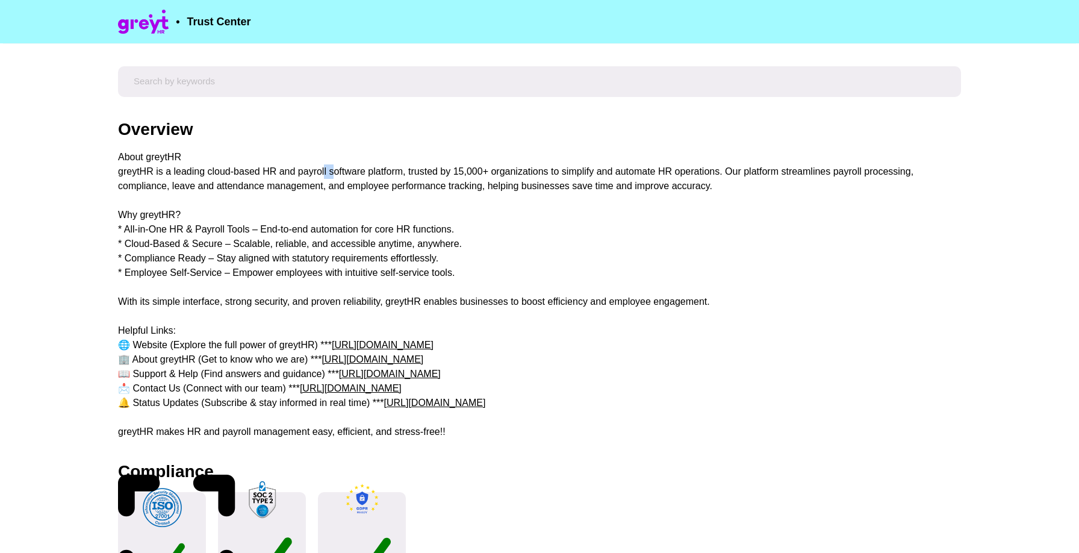
click at [309, 175] on div "About greytHR greytHR is a leading cloud-based HR and payroll software platform…" at bounding box center [539, 294] width 843 height 289
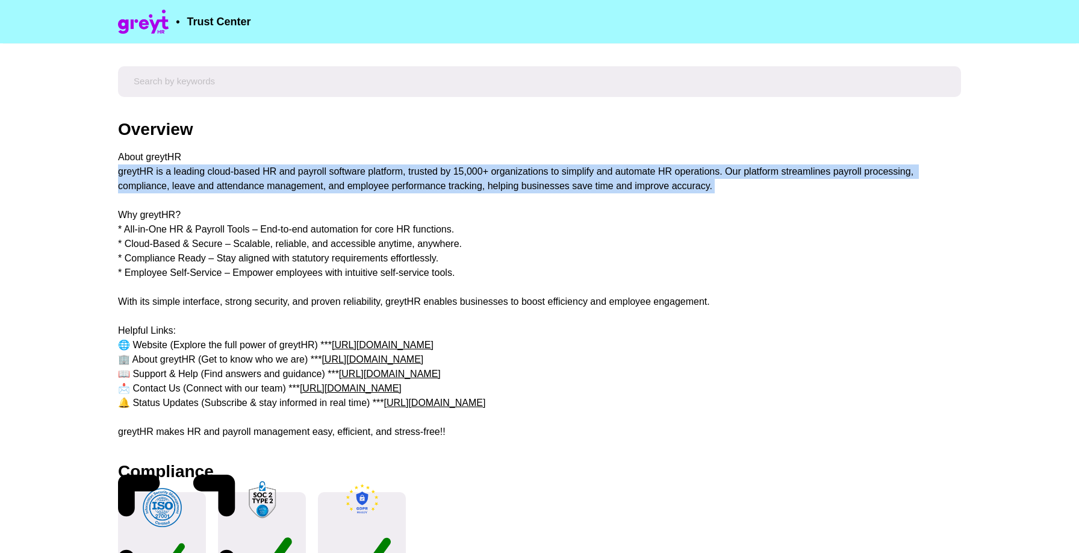
click at [309, 175] on div "About greytHR greytHR is a leading cloud-based HR and payroll software platform…" at bounding box center [539, 294] width 843 height 289
click at [309, 184] on div "About greytHR greytHR is a leading cloud-based HR and payroll software platform…" at bounding box center [539, 294] width 843 height 289
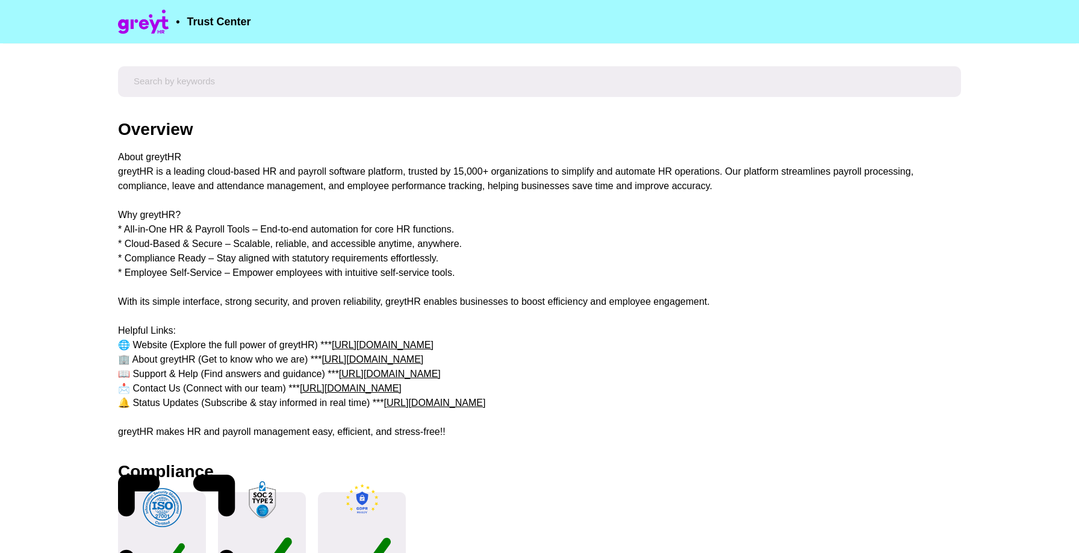
click at [309, 185] on div "About greytHR greytHR is a leading cloud-based HR and payroll software platform…" at bounding box center [539, 294] width 843 height 289
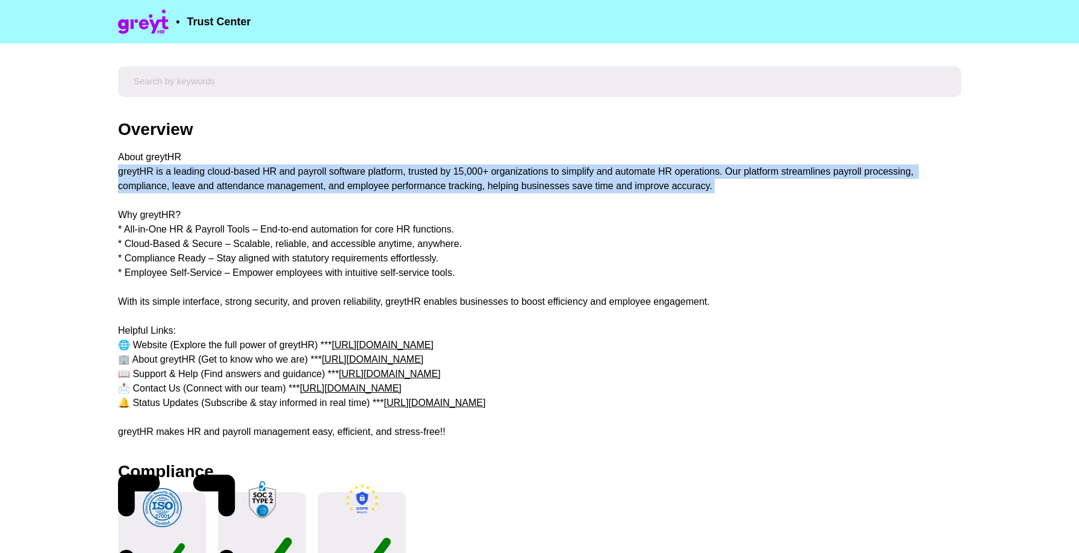
click at [309, 185] on div "About greytHR greytHR is a leading cloud-based HR and payroll software platform…" at bounding box center [539, 294] width 843 height 289
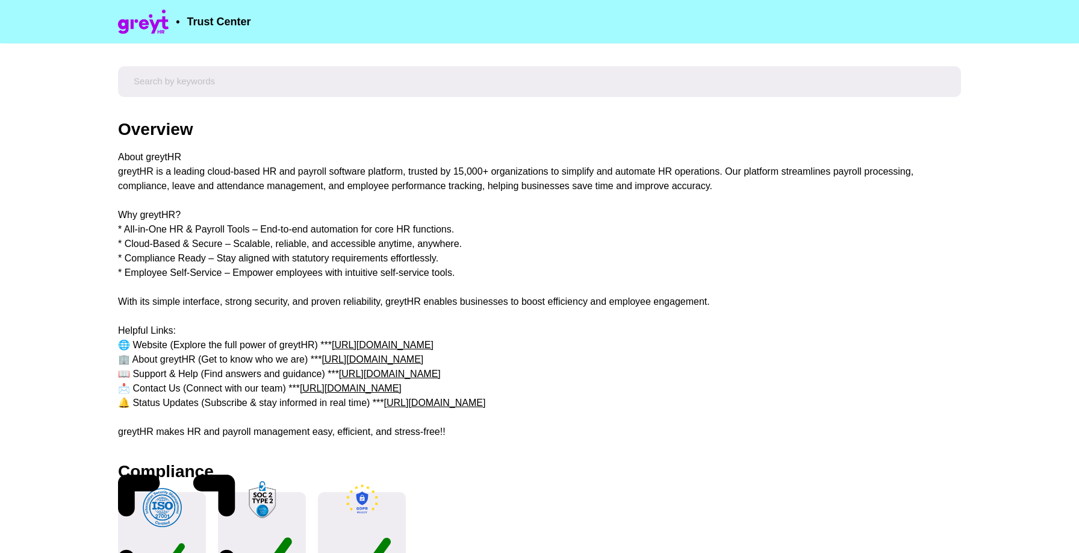
click at [231, 228] on div "About greytHR greytHR is a leading cloud-based HR and payroll software platform…" at bounding box center [539, 294] width 843 height 289
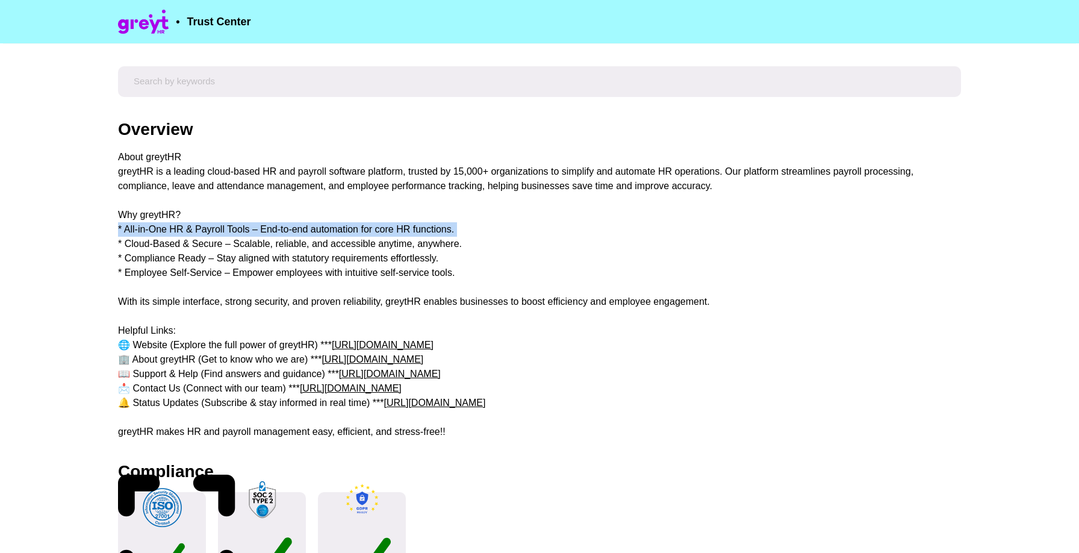
click at [231, 228] on div "About greytHR greytHR is a leading cloud-based HR and payroll software platform…" at bounding box center [539, 294] width 843 height 289
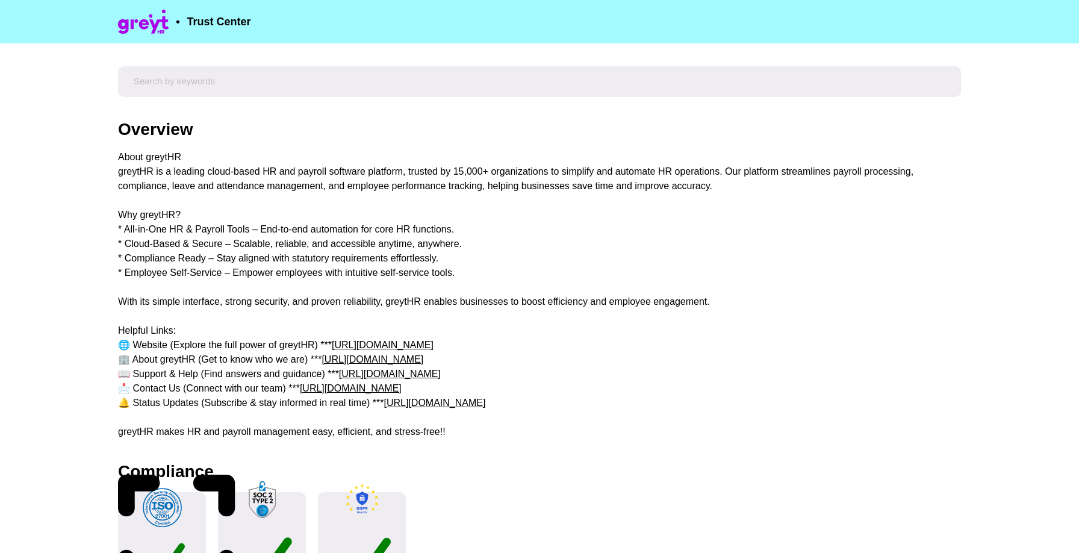
click at [231, 199] on div "About greytHR greytHR is a leading cloud-based HR and payroll software platform…" at bounding box center [539, 294] width 843 height 289
click at [229, 183] on div "About greytHR greytHR is a leading cloud-based HR and payroll software platform…" at bounding box center [539, 294] width 843 height 289
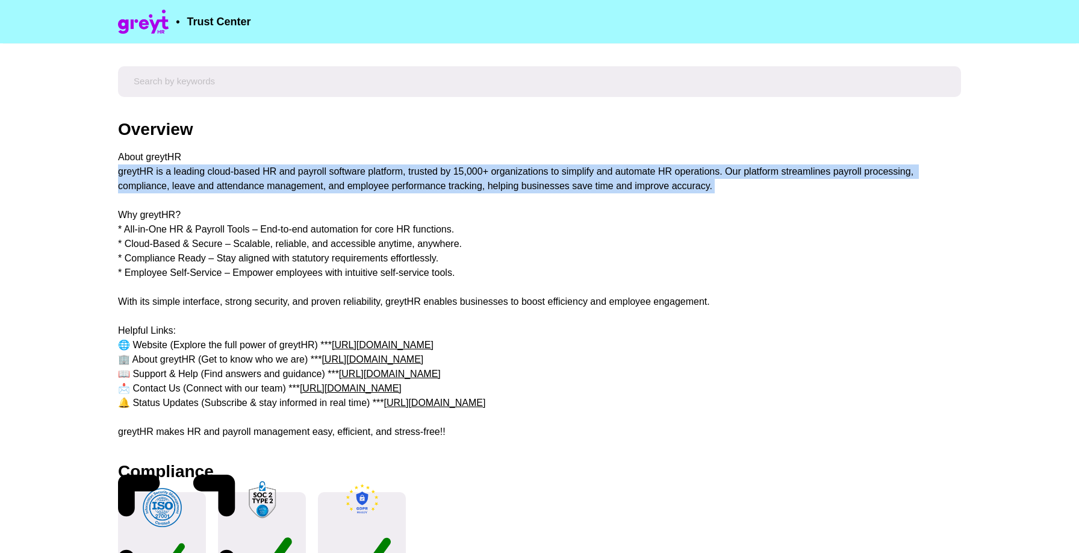
click at [229, 183] on div "About greytHR greytHR is a leading cloud-based HR and payroll software platform…" at bounding box center [539, 294] width 843 height 289
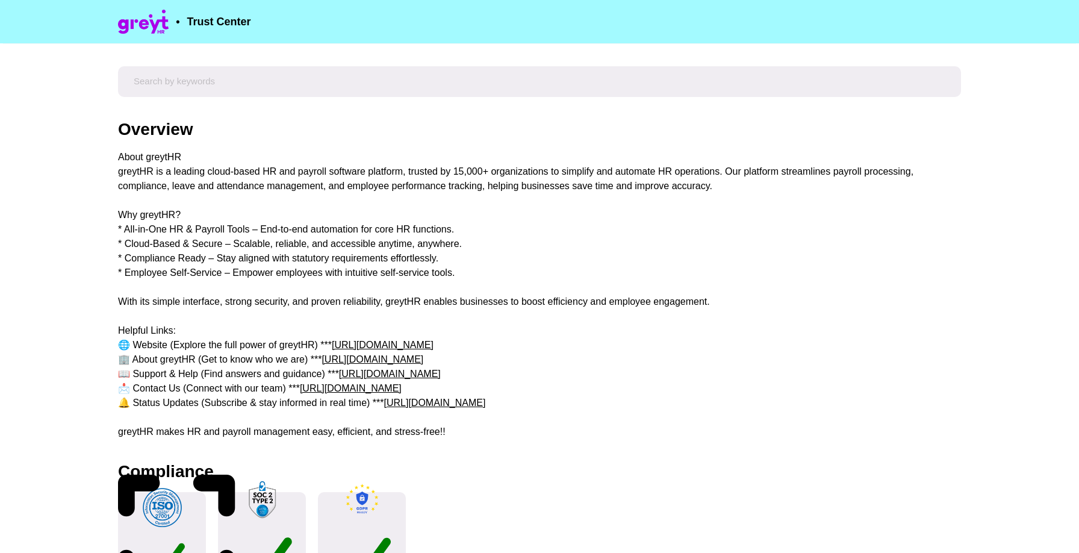
click at [197, 230] on div "About greytHR greytHR is a leading cloud-based HR and payroll software platform…" at bounding box center [539, 294] width 843 height 289
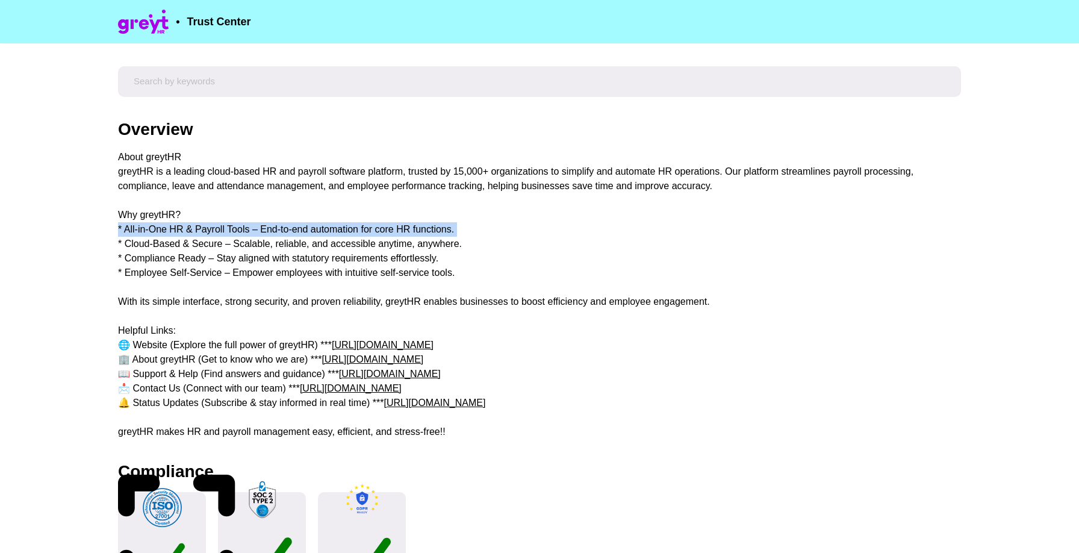
click at [197, 230] on div "About greytHR greytHR is a leading cloud-based HR and payroll software platform…" at bounding box center [539, 294] width 843 height 289
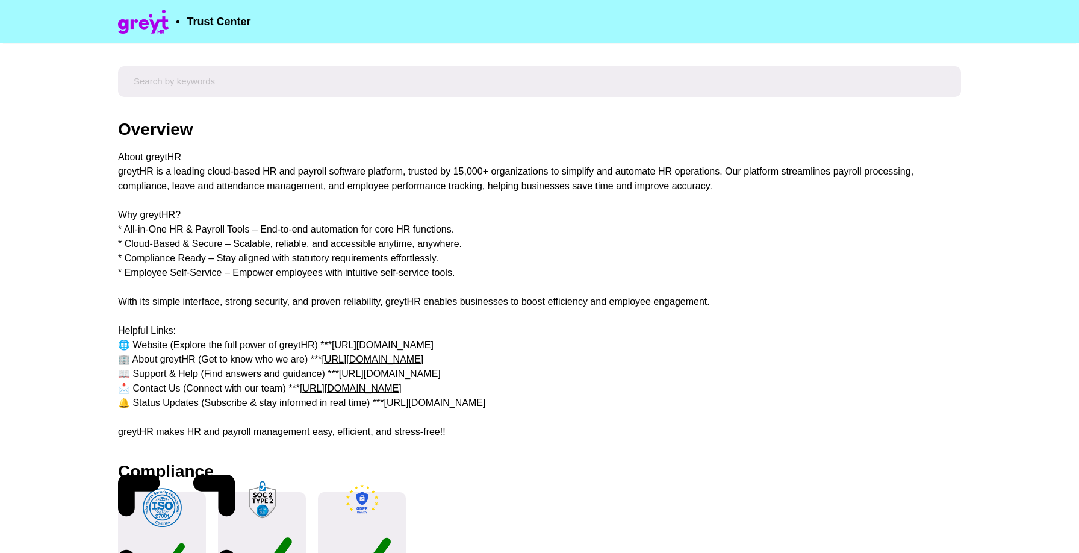
click at [196, 243] on div "About greytHR greytHR is a leading cloud-based HR and payroll software platform…" at bounding box center [539, 294] width 843 height 289
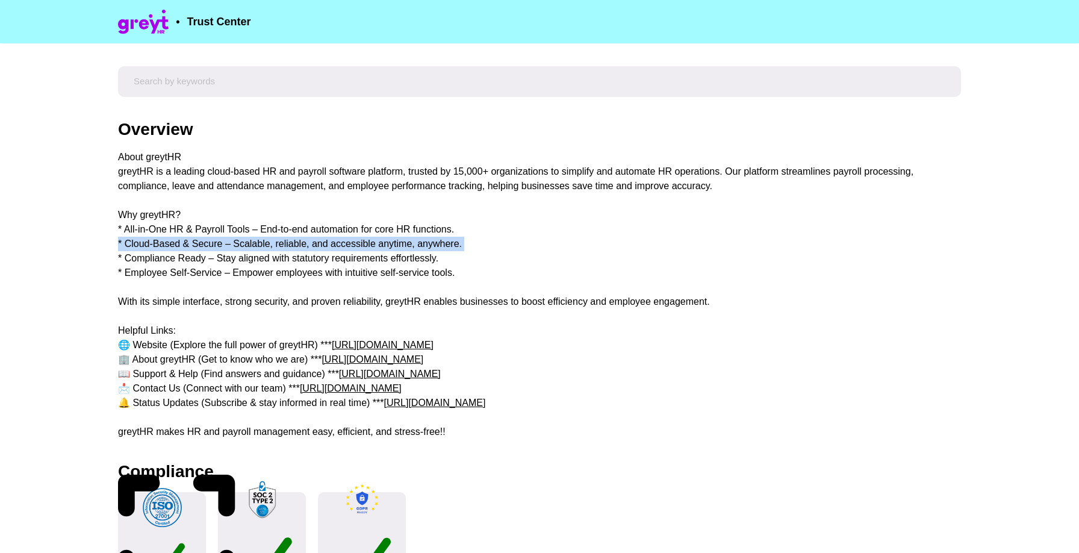
click at [196, 243] on div "About greytHR greytHR is a leading cloud-based HR and payroll software platform…" at bounding box center [539, 294] width 843 height 289
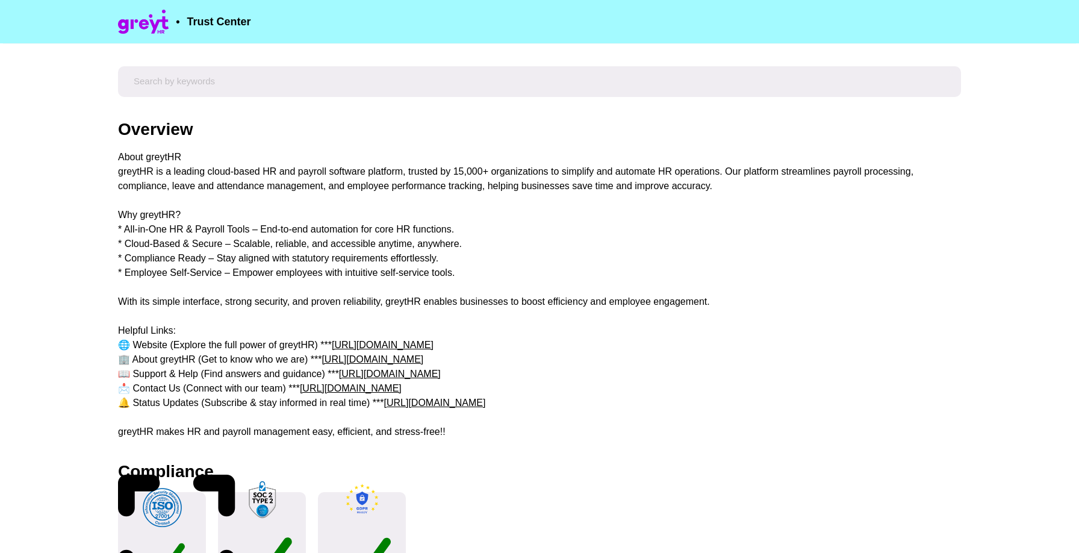
click at [196, 245] on div "About greytHR greytHR is a leading cloud-based HR and payroll software platform…" at bounding box center [539, 294] width 843 height 289
